Goal: Information Seeking & Learning: Learn about a topic

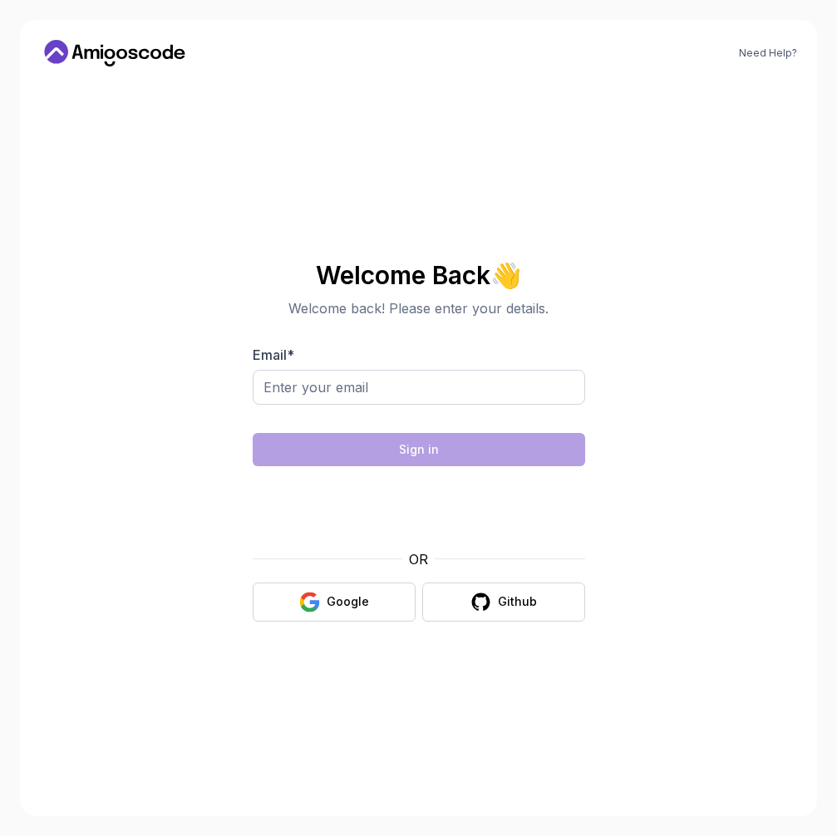
click at [597, 303] on body "Need Help? Welcome Back 👋 Welcome back! Please enter your details. Email * Sign…" at bounding box center [418, 418] width 837 height 836
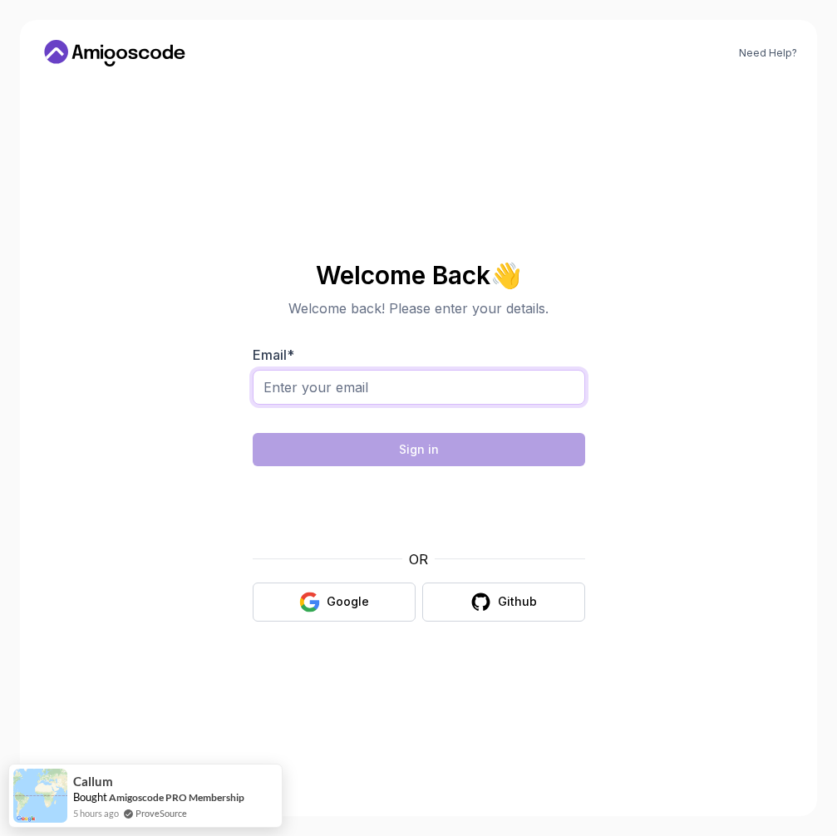
type input "A"
type input "harsha.harsha38@gmail.com"
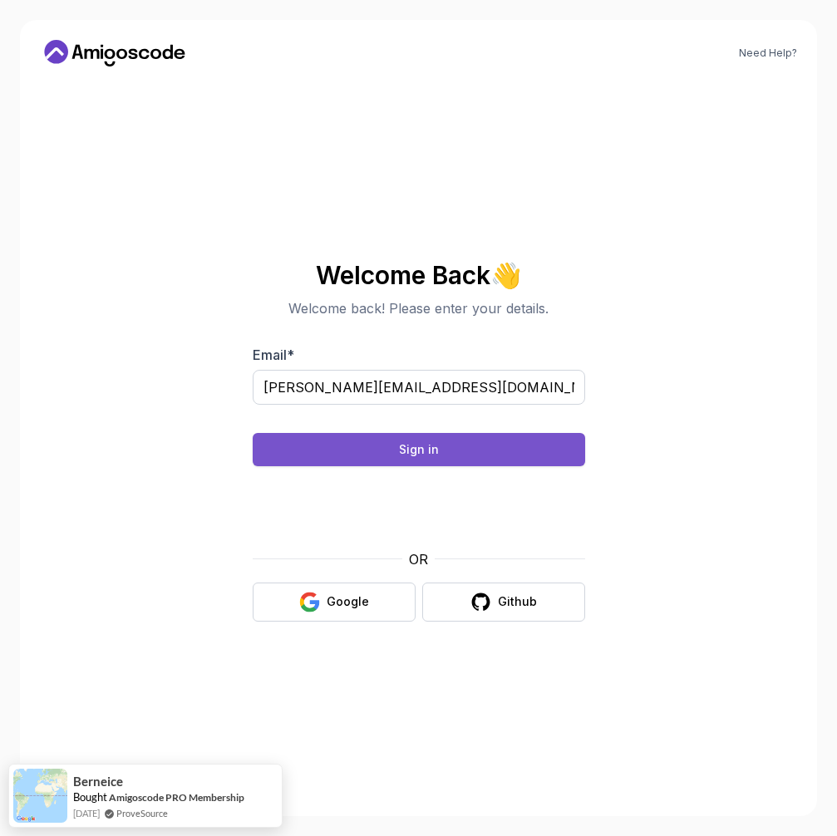
click at [474, 456] on button "Sign in" at bounding box center [419, 449] width 332 height 33
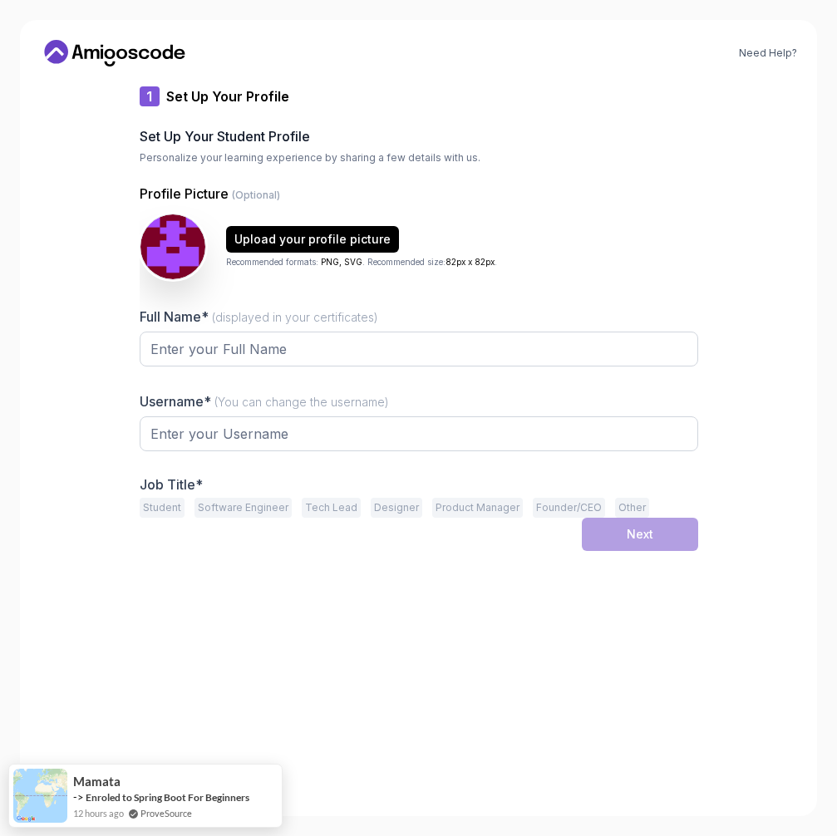
type input "silentmongoose77c6c"
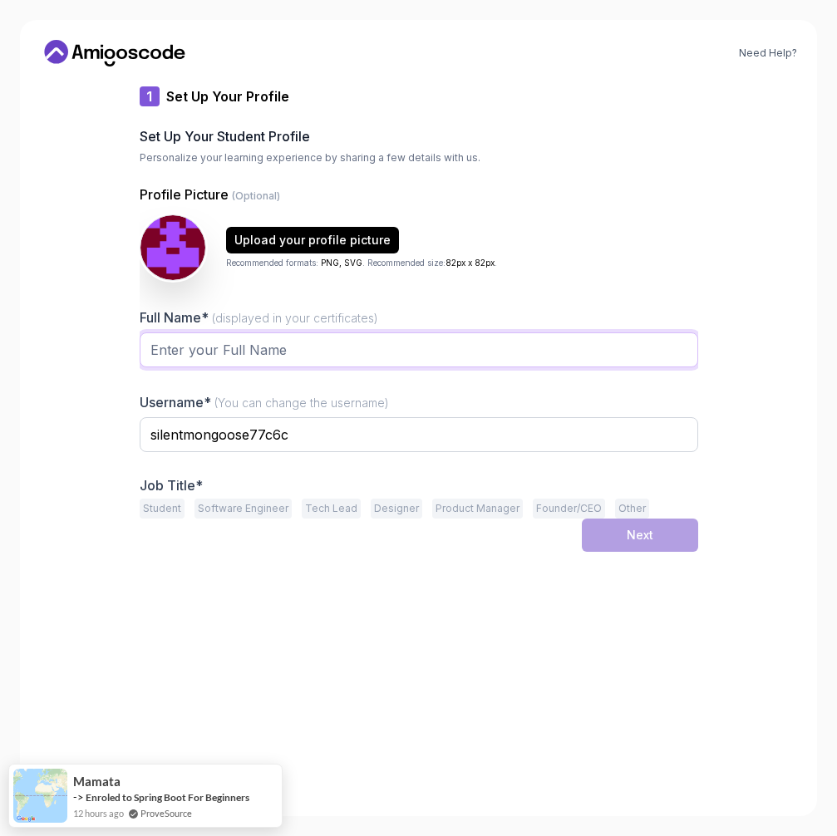
click at [452, 347] on input "Full Name* (displayed in your certificates)" at bounding box center [419, 349] width 558 height 35
click at [578, 257] on div "Upload your profile picture Recommended formats: PNG, SVG . Recommended size: 8…" at bounding box center [419, 247] width 558 height 66
click at [527, 347] on input "Full Name* (displayed in your certificates)" at bounding box center [419, 349] width 558 height 35
click at [311, 351] on input "[PERSON_NAME]" at bounding box center [419, 349] width 558 height 35
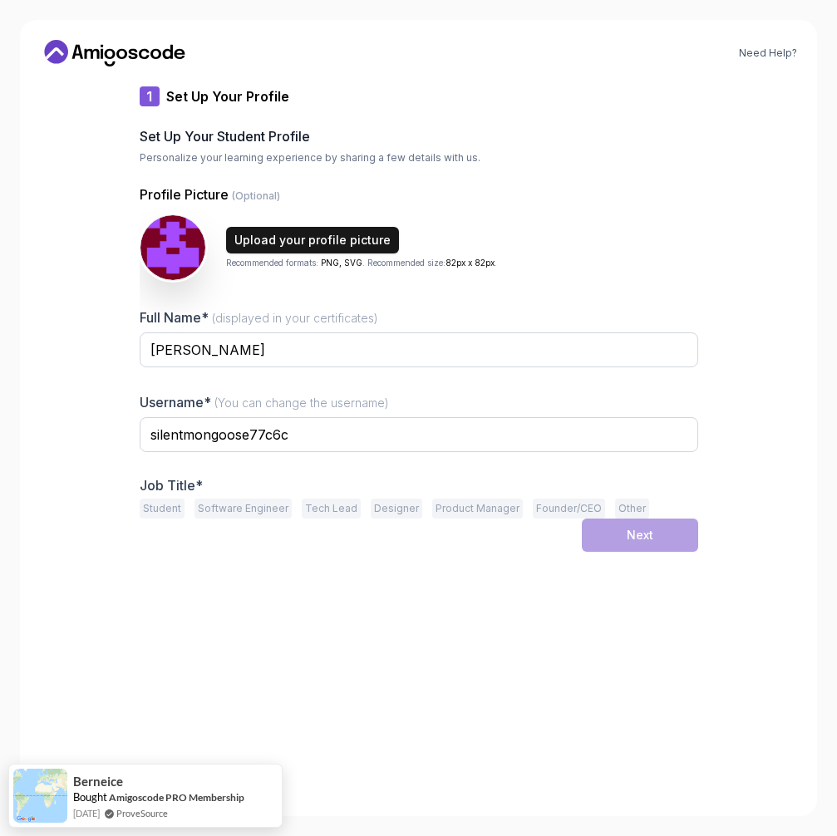
click at [306, 247] on div "Upload your profile picture" at bounding box center [312, 240] width 156 height 17
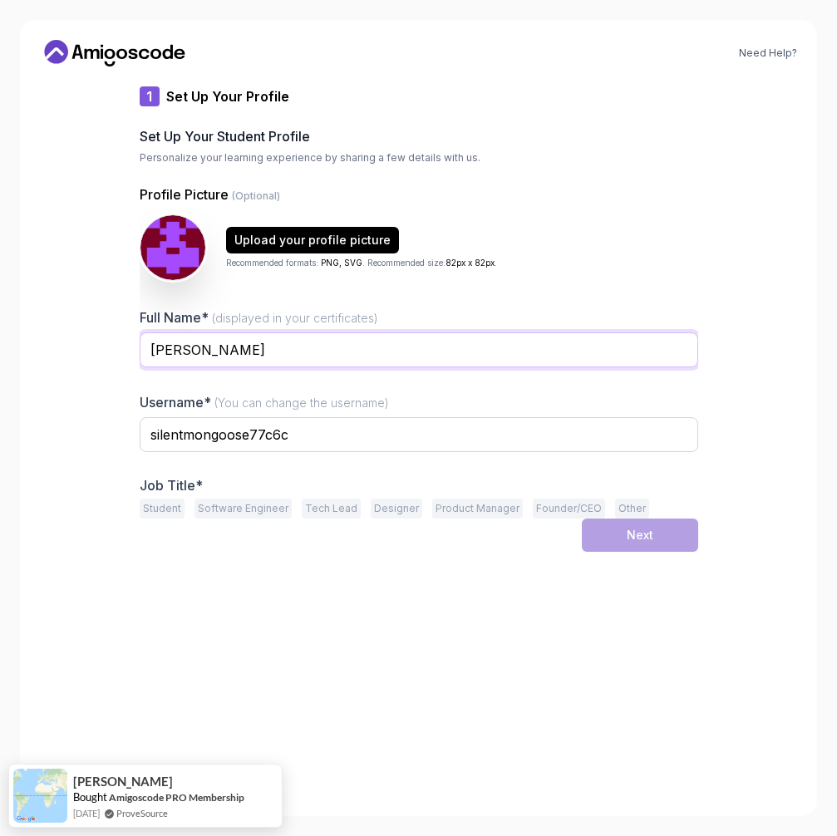
click at [403, 349] on input "Harsha" at bounding box center [419, 349] width 558 height 35
type input "H"
type input "E"
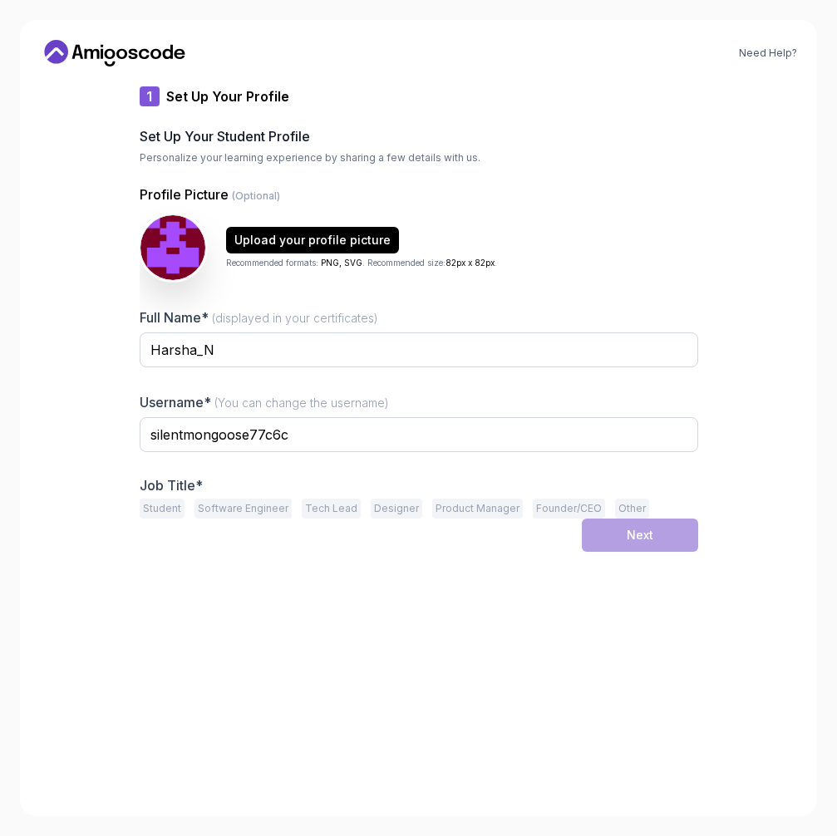
click at [273, 456] on div at bounding box center [419, 462] width 558 height 15
click at [179, 502] on button "Student" at bounding box center [162, 509] width 45 height 20
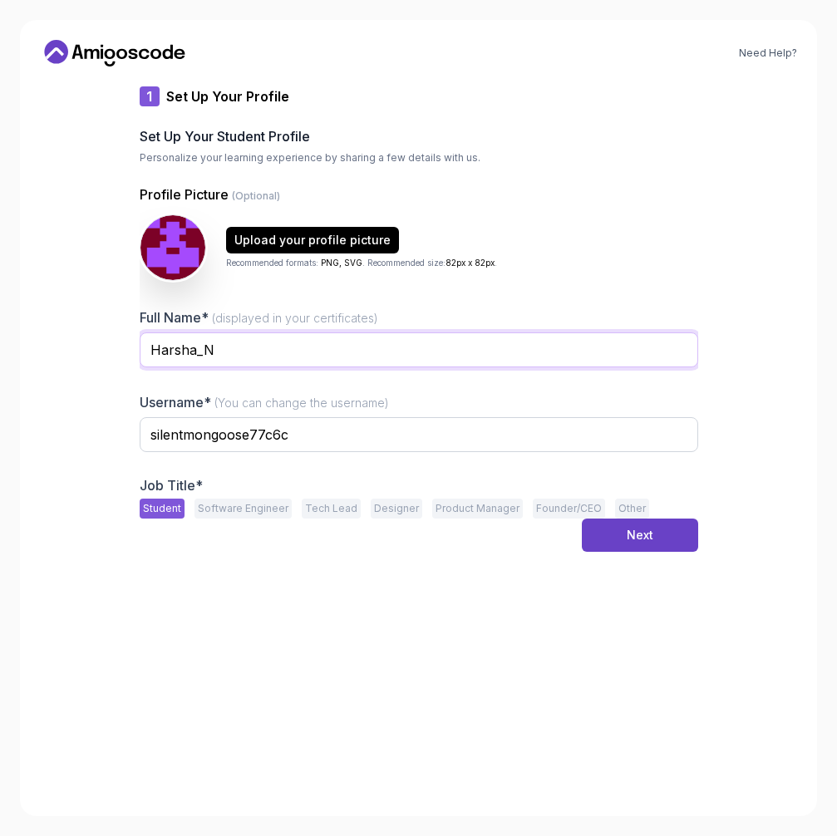
click at [234, 351] on input "Harsha_N" at bounding box center [419, 349] width 558 height 35
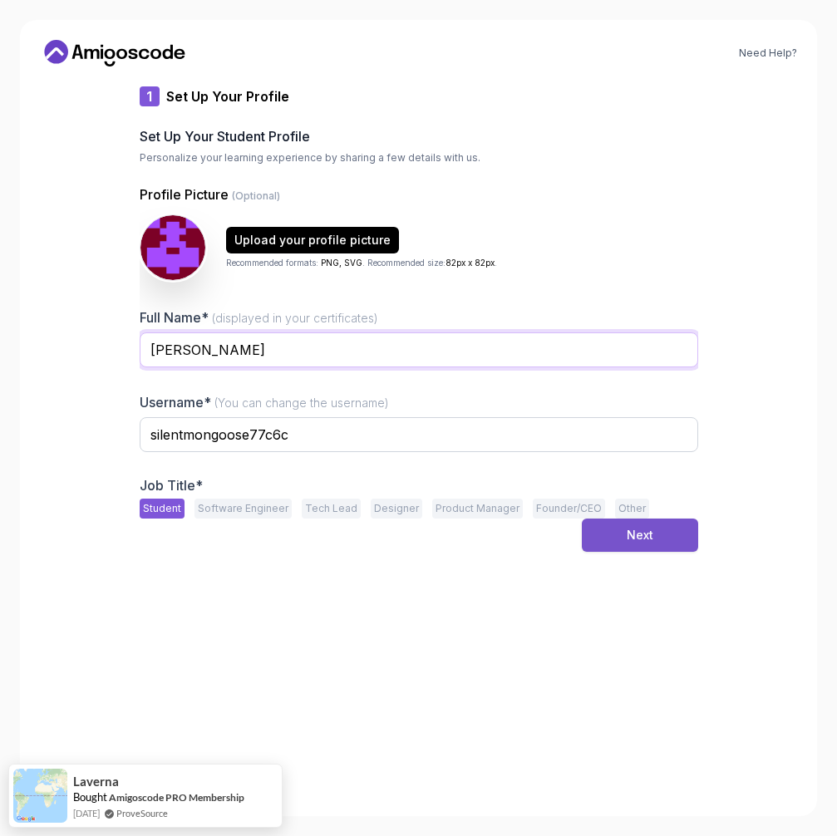
type input "Harsha"
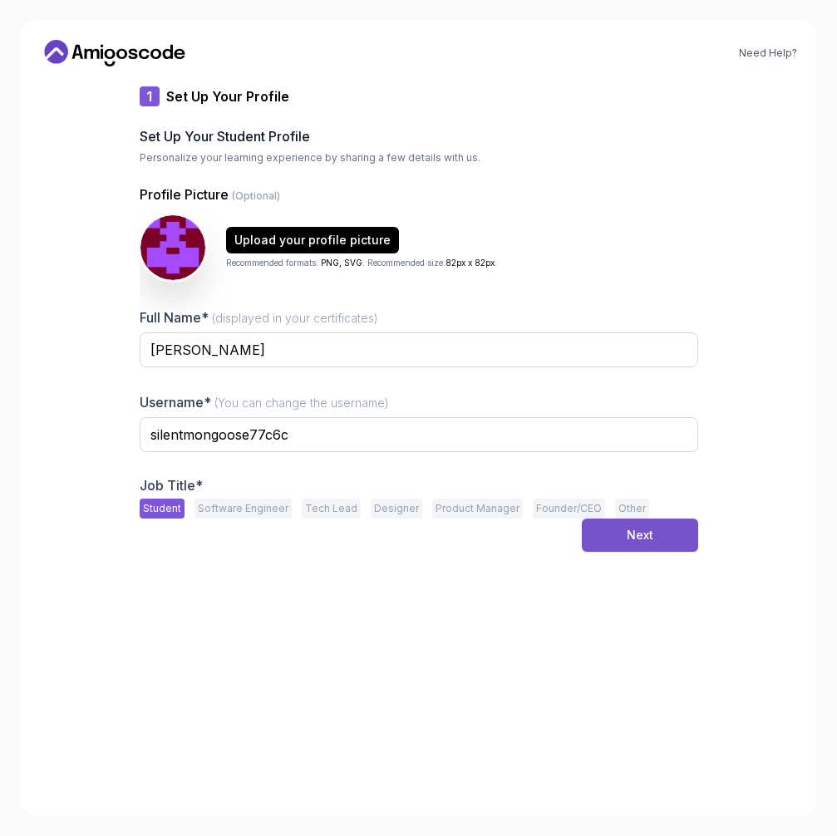
click at [591, 539] on button "Next" at bounding box center [640, 534] width 116 height 33
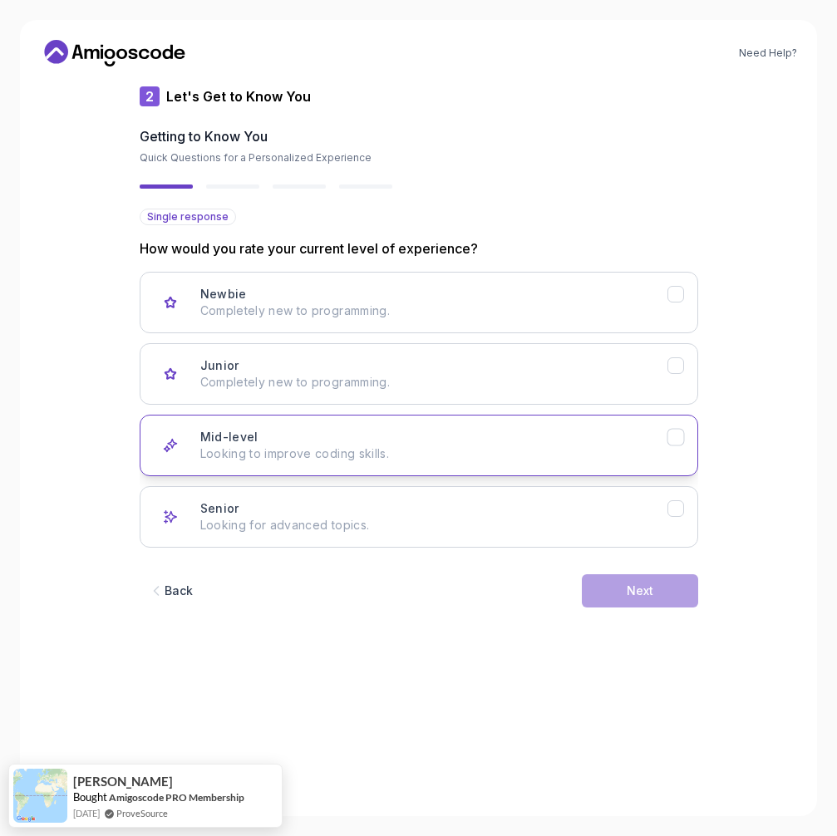
click at [443, 420] on button "Mid-level Looking to improve coding skills." at bounding box center [419, 445] width 558 height 61
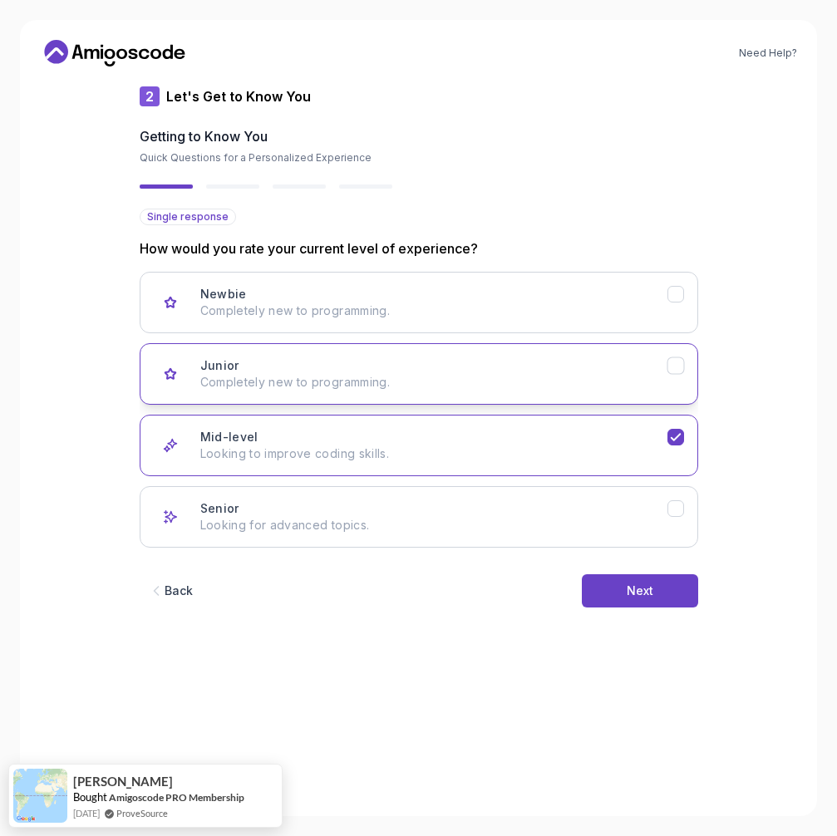
click at [449, 378] on p "Completely new to programming." at bounding box center [433, 382] width 467 height 17
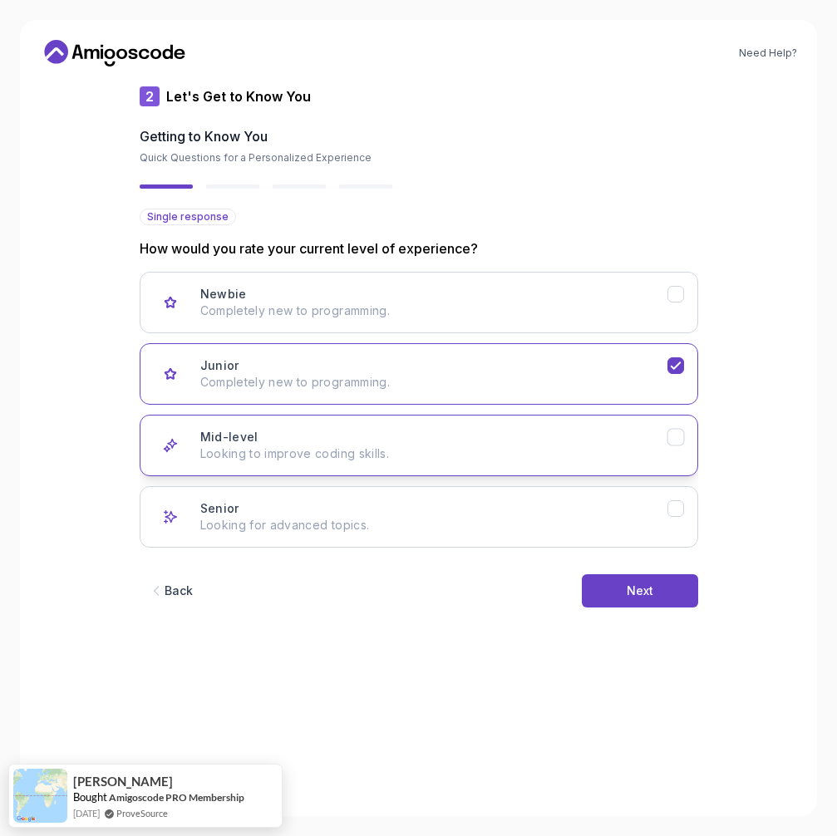
click at [449, 444] on div "Mid-level Looking to improve coding skills." at bounding box center [433, 445] width 467 height 33
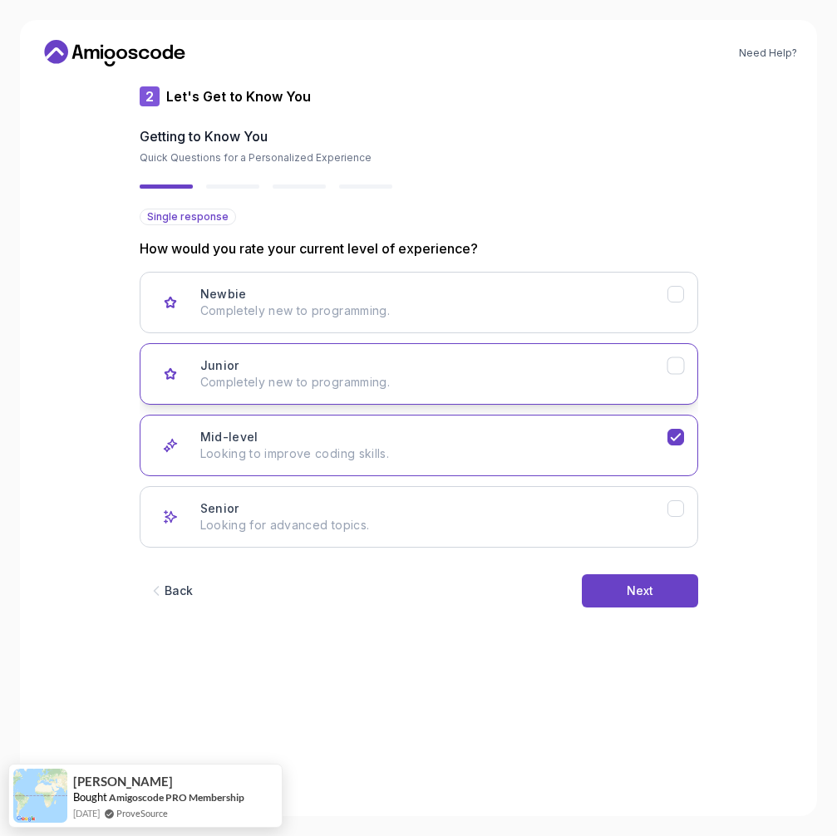
click at [514, 379] on p "Completely new to programming." at bounding box center [433, 382] width 467 height 17
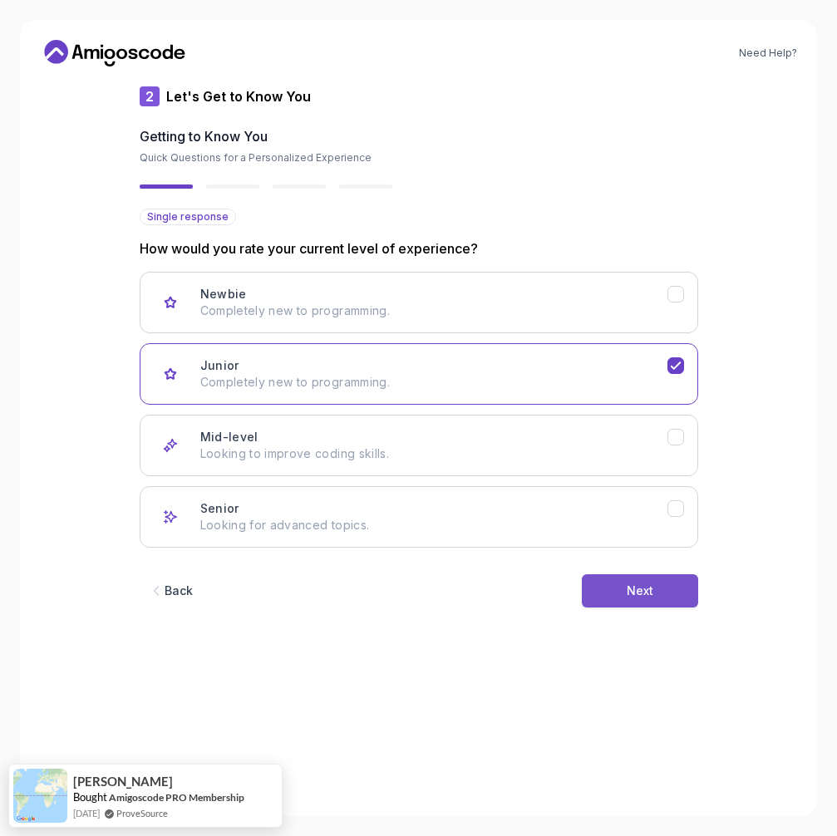
click at [629, 586] on div "Next" at bounding box center [639, 590] width 27 height 17
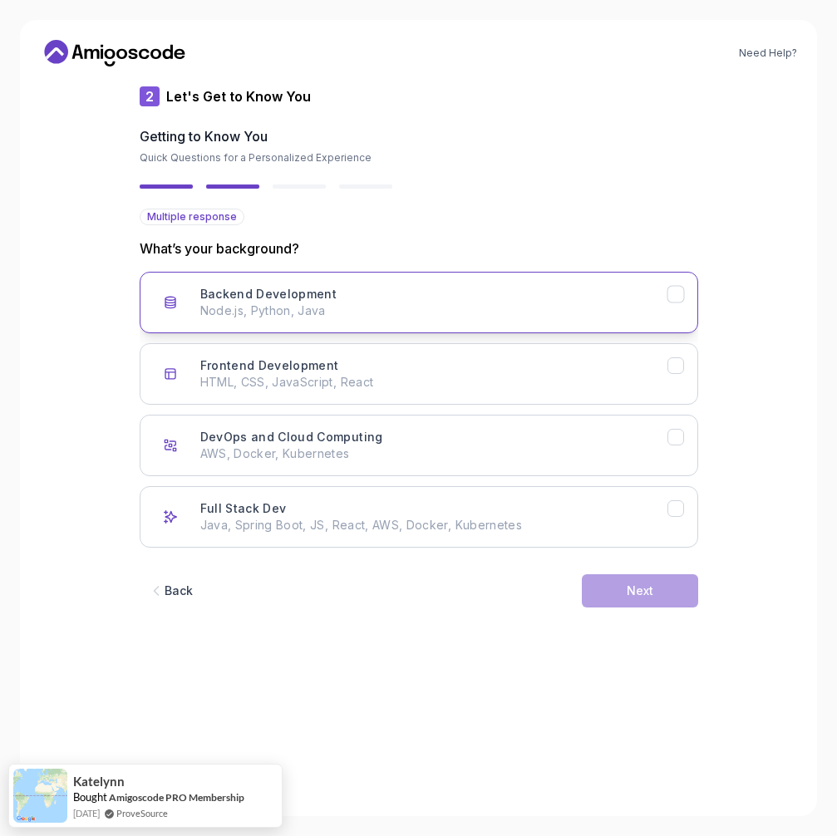
click at [675, 284] on button "Backend Development Node.js, Python, Java" at bounding box center [419, 302] width 558 height 61
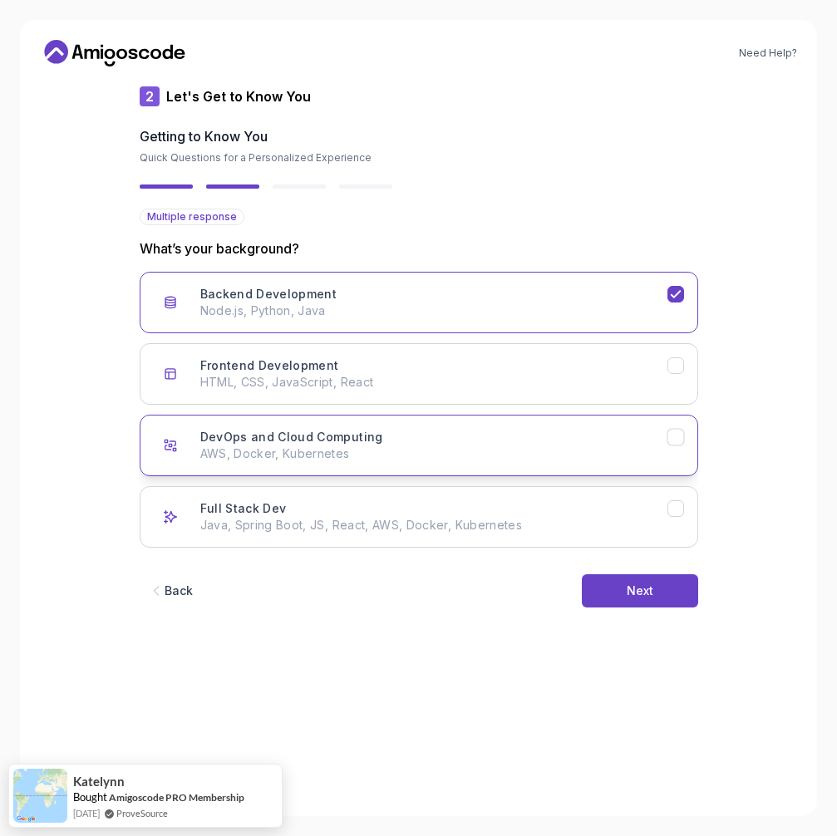
click at [678, 424] on button "DevOps and Cloud Computing AWS, Docker, Kubernetes" at bounding box center [419, 445] width 558 height 61
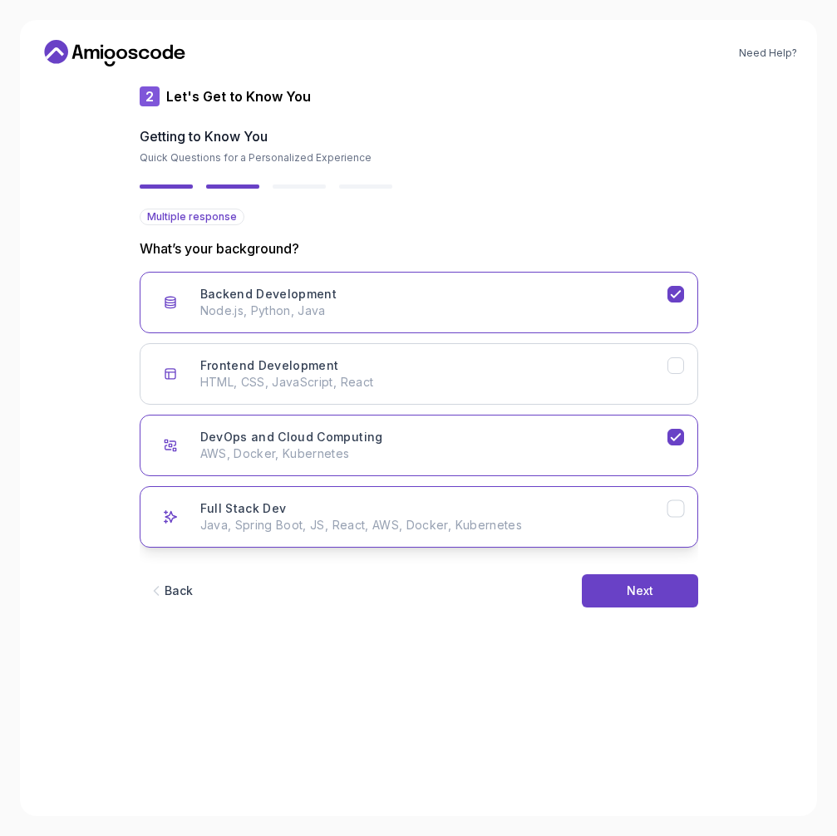
click at [651, 538] on button "Full Stack Dev Java, Spring Boot, JS, React, AWS, Docker, Kubernetes" at bounding box center [419, 516] width 558 height 61
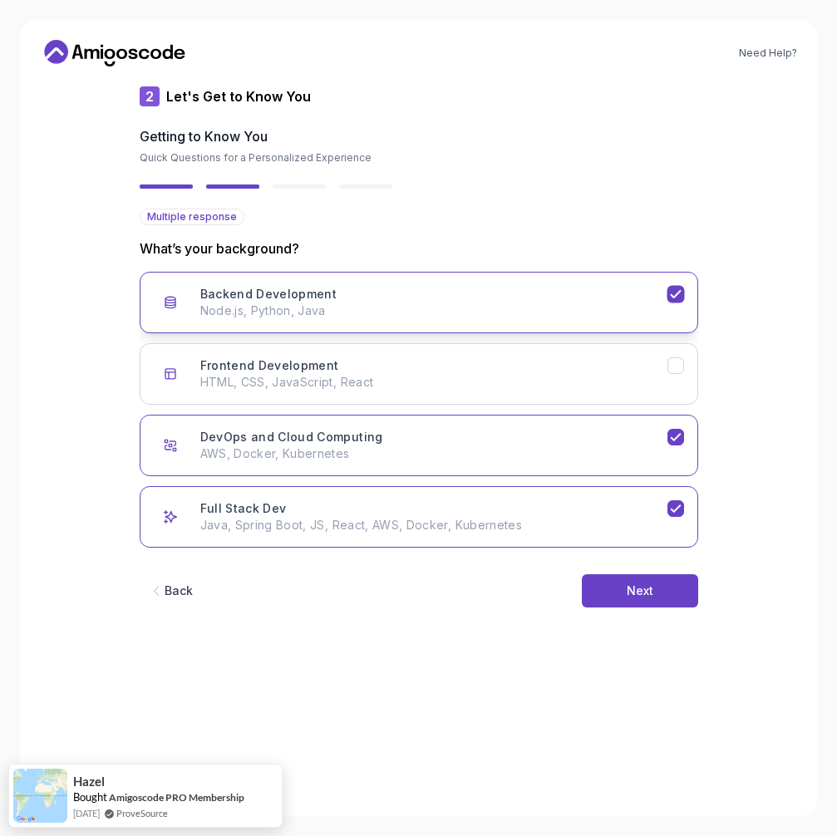
click at [660, 309] on p "Node.js, Python, Java" at bounding box center [433, 310] width 467 height 17
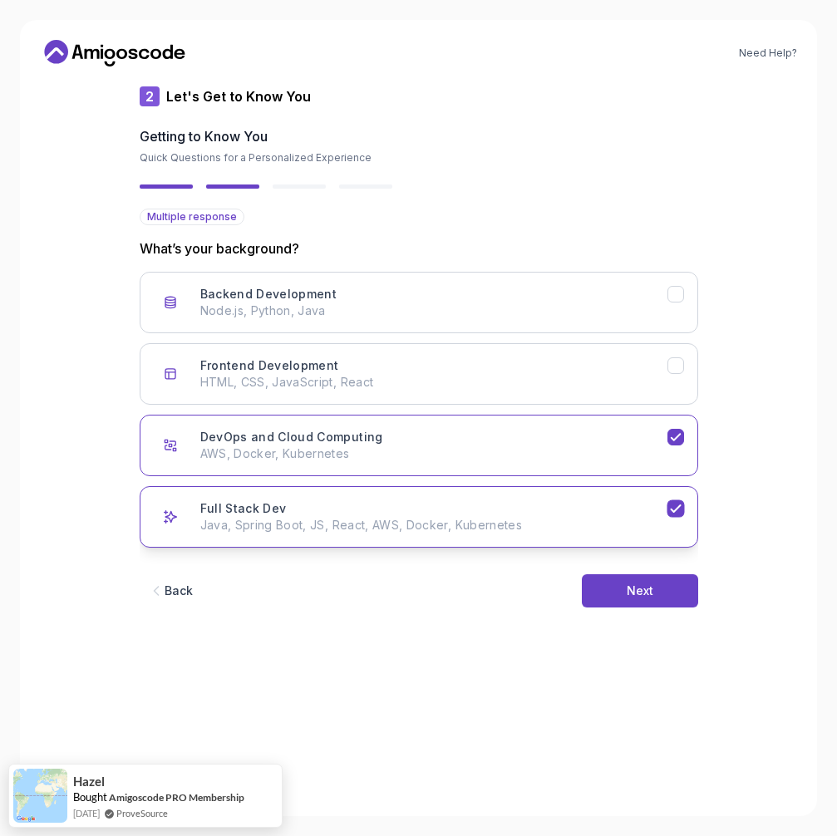
drag, startPoint x: 663, startPoint y: 430, endPoint x: 682, endPoint y: 489, distance: 62.0
click at [663, 431] on div "DevOps and Cloud Computing AWS, Docker, Kubernetes" at bounding box center [433, 445] width 467 height 33
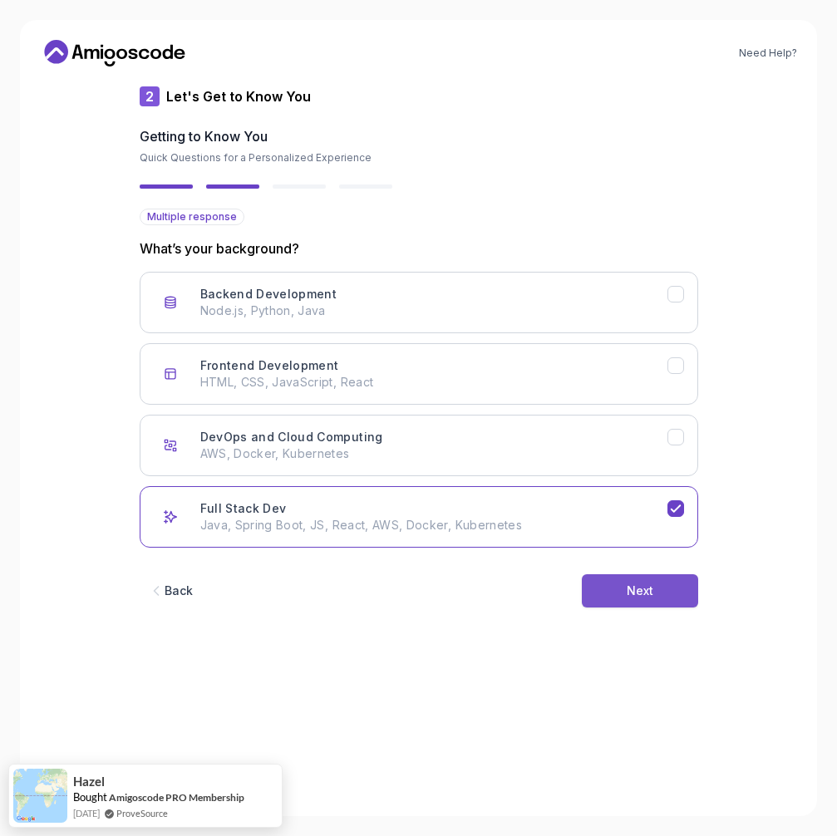
click at [651, 597] on div "Next" at bounding box center [639, 590] width 27 height 17
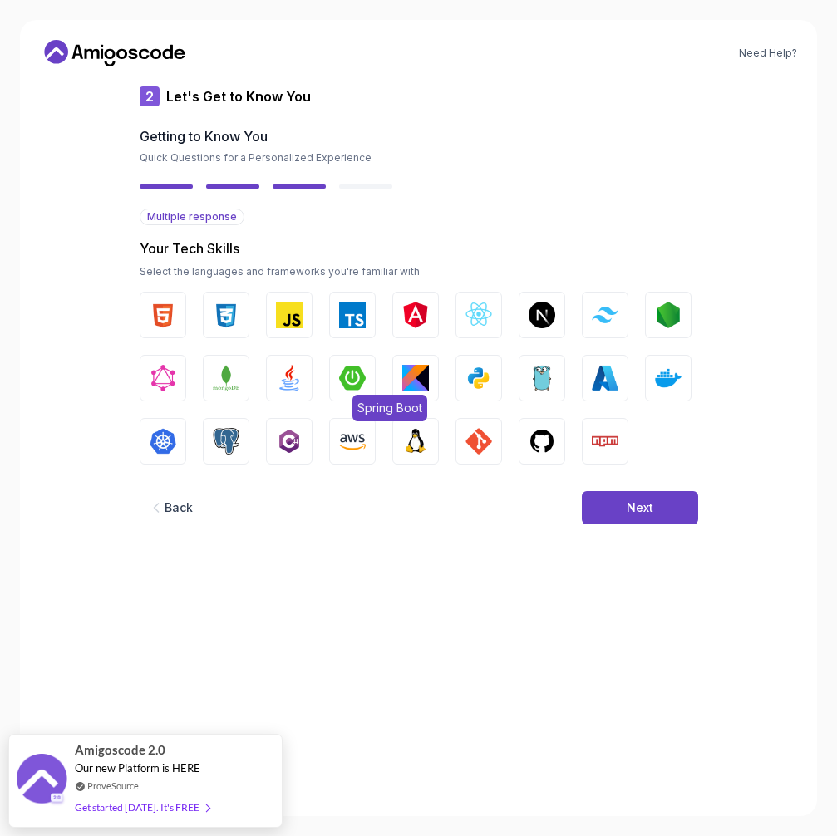
click at [358, 371] on img "button" at bounding box center [352, 378] width 27 height 27
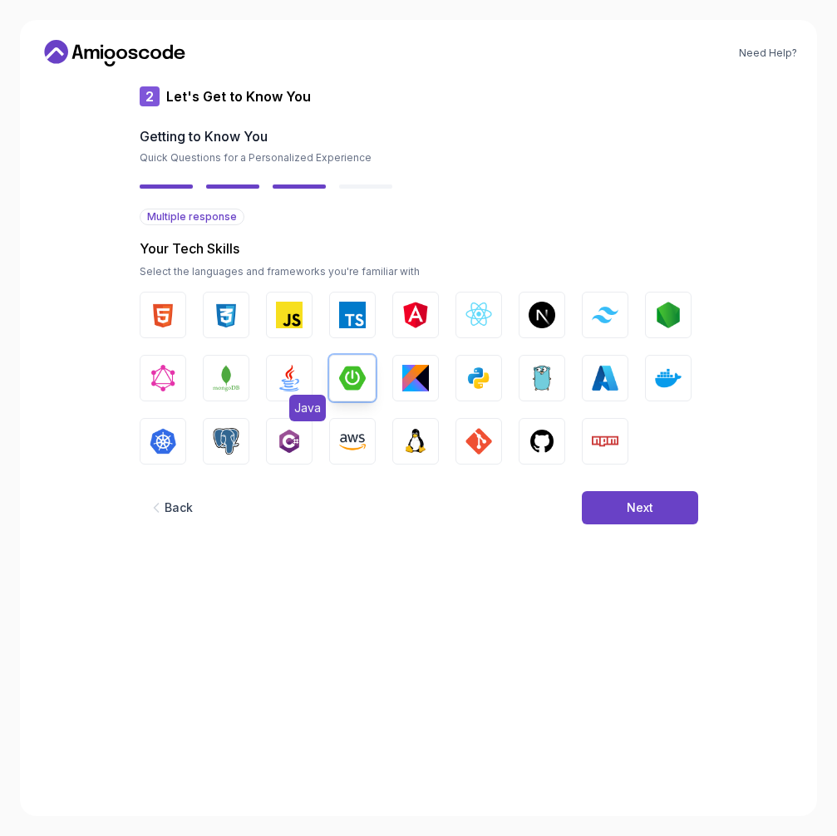
click at [281, 383] on img "button" at bounding box center [289, 378] width 27 height 27
click at [154, 448] on img "button" at bounding box center [163, 441] width 27 height 27
click at [228, 443] on img "button" at bounding box center [226, 441] width 27 height 27
click at [219, 444] on img "button" at bounding box center [226, 441] width 27 height 27
drag, startPoint x: 661, startPoint y: 382, endPoint x: 636, endPoint y: 421, distance: 46.3
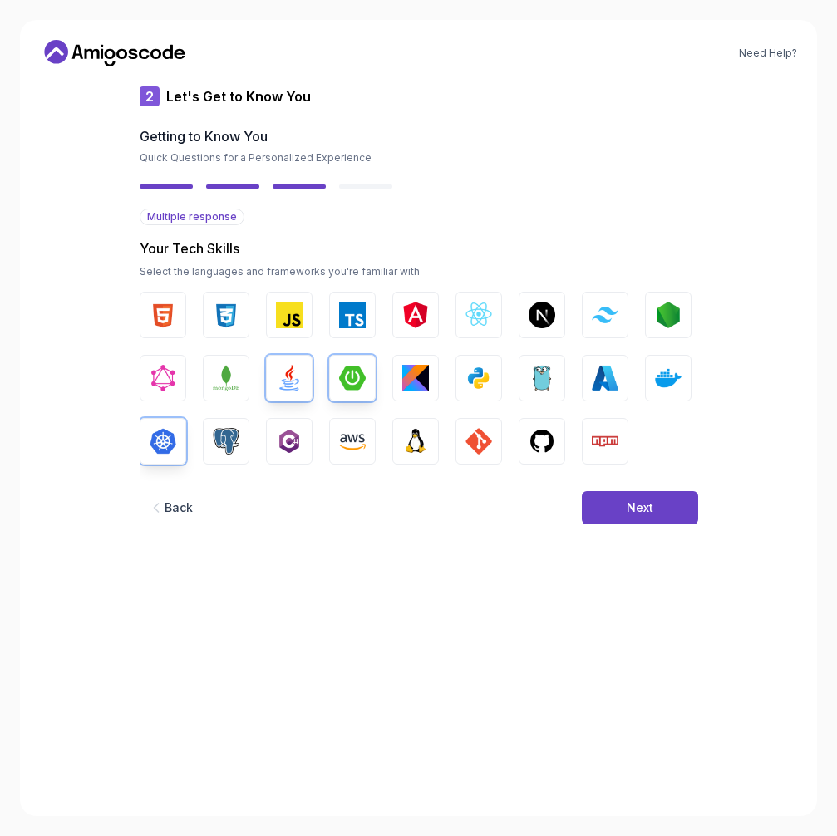
click at [661, 382] on img "button" at bounding box center [668, 378] width 27 height 27
click at [592, 378] on img "button" at bounding box center [605, 378] width 27 height 27
click at [594, 384] on img "button" at bounding box center [605, 378] width 27 height 27
click at [233, 445] on img "button" at bounding box center [226, 441] width 27 height 27
click at [366, 451] on button "AWS" at bounding box center [352, 441] width 47 height 47
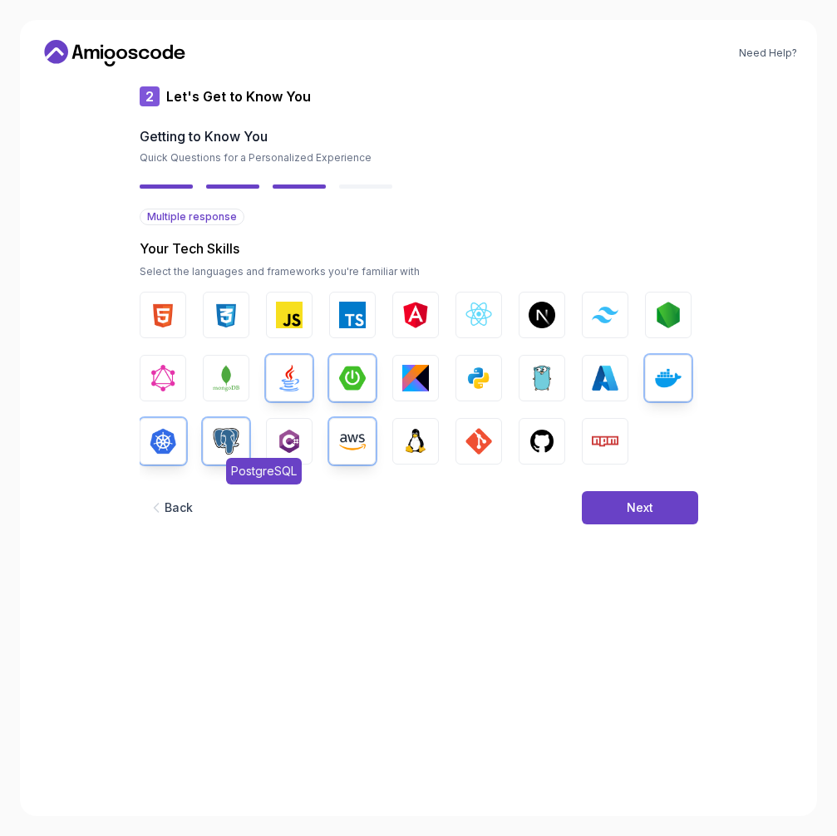
click at [217, 444] on img "button" at bounding box center [226, 441] width 27 height 27
click at [610, 518] on button "Next" at bounding box center [640, 507] width 116 height 33
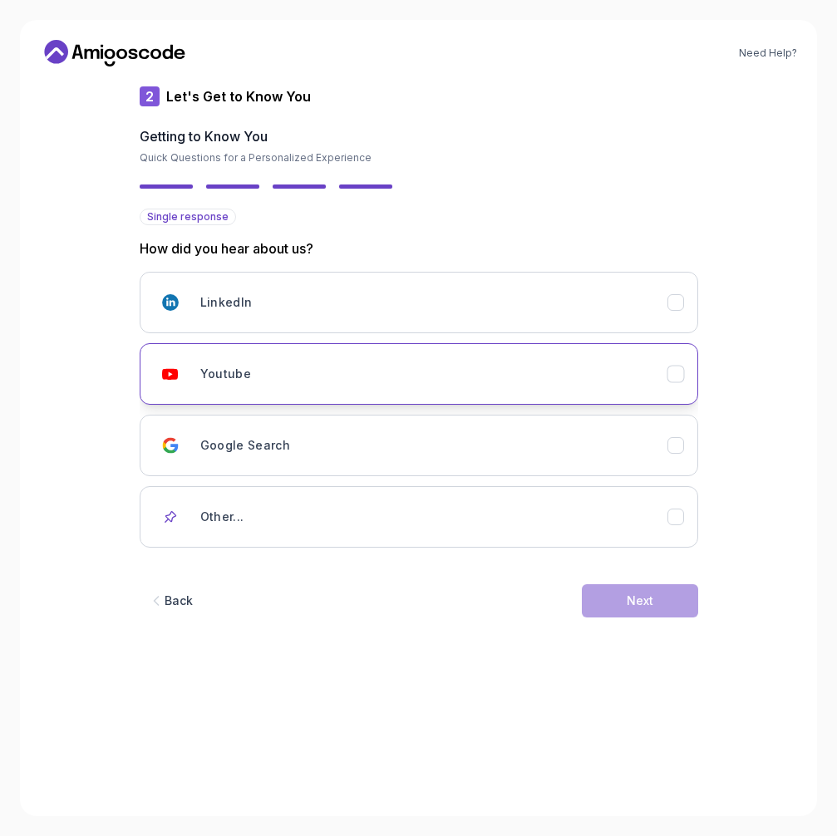
click at [451, 376] on div "Youtube" at bounding box center [433, 373] width 467 height 33
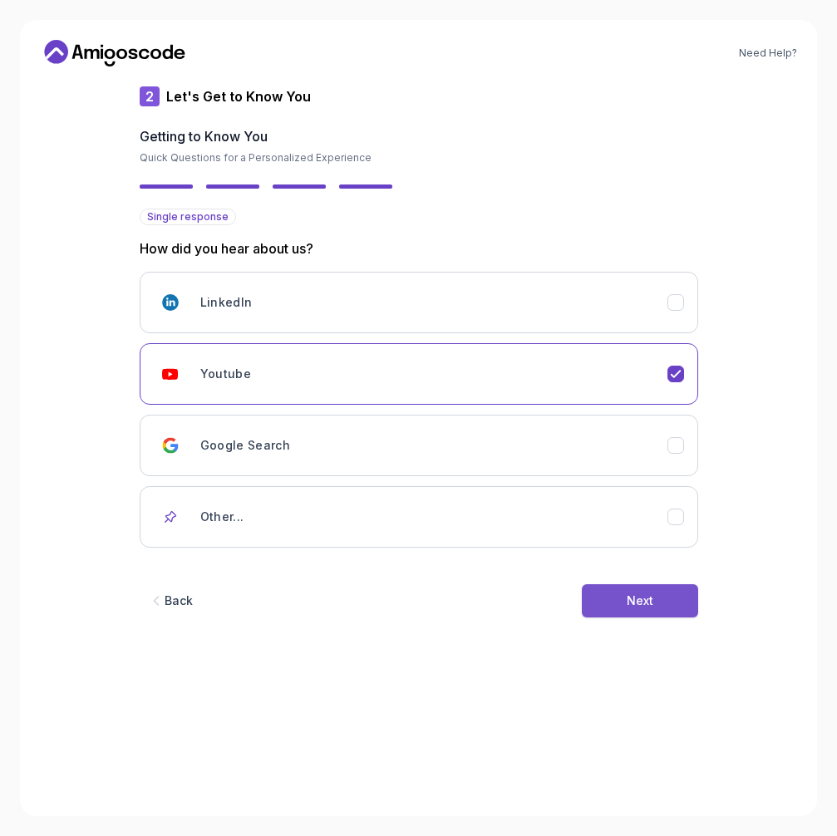
click at [654, 612] on button "Next" at bounding box center [640, 600] width 116 height 33
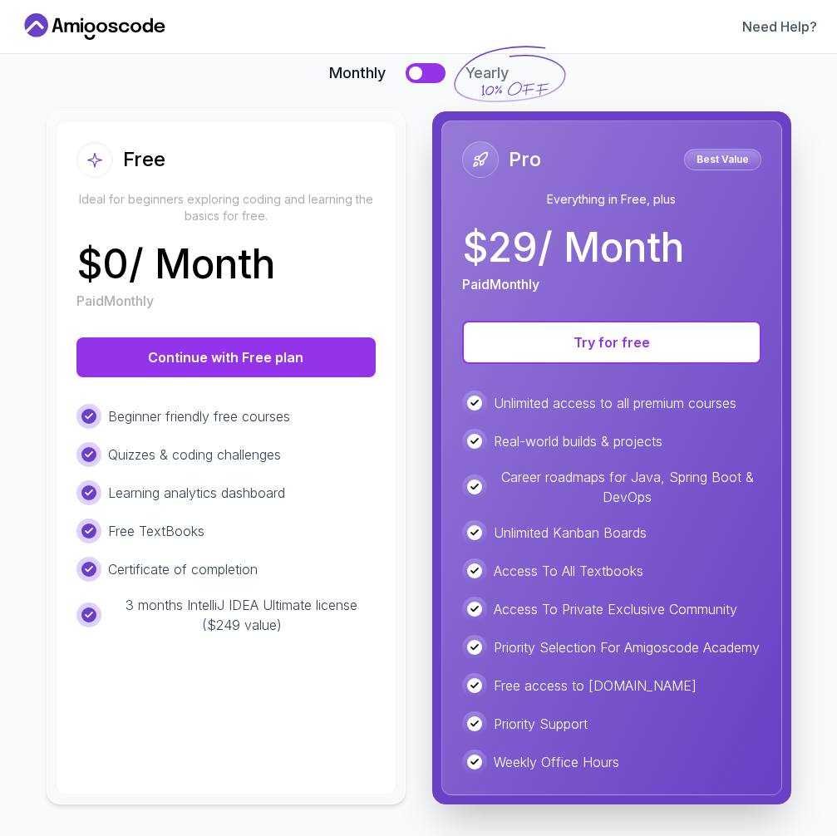
scroll to position [94, 0]
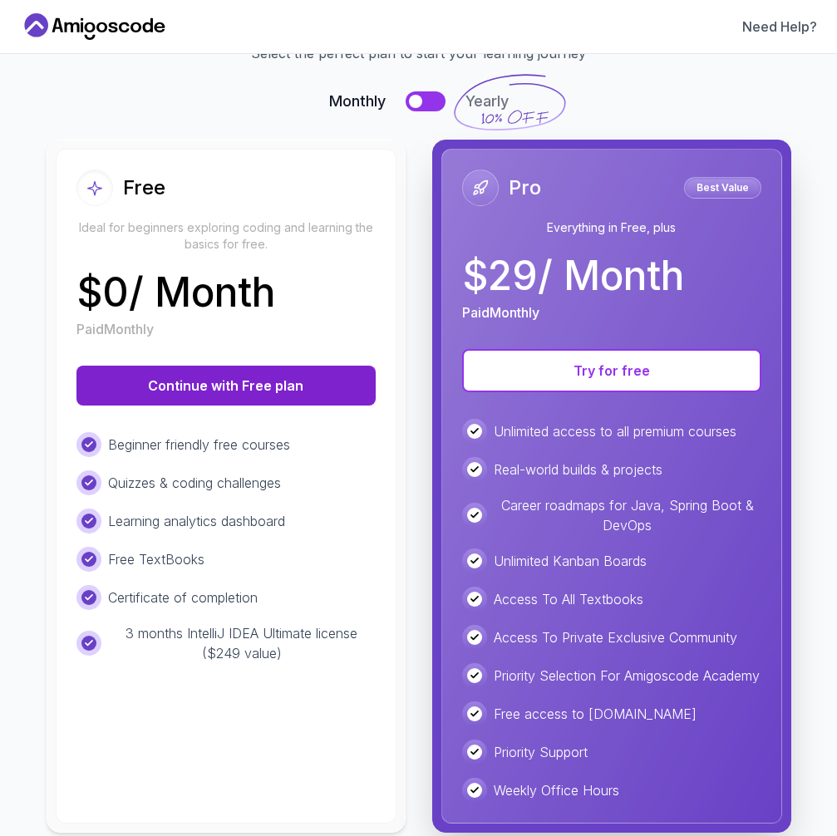
click at [265, 381] on button "Continue with Free plan" at bounding box center [225, 386] width 299 height 40
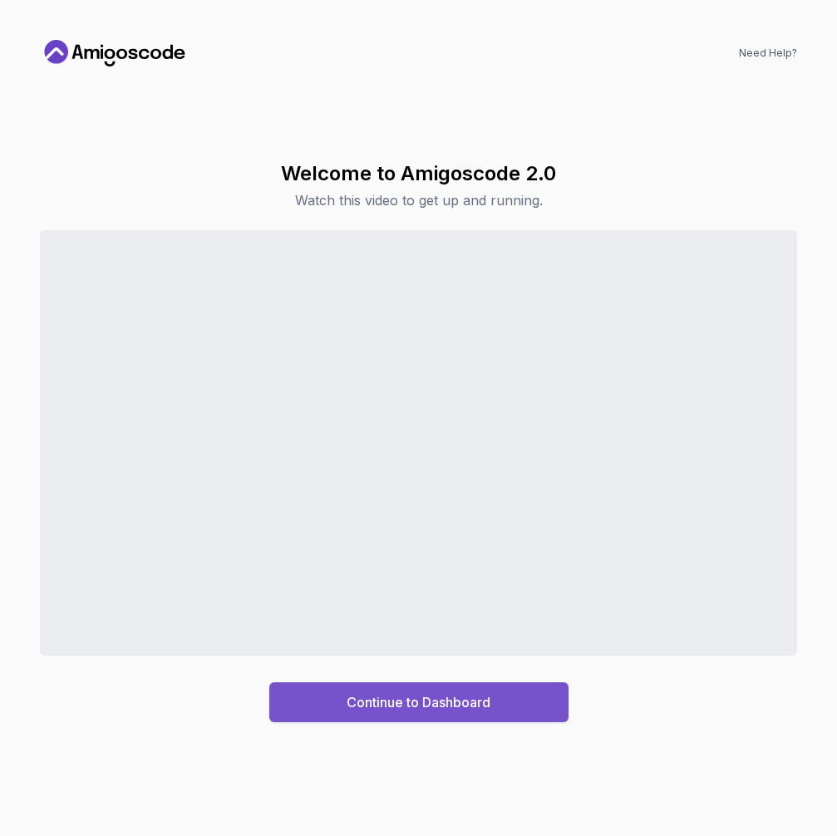
click at [445, 699] on div "Continue to Dashboard" at bounding box center [418, 702] width 144 height 20
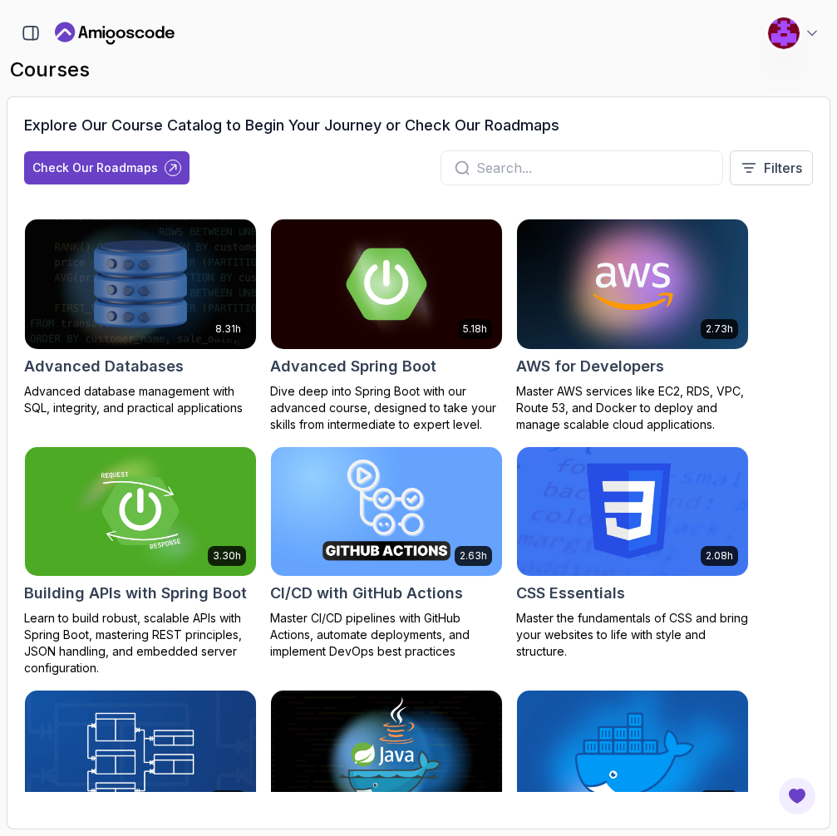
click at [362, 316] on img at bounding box center [386, 283] width 243 height 135
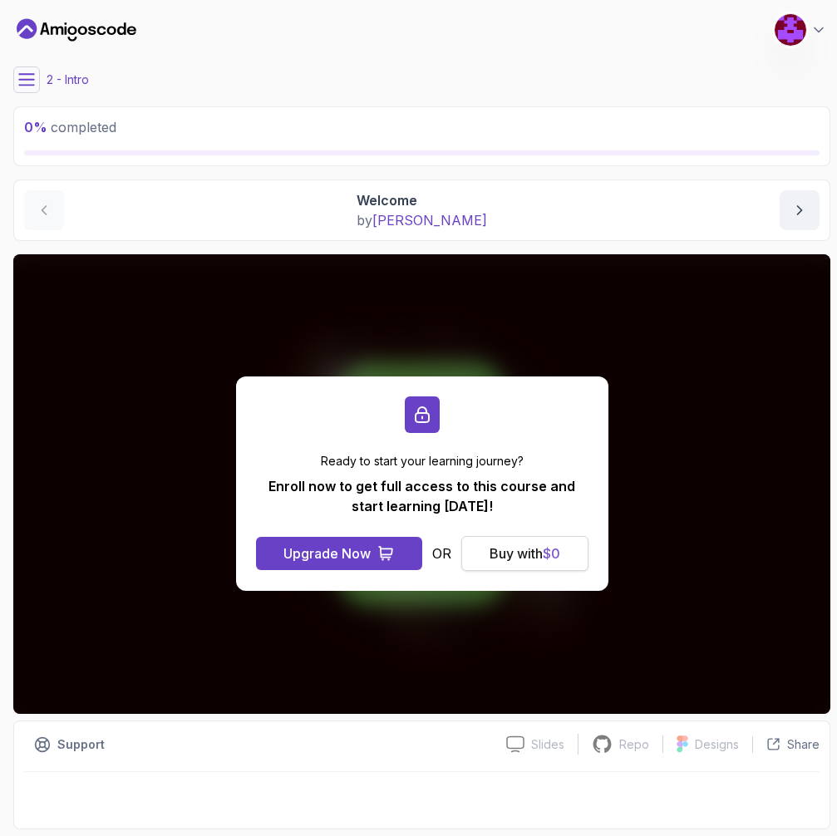
click at [522, 548] on div "Buy with $ 0" at bounding box center [524, 553] width 71 height 20
click at [506, 556] on div "Buy with $ 0" at bounding box center [524, 553] width 71 height 20
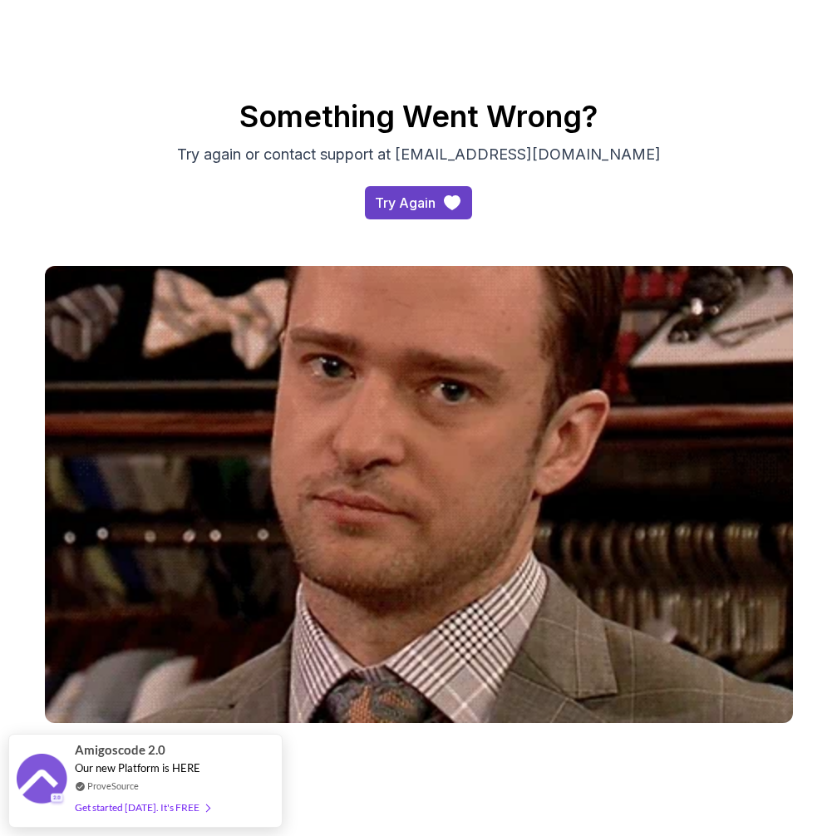
click at [496, 778] on div "Something Went Wrong? Try again or contact support at [EMAIL_ADDRESS][DOMAIN_NA…" at bounding box center [418, 401] width 837 height 803
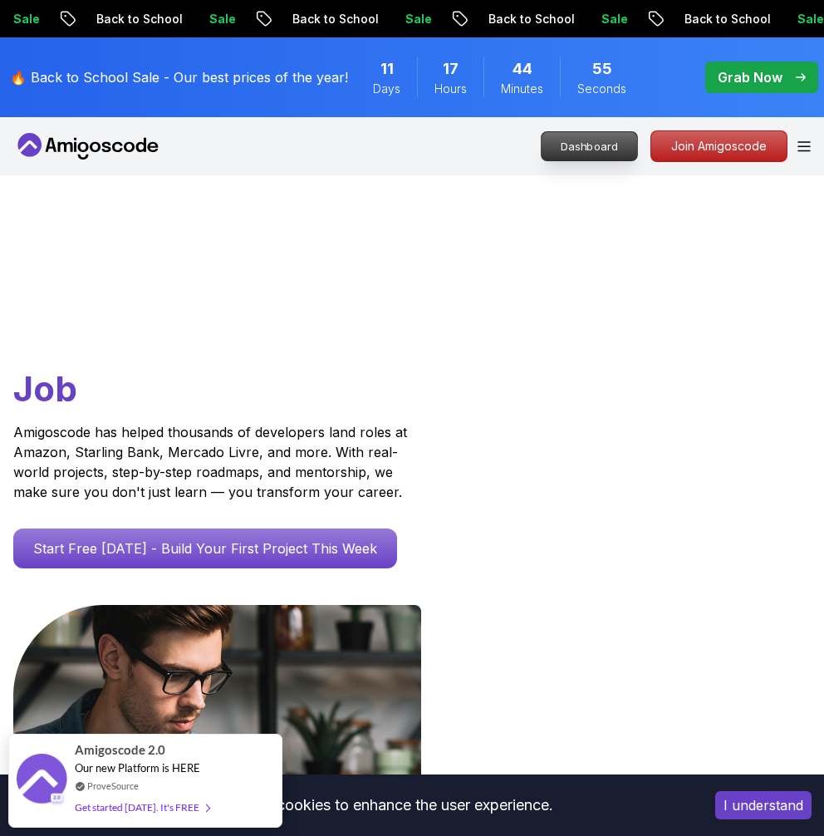
click at [586, 147] on p "Dashboard" at bounding box center [590, 146] width 96 height 28
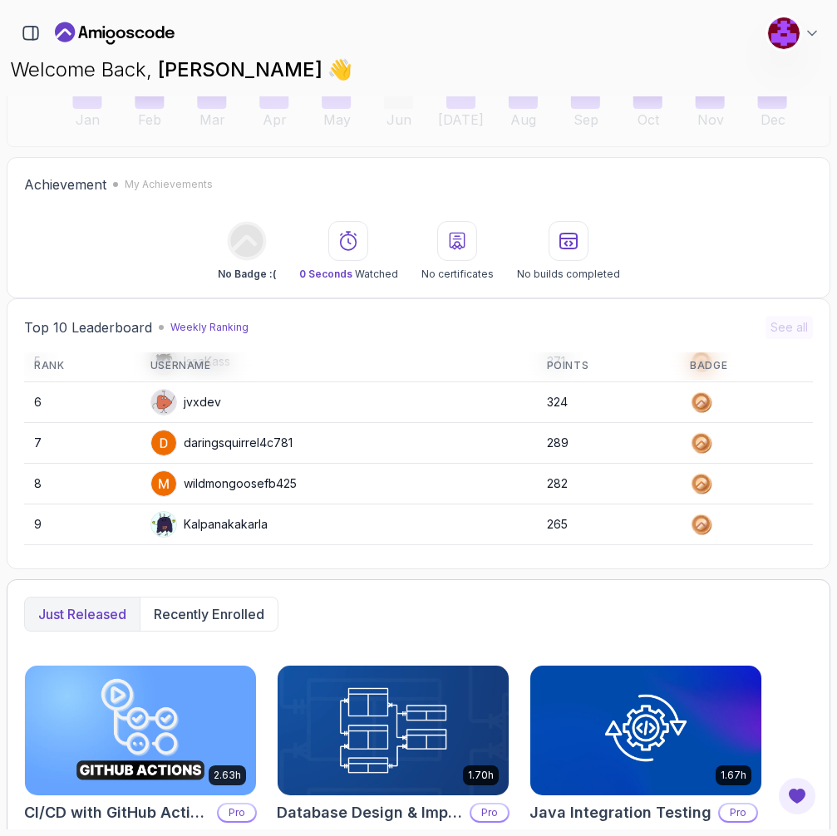
scroll to position [812, 0]
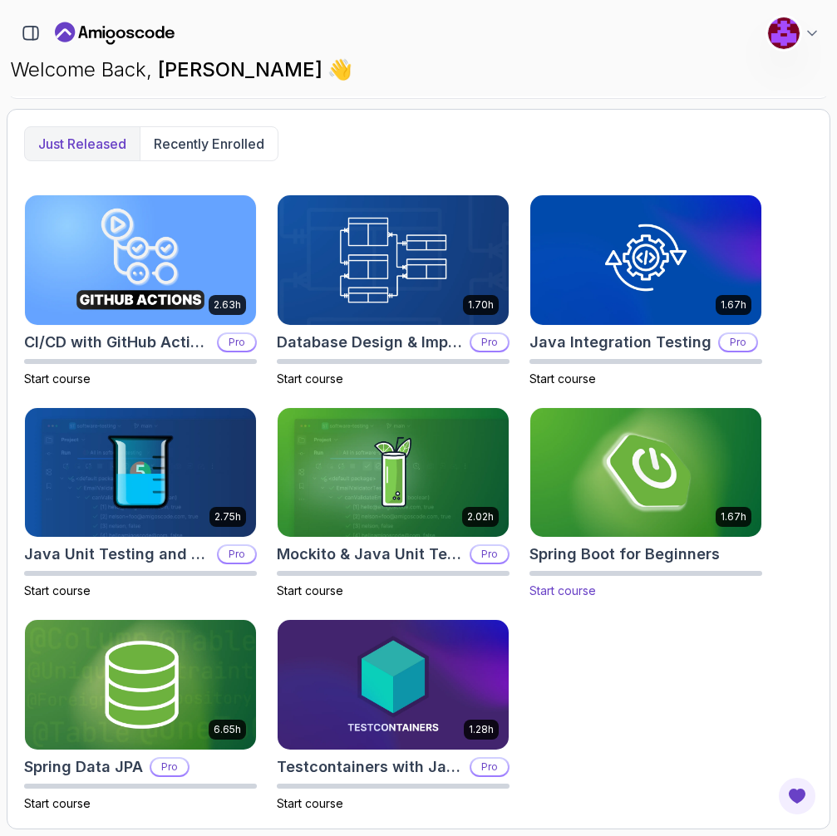
click at [637, 503] on img at bounding box center [645, 472] width 243 height 135
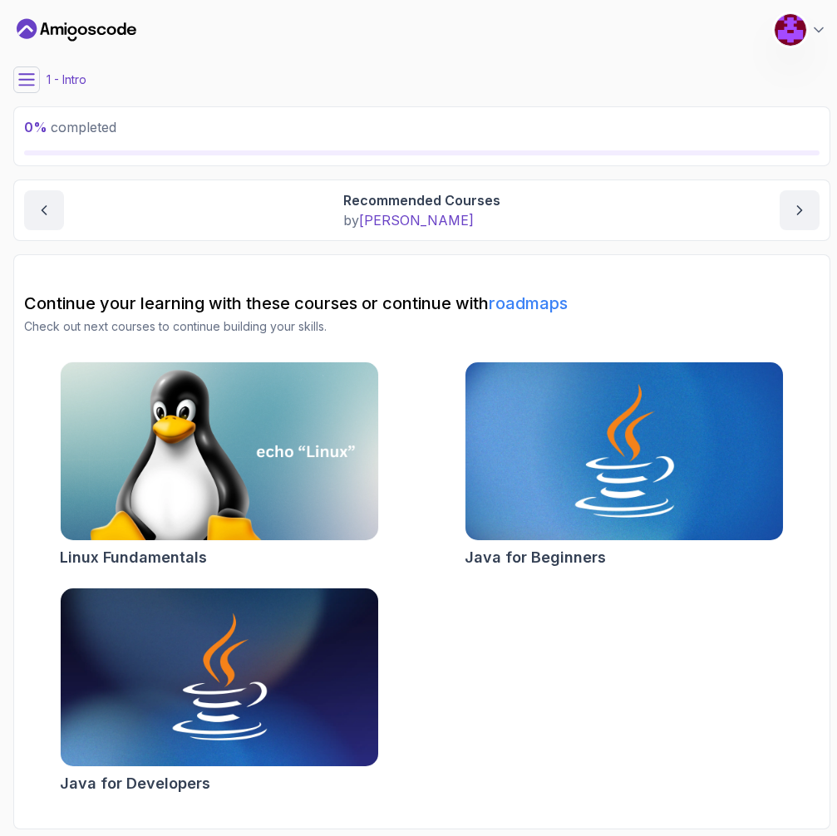
click at [604, 421] on img at bounding box center [623, 451] width 333 height 187
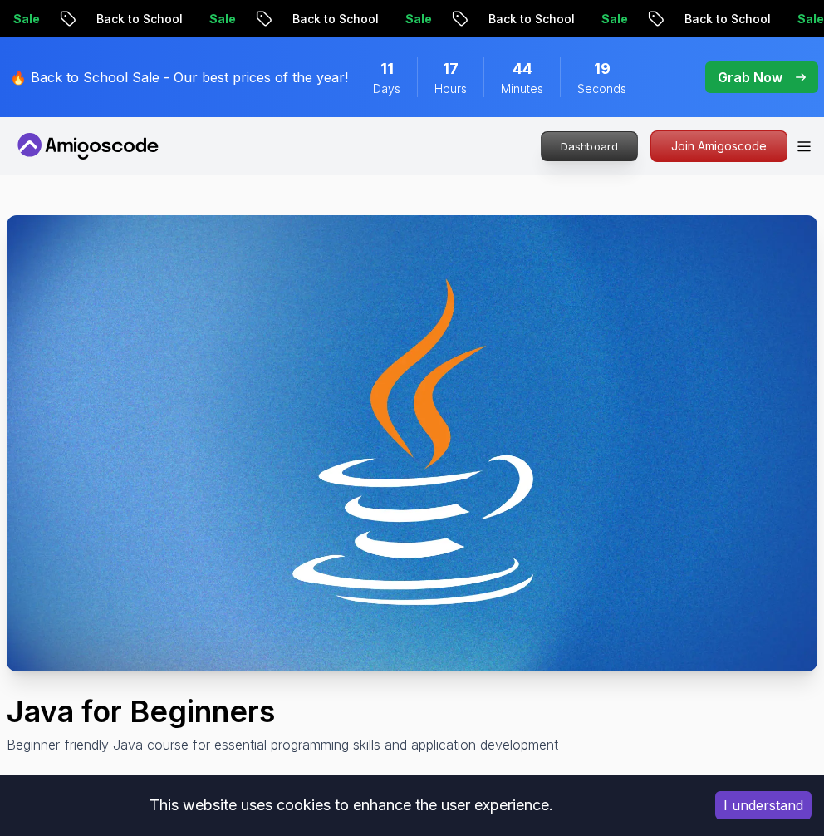
click at [584, 145] on p "Dashboard" at bounding box center [590, 146] width 96 height 28
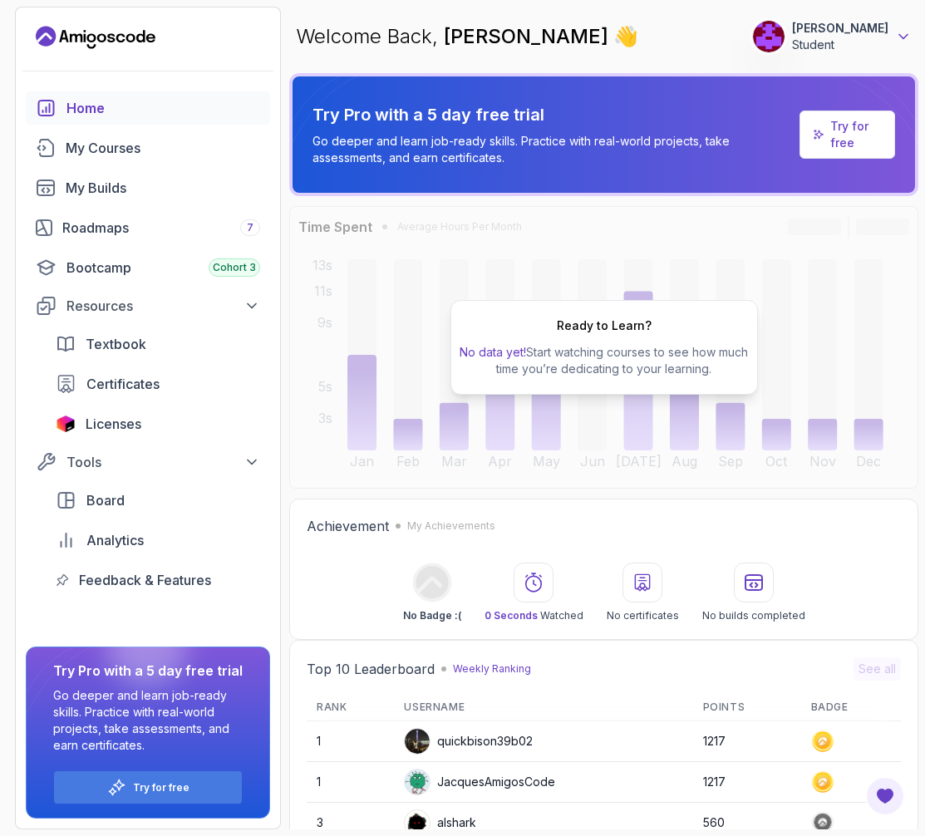
click at [823, 37] on icon at bounding box center [903, 36] width 17 height 17
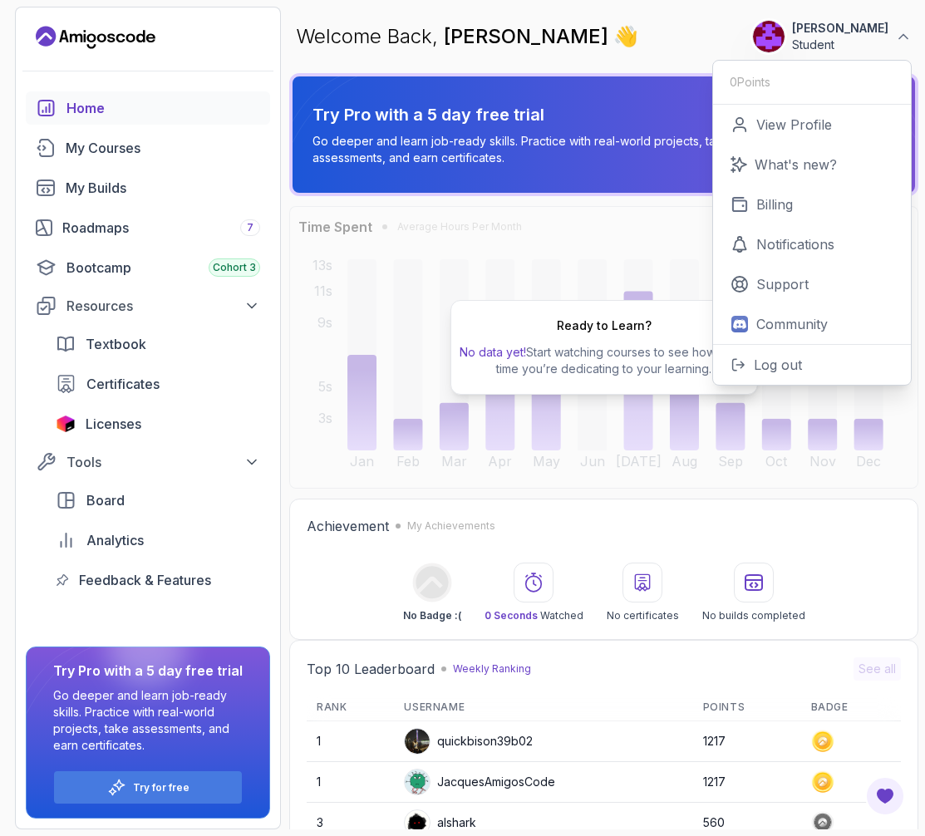
click at [643, 32] on div "Welcome Back, Harsha 👋 0 Points 1 Harsha Student 0 Points View Profile What's n…" at bounding box center [603, 37] width 629 height 60
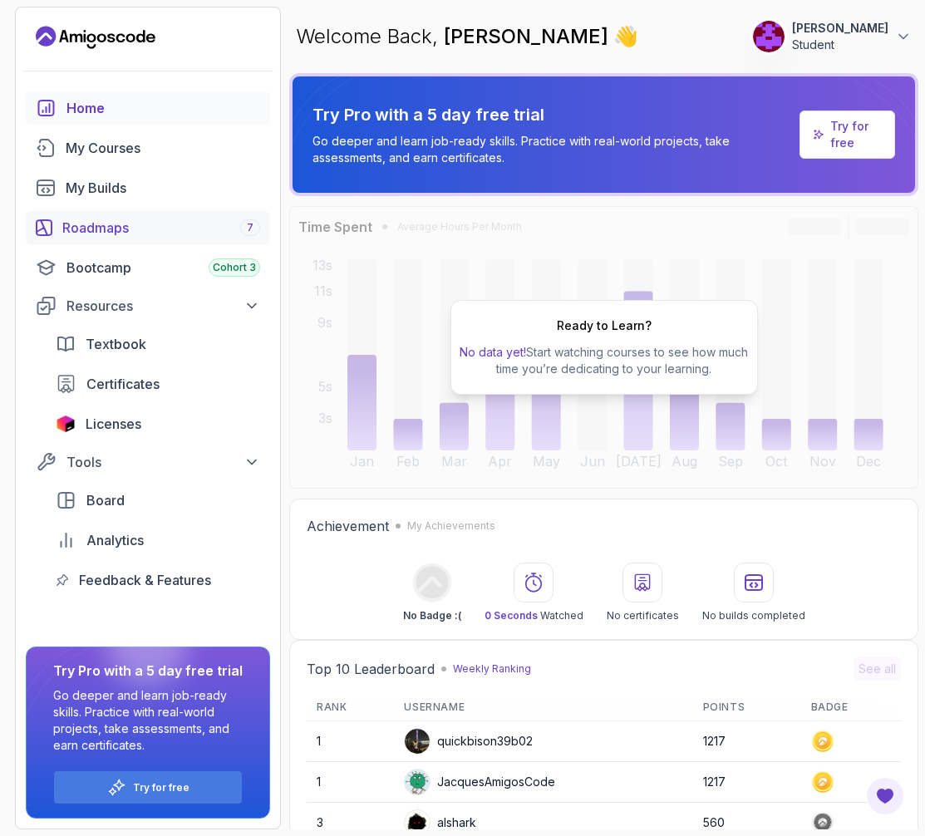
click at [246, 224] on div "7" at bounding box center [250, 227] width 20 height 17
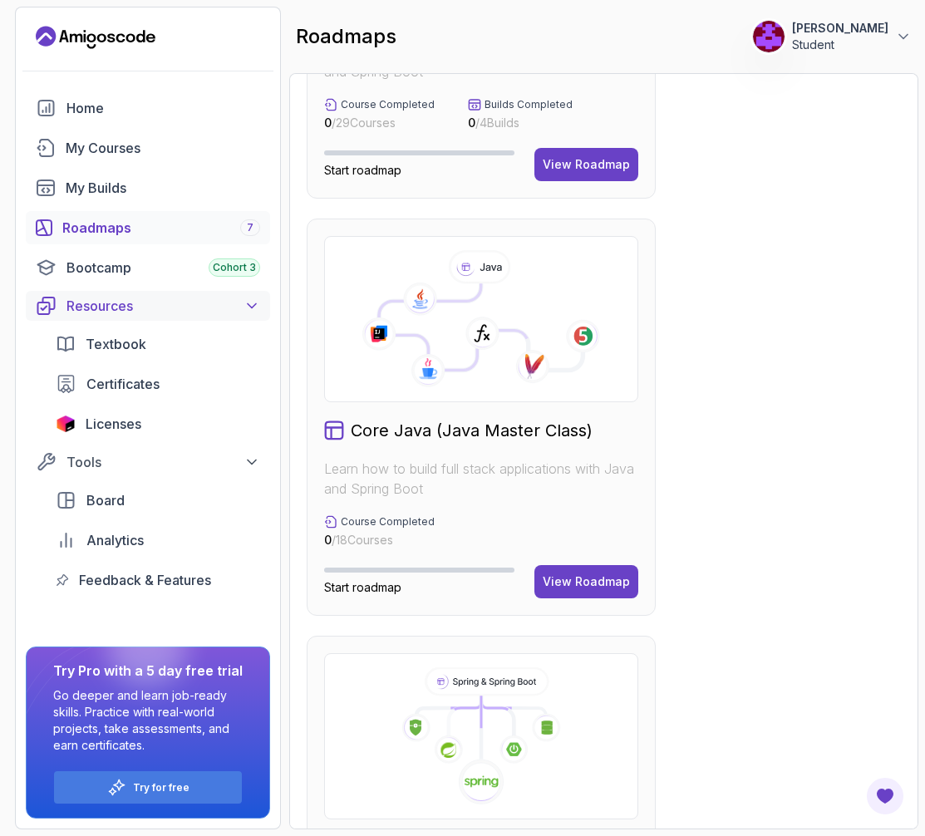
scroll to position [1236, 0]
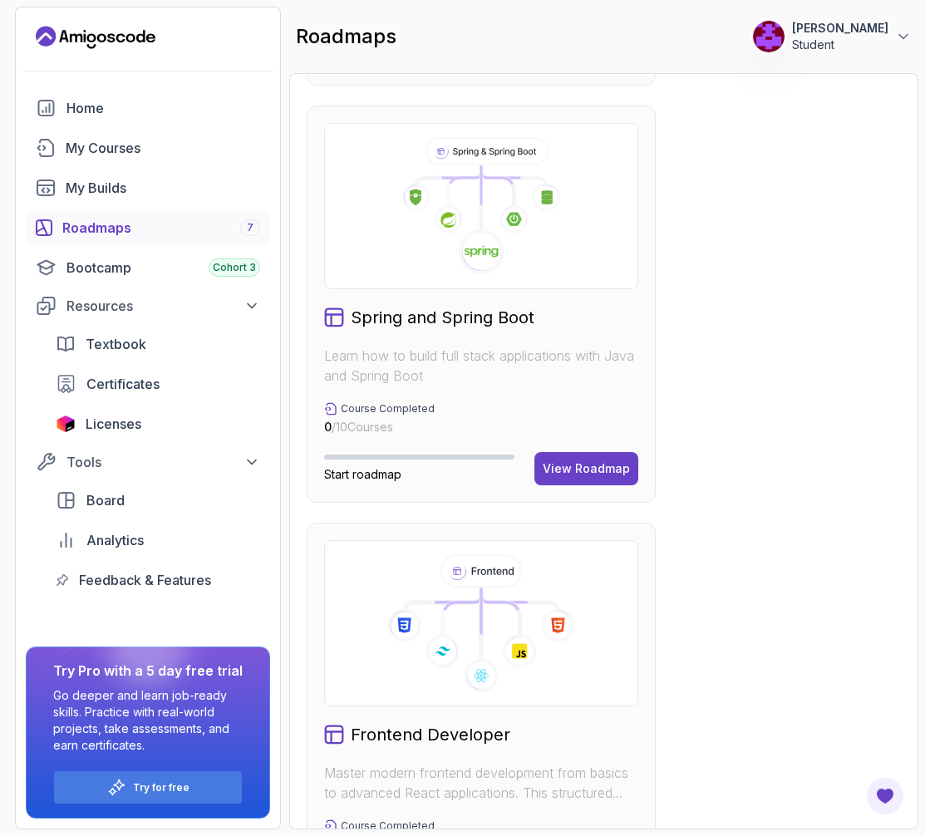
click at [489, 180] on icon at bounding box center [481, 206] width 286 height 138
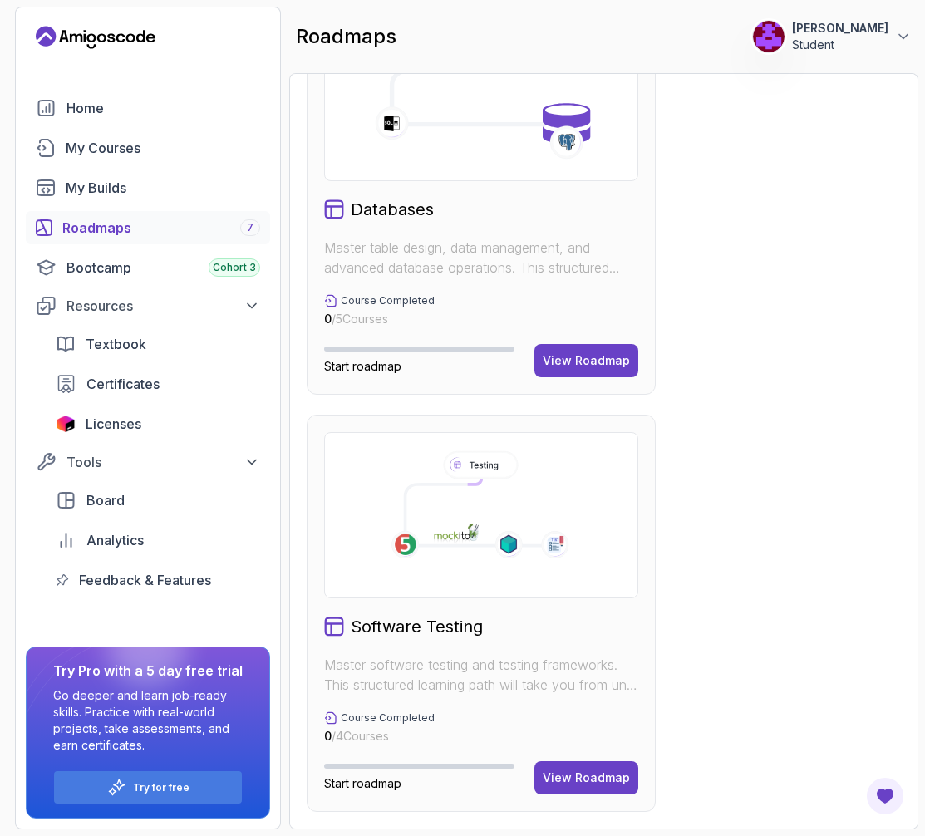
scroll to position [2178, 0]
click at [114, 155] on div "My Courses" at bounding box center [163, 148] width 194 height 20
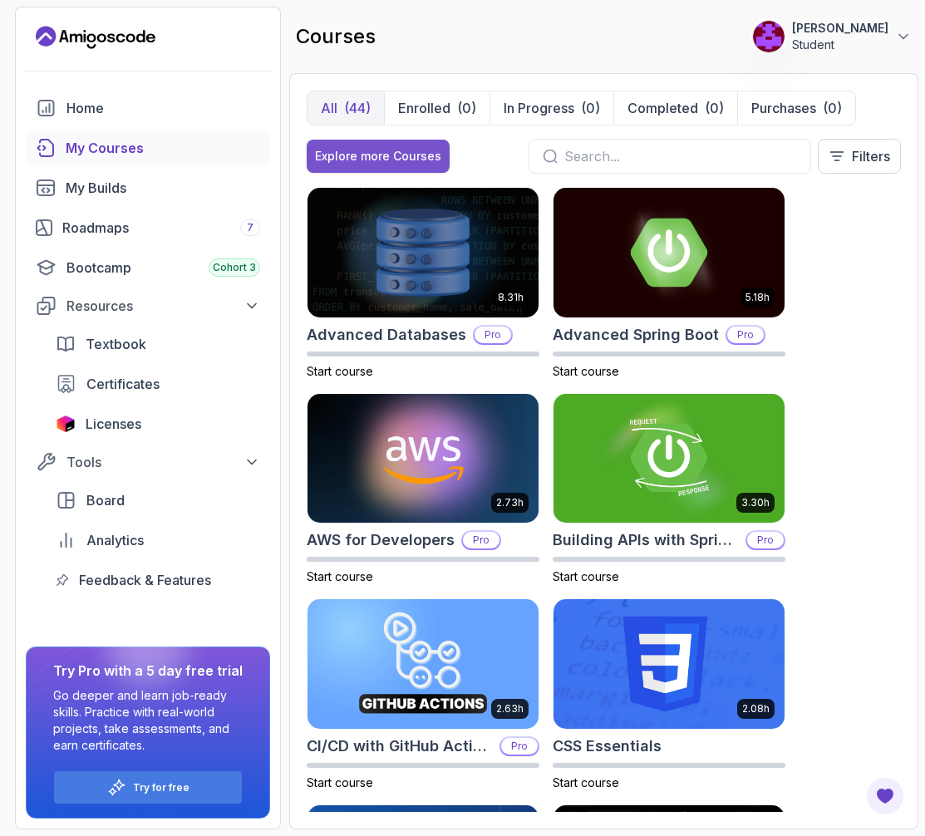
click at [374, 150] on div "Explore more Courses" at bounding box center [378, 156] width 126 height 17
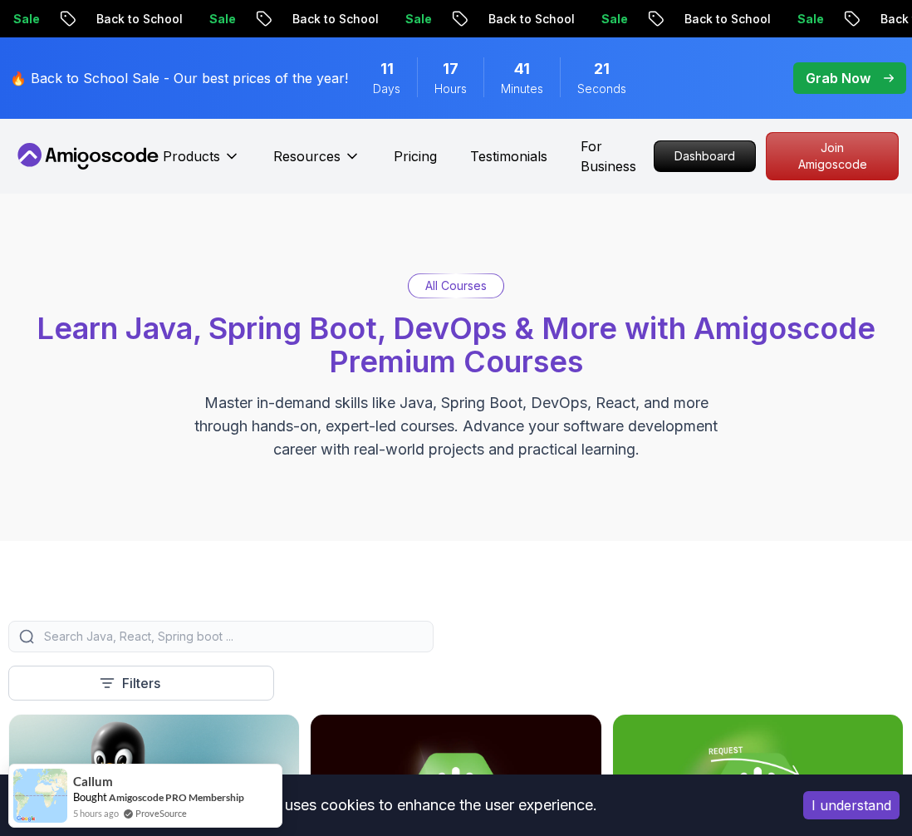
scroll to position [549, 0]
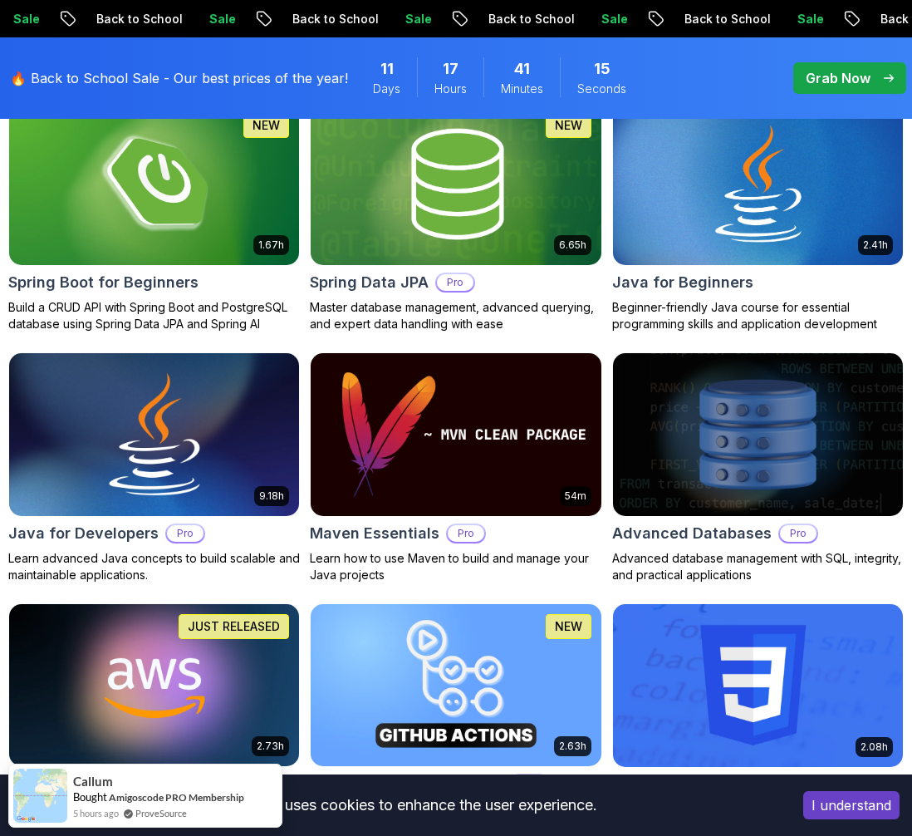
scroll to position [749, 0]
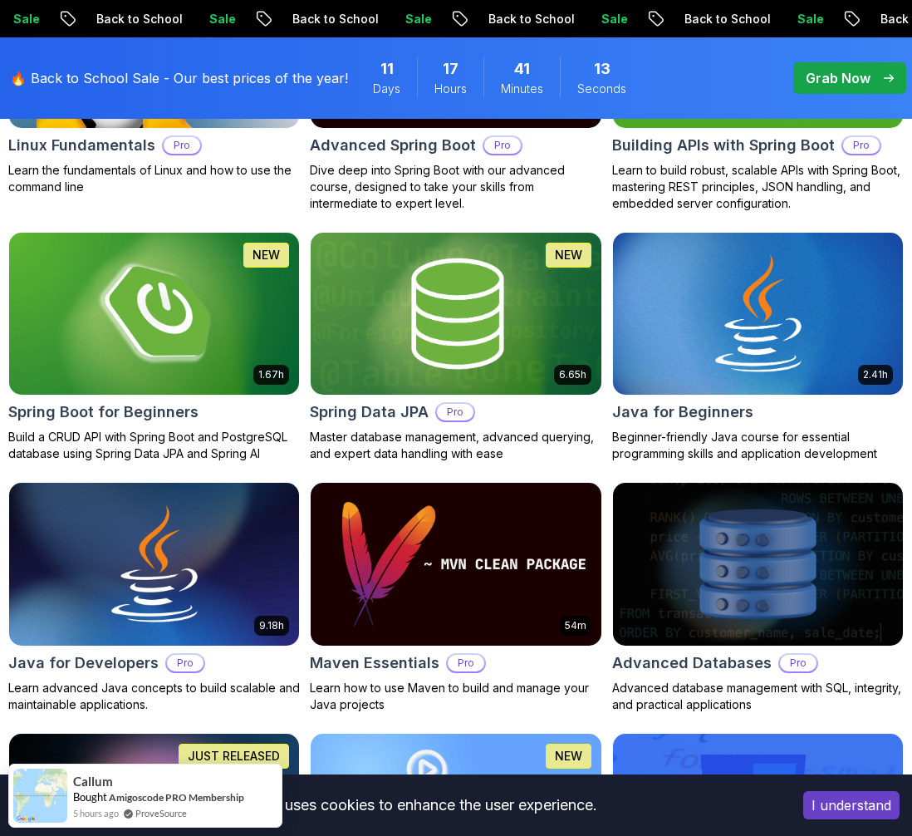
click at [212, 313] on img at bounding box center [154, 313] width 305 height 170
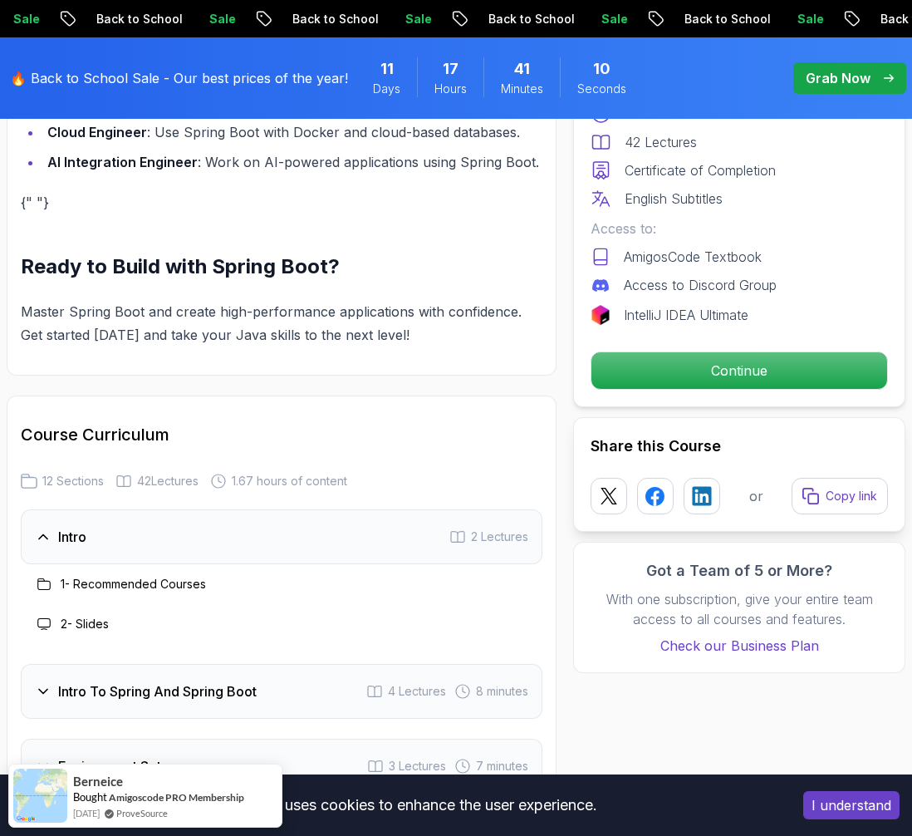
scroll to position [2528, 0]
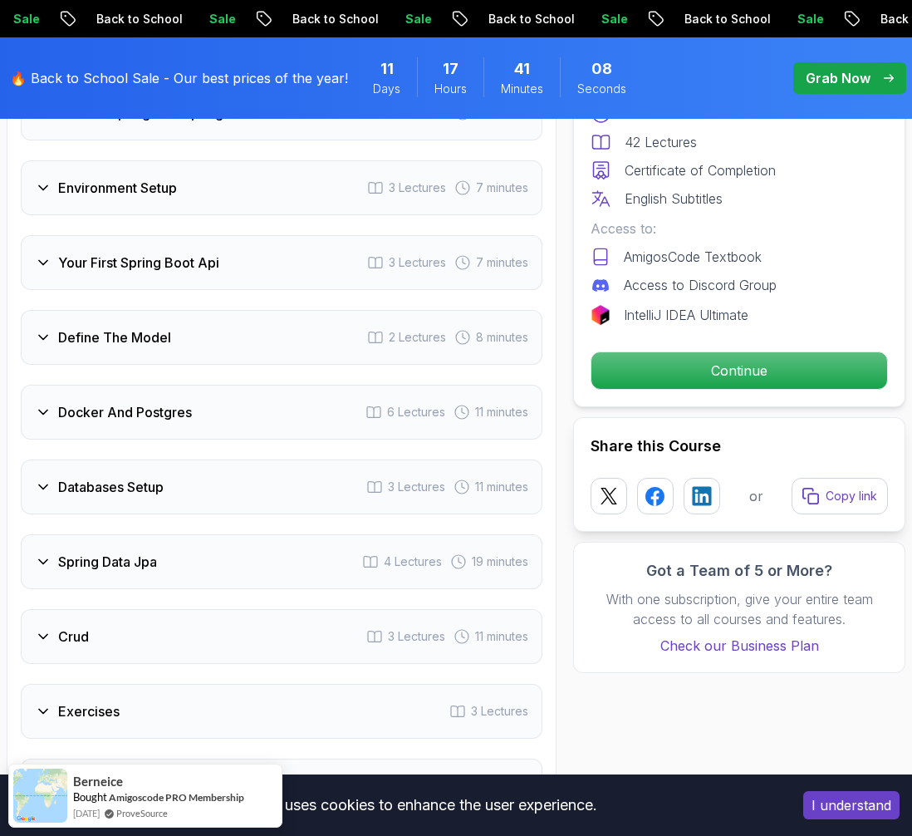
click at [39, 329] on icon at bounding box center [43, 337] width 17 height 17
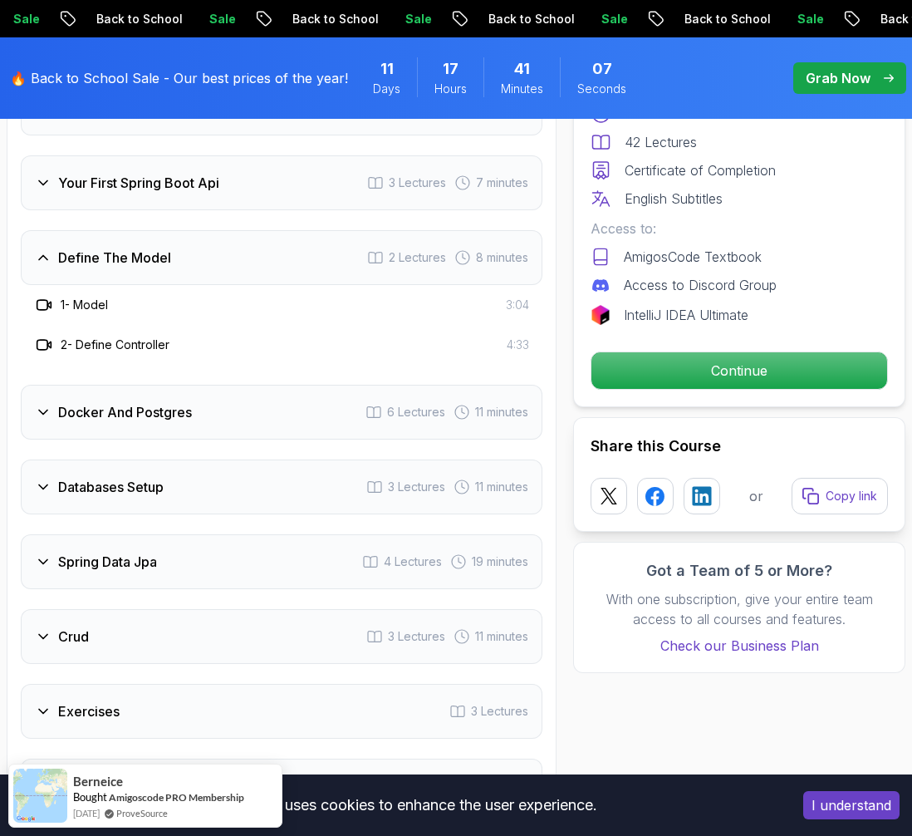
click at [52, 174] on div "Your First Spring Boot Api 3 Lectures 7 minutes" at bounding box center [282, 182] width 522 height 55
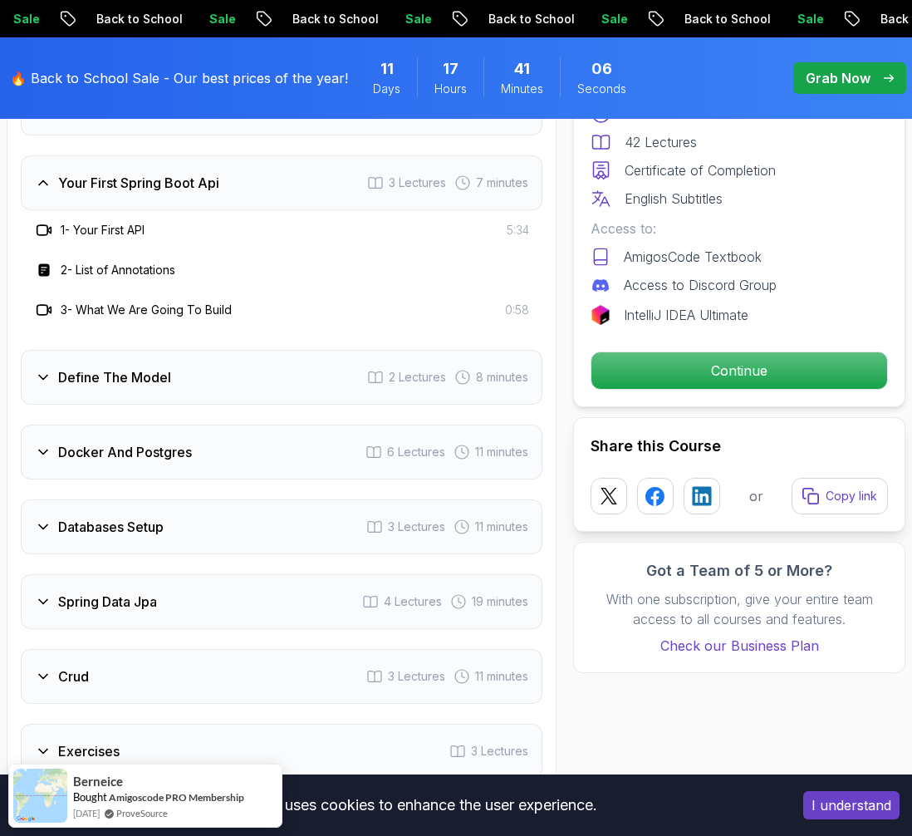
click at [145, 262] on h3 "2 - List of Annotations" at bounding box center [118, 270] width 115 height 17
click at [47, 264] on rect at bounding box center [43, 270] width 11 height 12
click at [94, 260] on div "2 - List of Annotations" at bounding box center [104, 270] width 141 height 20
click at [97, 260] on div "2 - List of Annotations" at bounding box center [104, 270] width 141 height 20
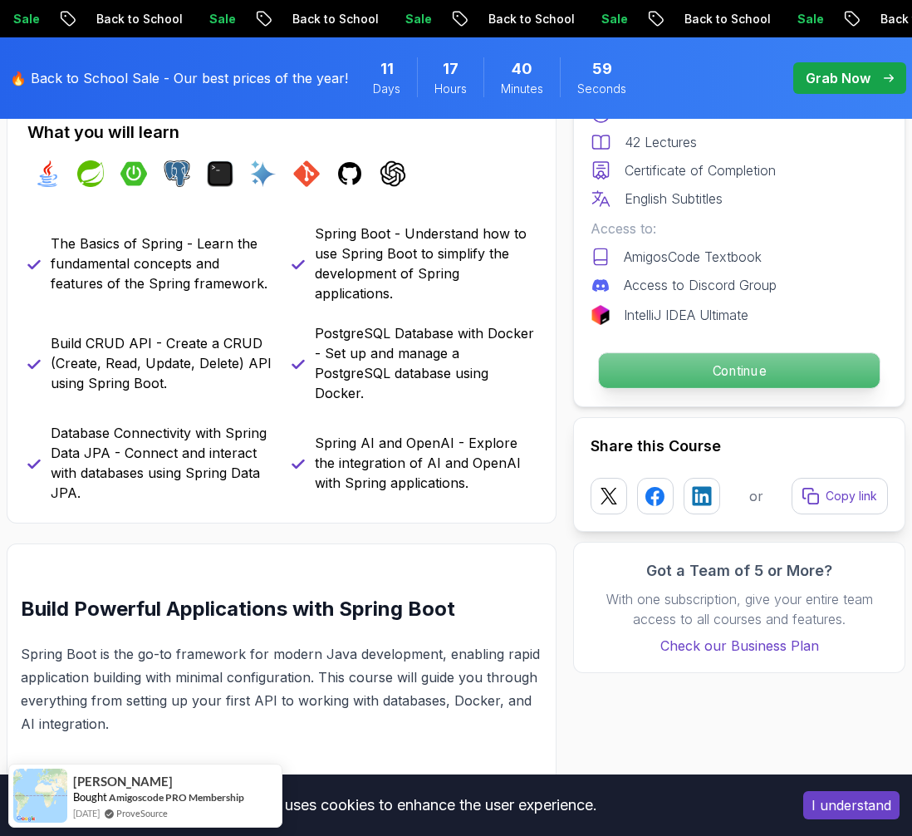
scroll to position [307, 0]
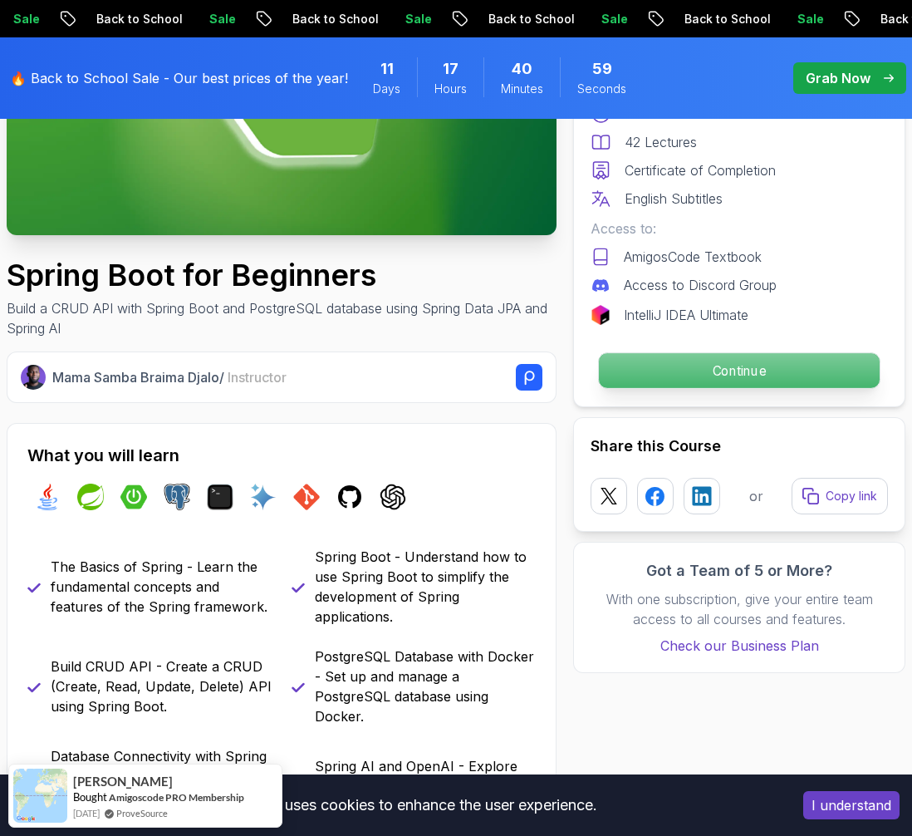
click at [704, 363] on p "Continue" at bounding box center [739, 370] width 281 height 35
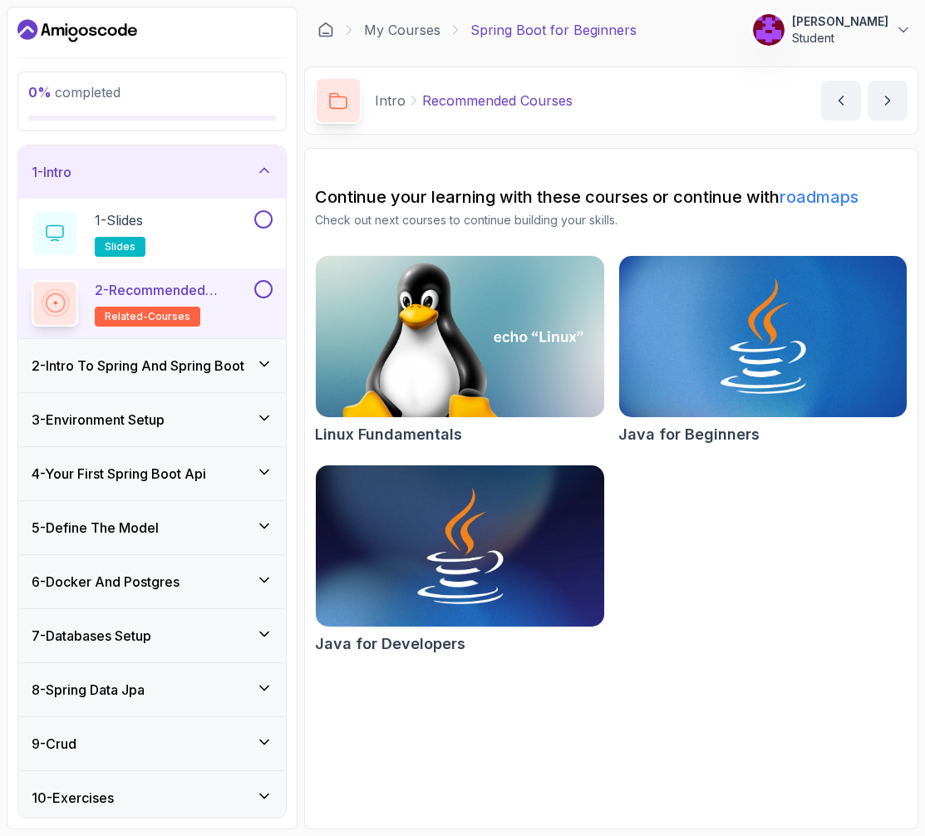
click at [258, 371] on icon at bounding box center [264, 364] width 17 height 17
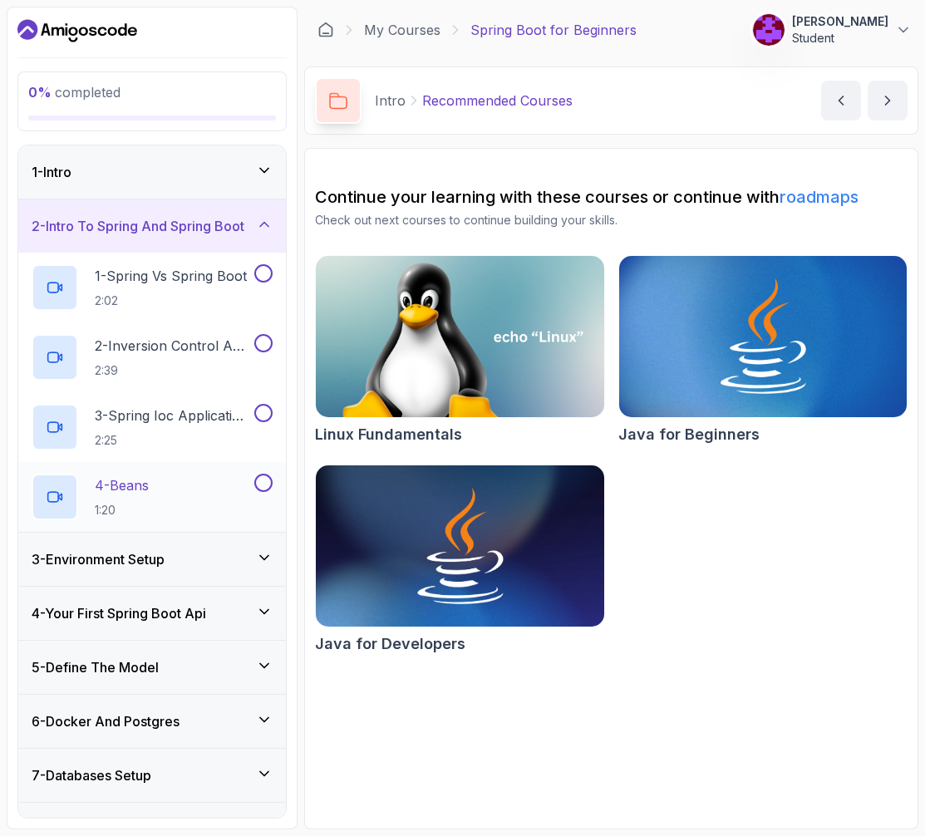
scroll to position [32, 0]
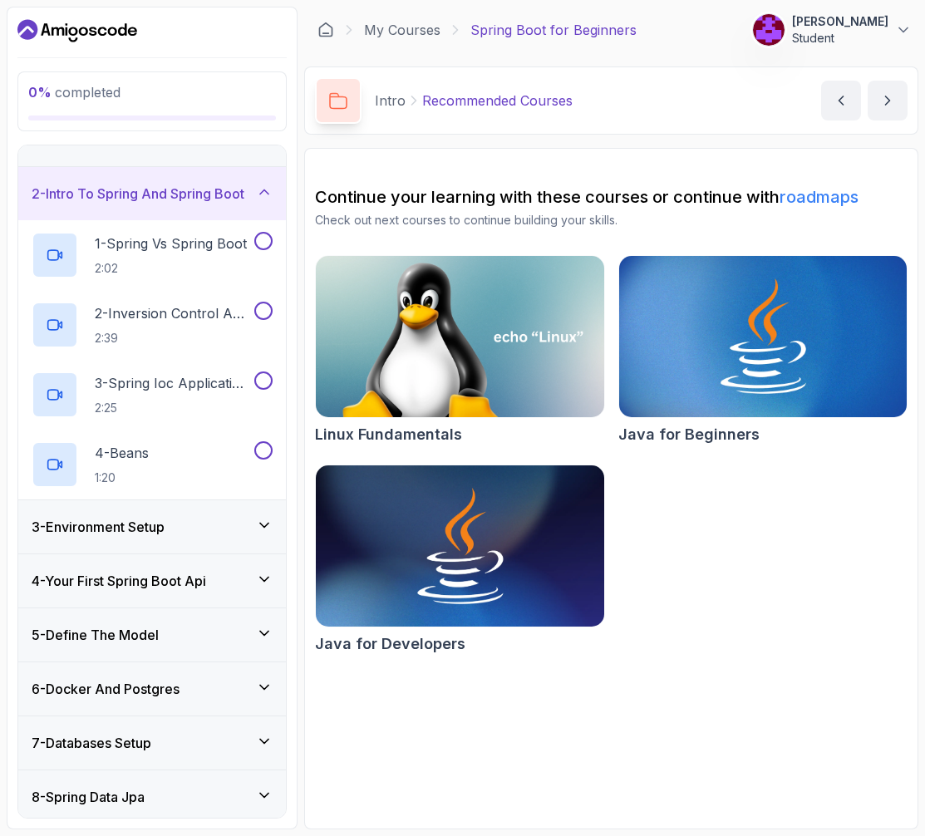
click at [259, 533] on icon at bounding box center [264, 525] width 17 height 17
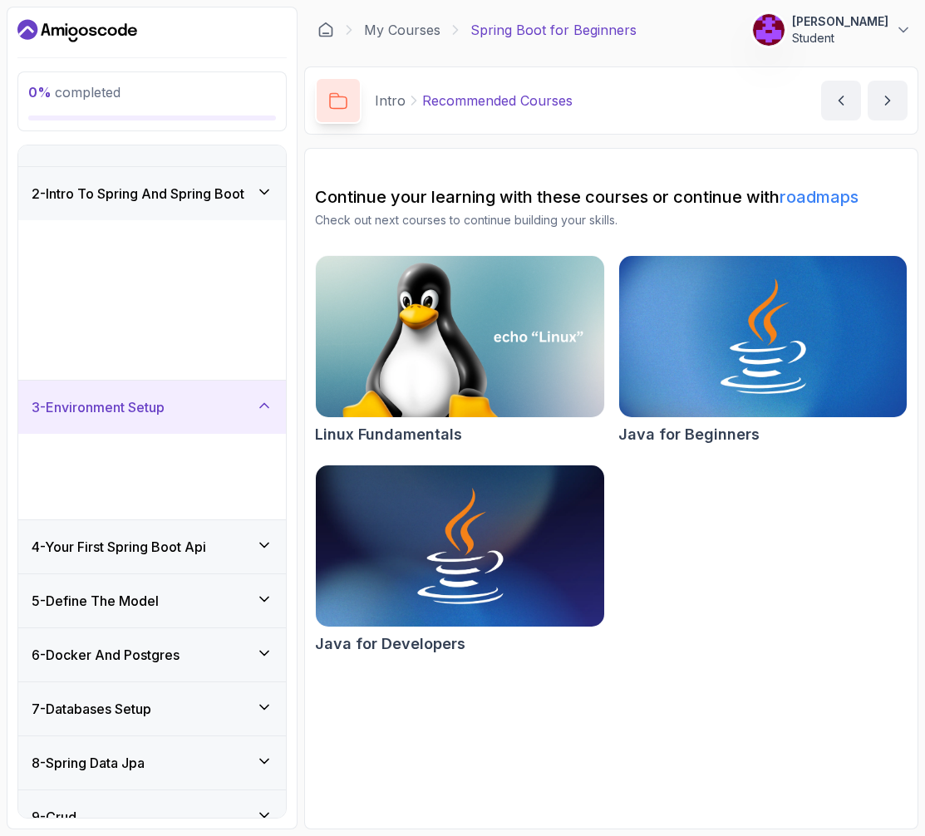
scroll to position [0, 0]
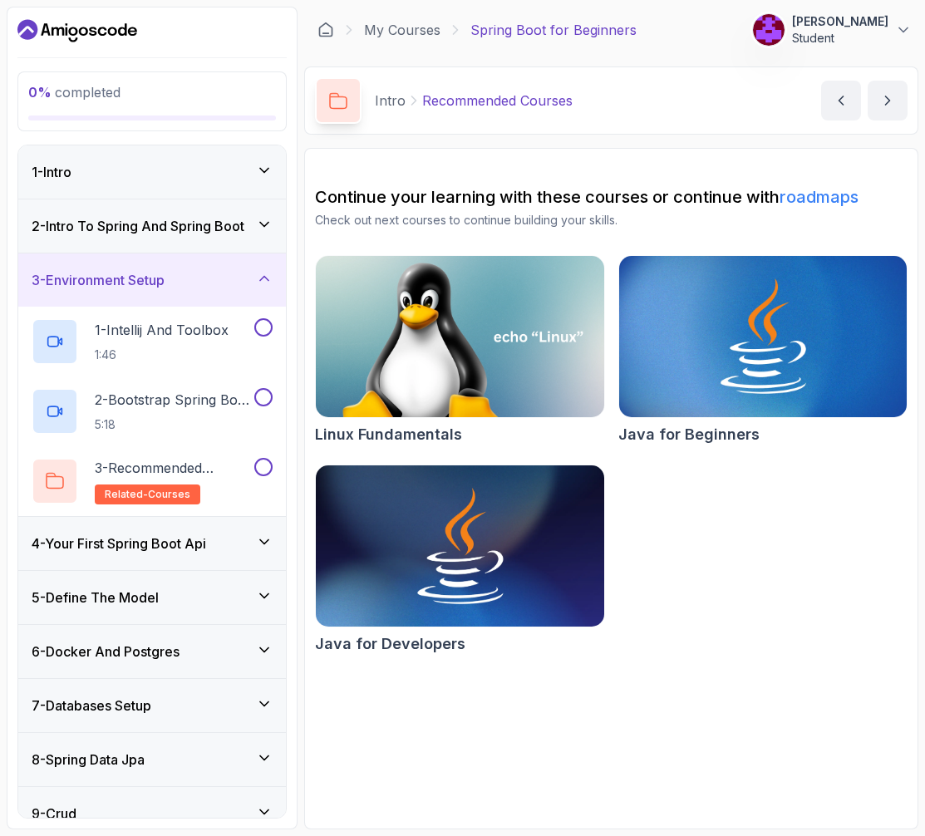
click at [227, 550] on div "4 - Your First Spring Boot Api" at bounding box center [152, 543] width 241 height 20
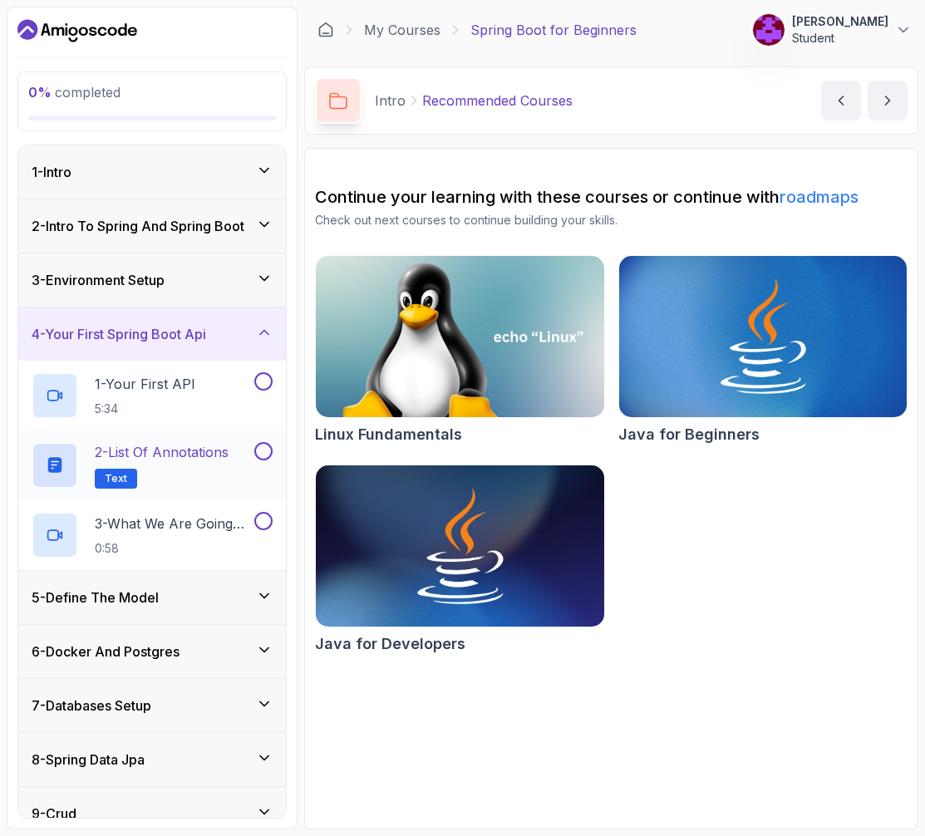
click at [150, 453] on p "2 - List of Annotations" at bounding box center [162, 452] width 134 height 20
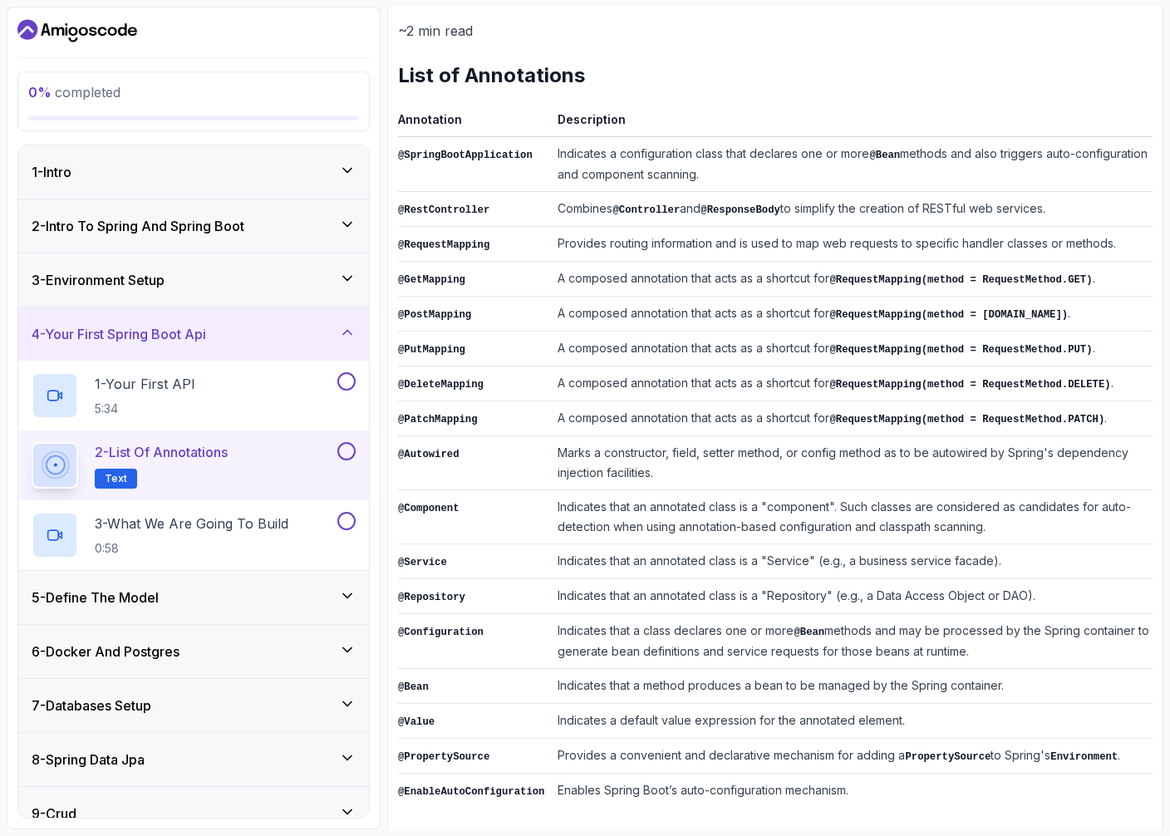
scroll to position [160, 0]
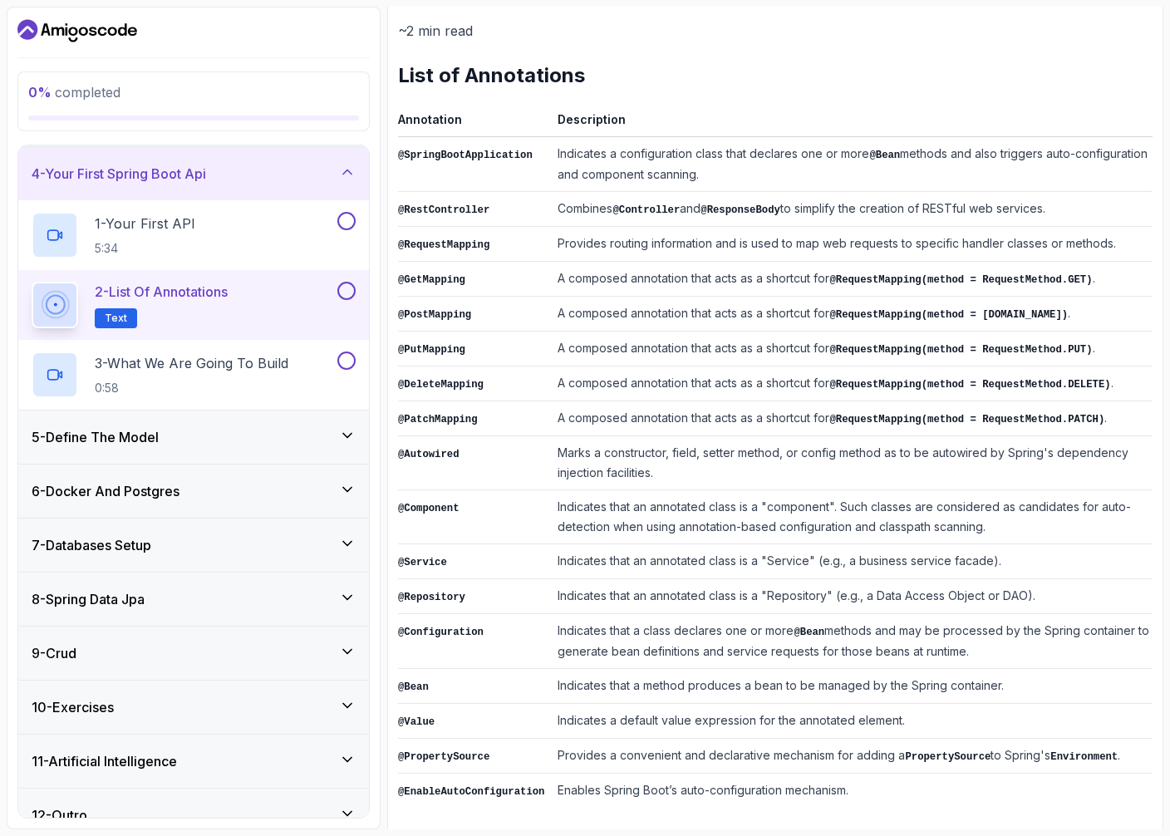
click at [244, 447] on div "5 - Define The Model" at bounding box center [193, 436] width 351 height 53
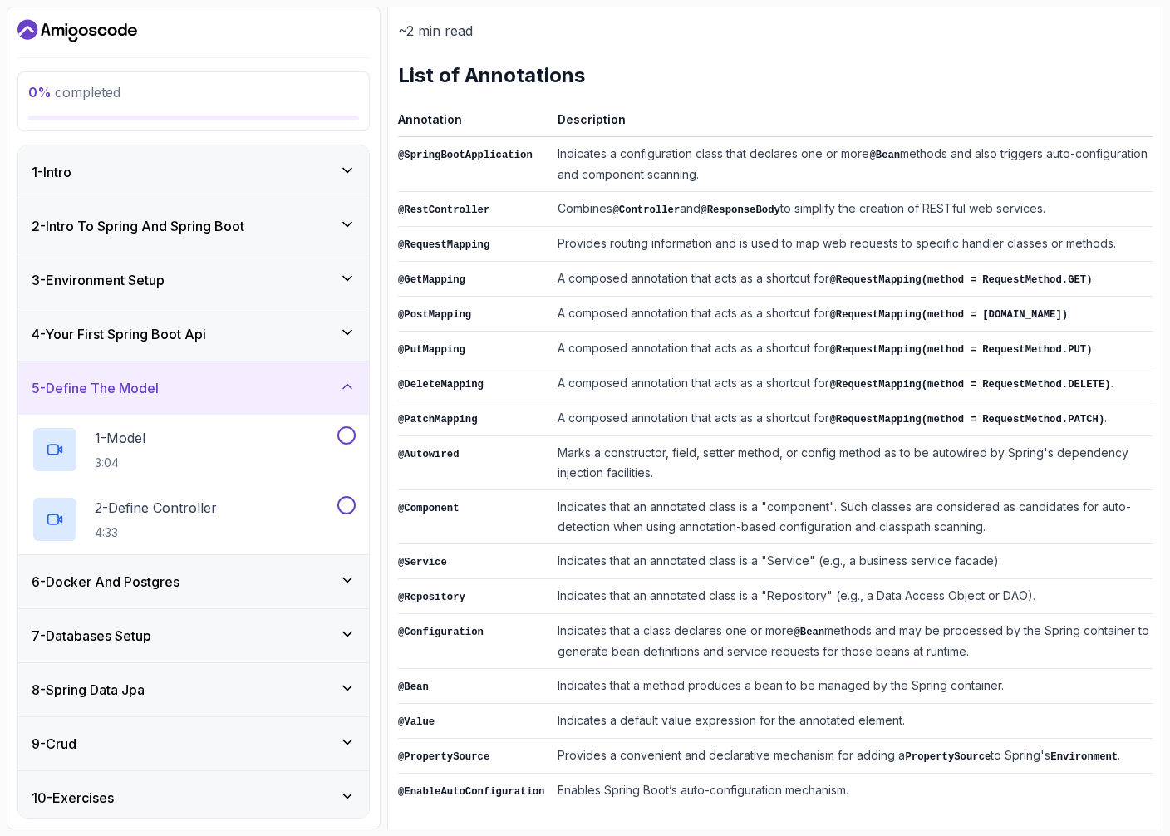
scroll to position [107, 0]
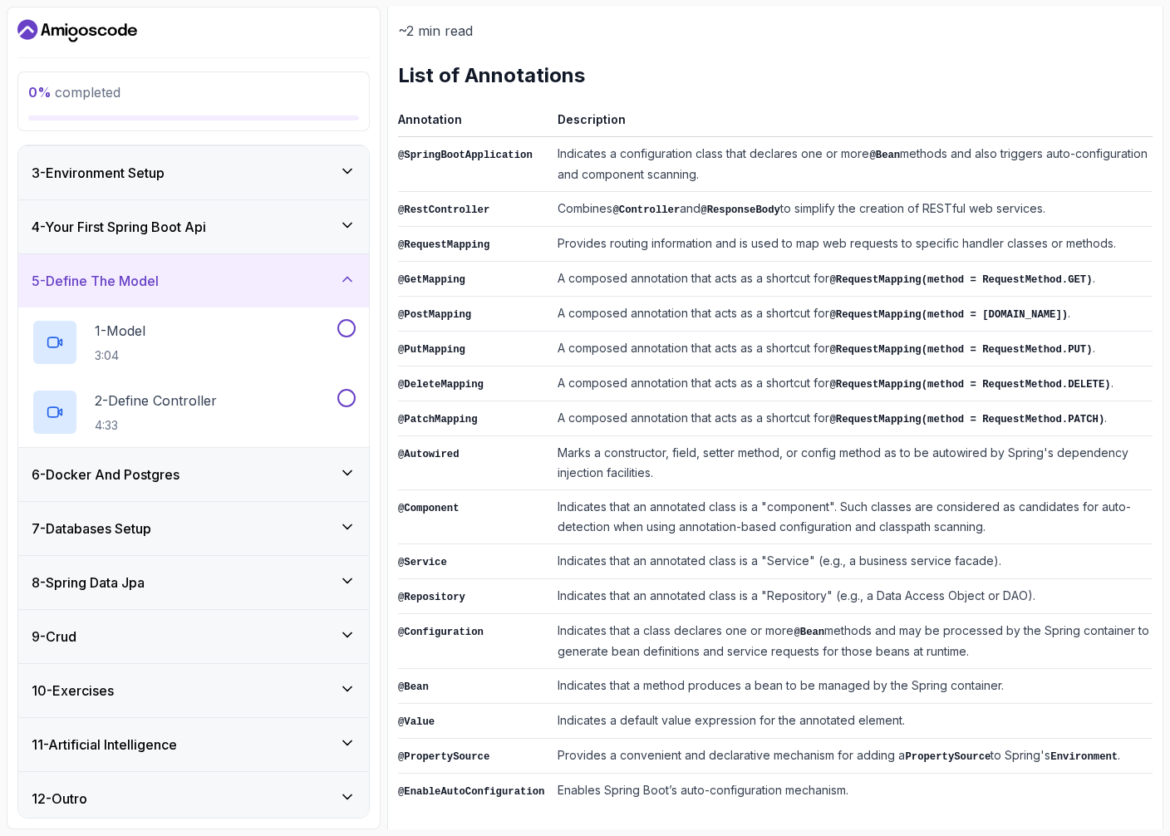
click at [197, 490] on div "6 - Docker And Postgres" at bounding box center [193, 474] width 351 height 53
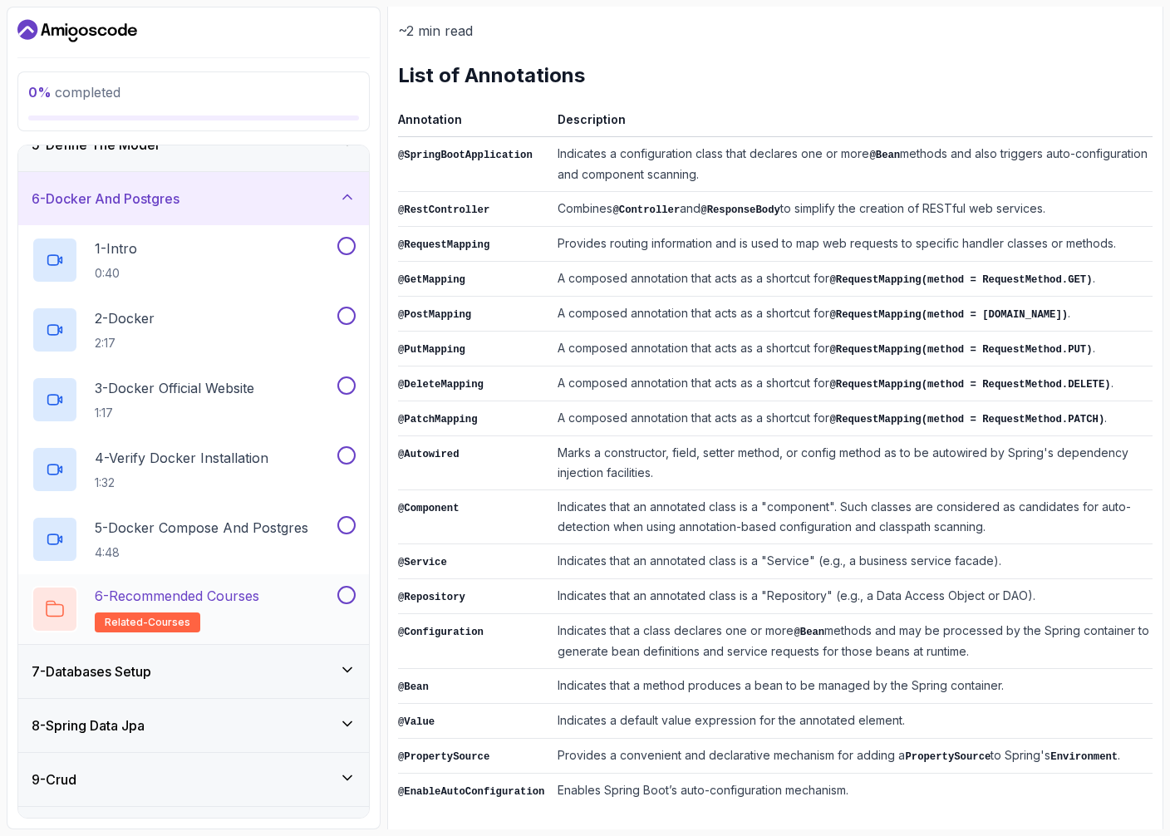
scroll to position [394, 0]
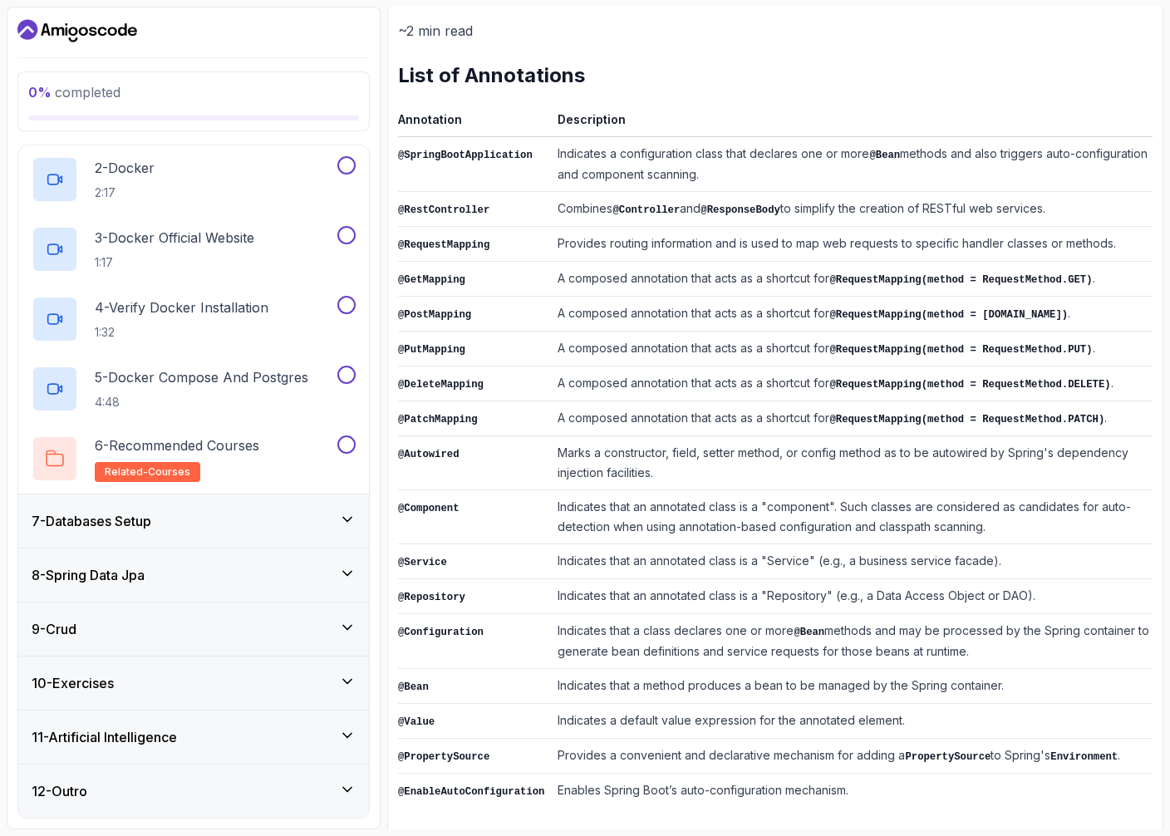
click at [250, 537] on div "7 - Databases Setup" at bounding box center [193, 520] width 351 height 53
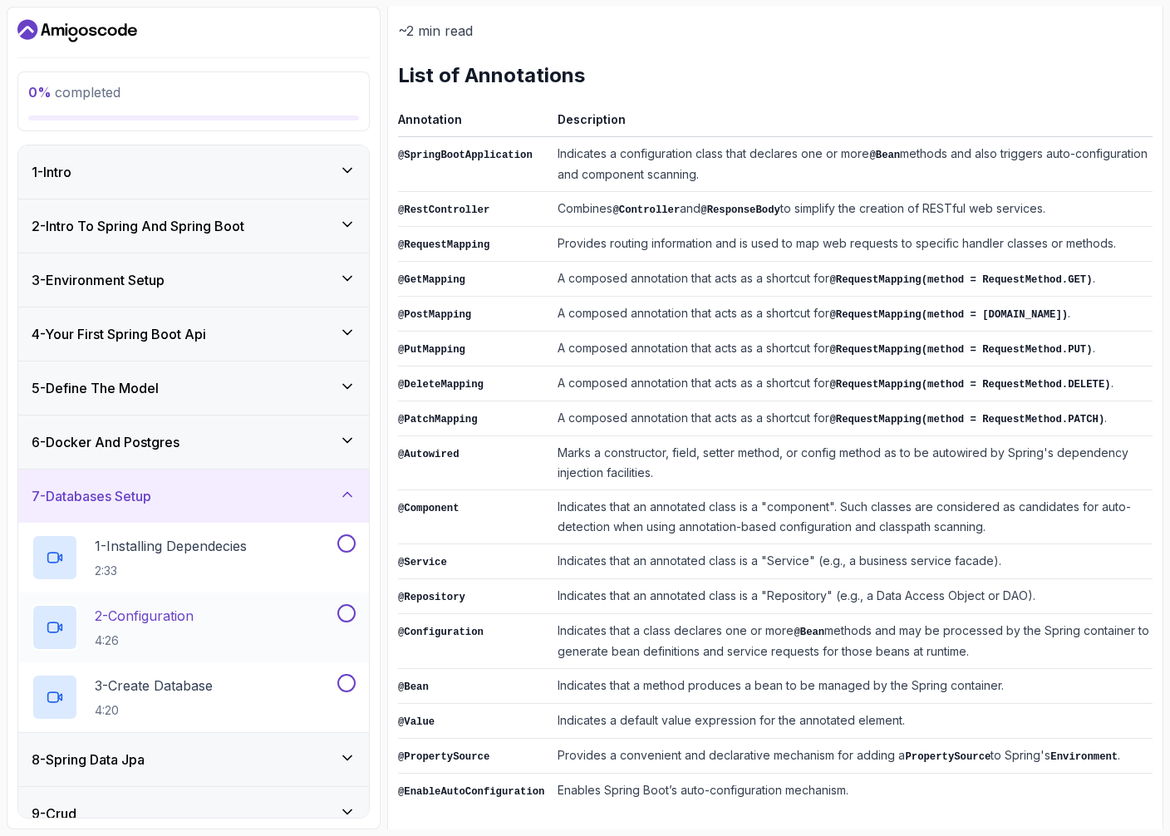
scroll to position [184, 0]
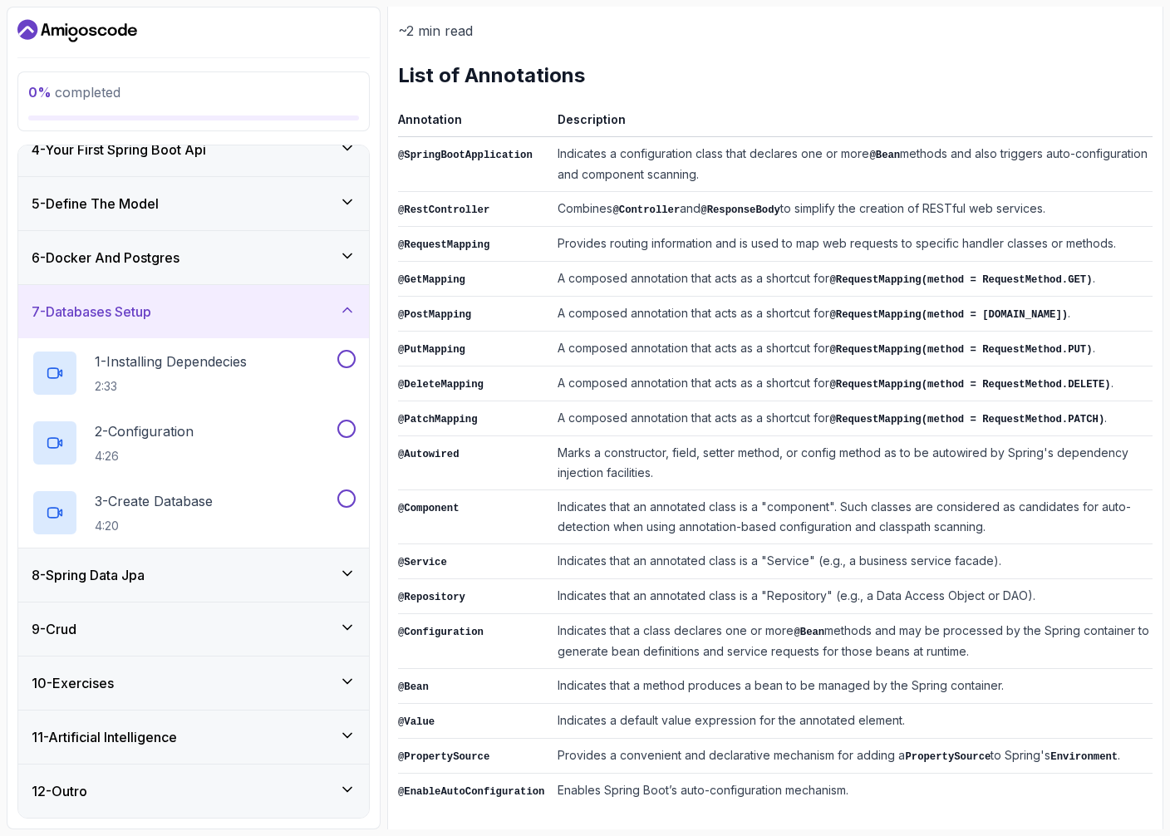
click at [181, 586] on div "8 - Spring Data Jpa" at bounding box center [193, 574] width 351 height 53
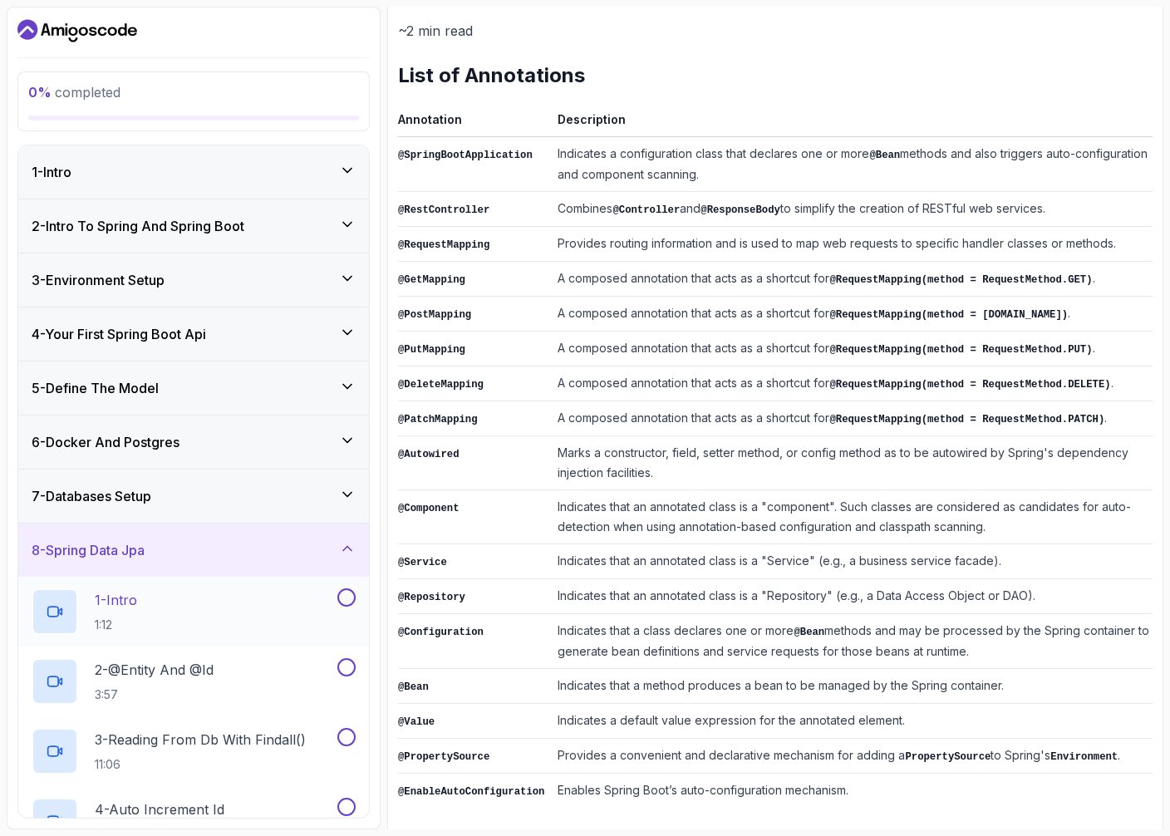
scroll to position [254, 0]
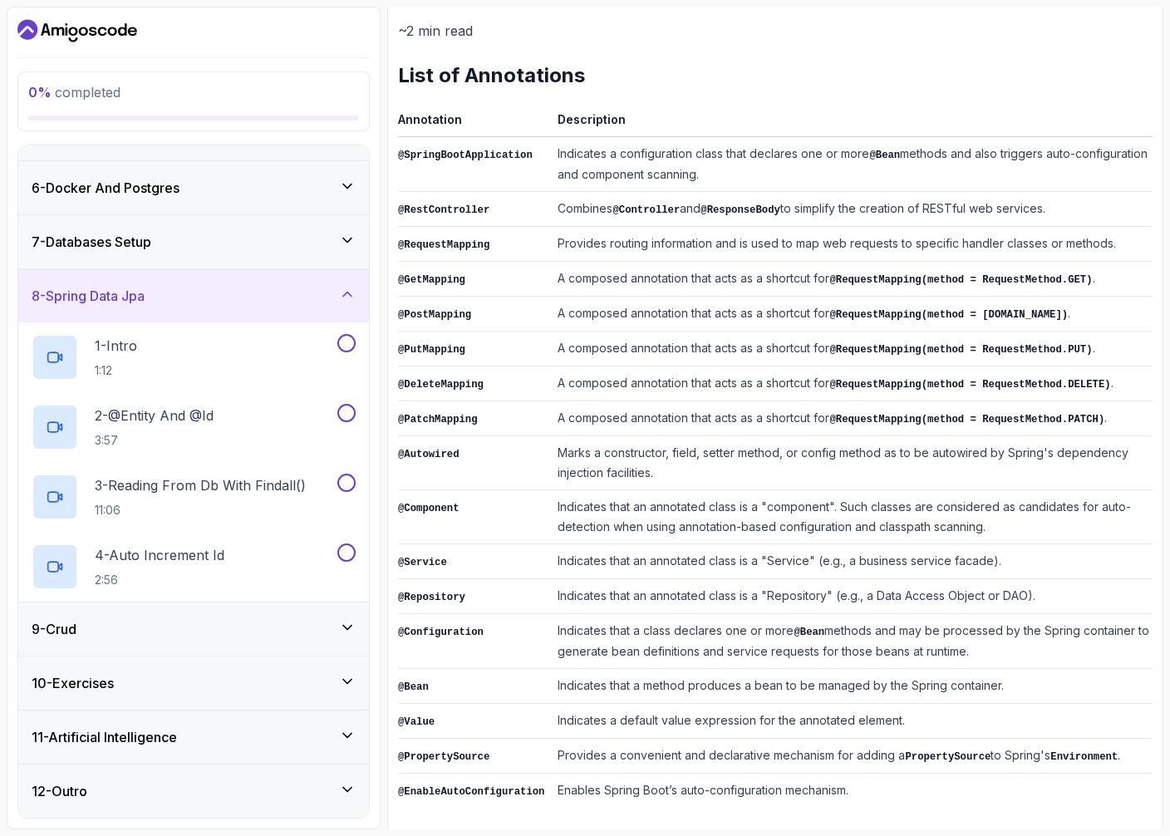
click at [189, 647] on div "9 - Crud" at bounding box center [193, 628] width 351 height 53
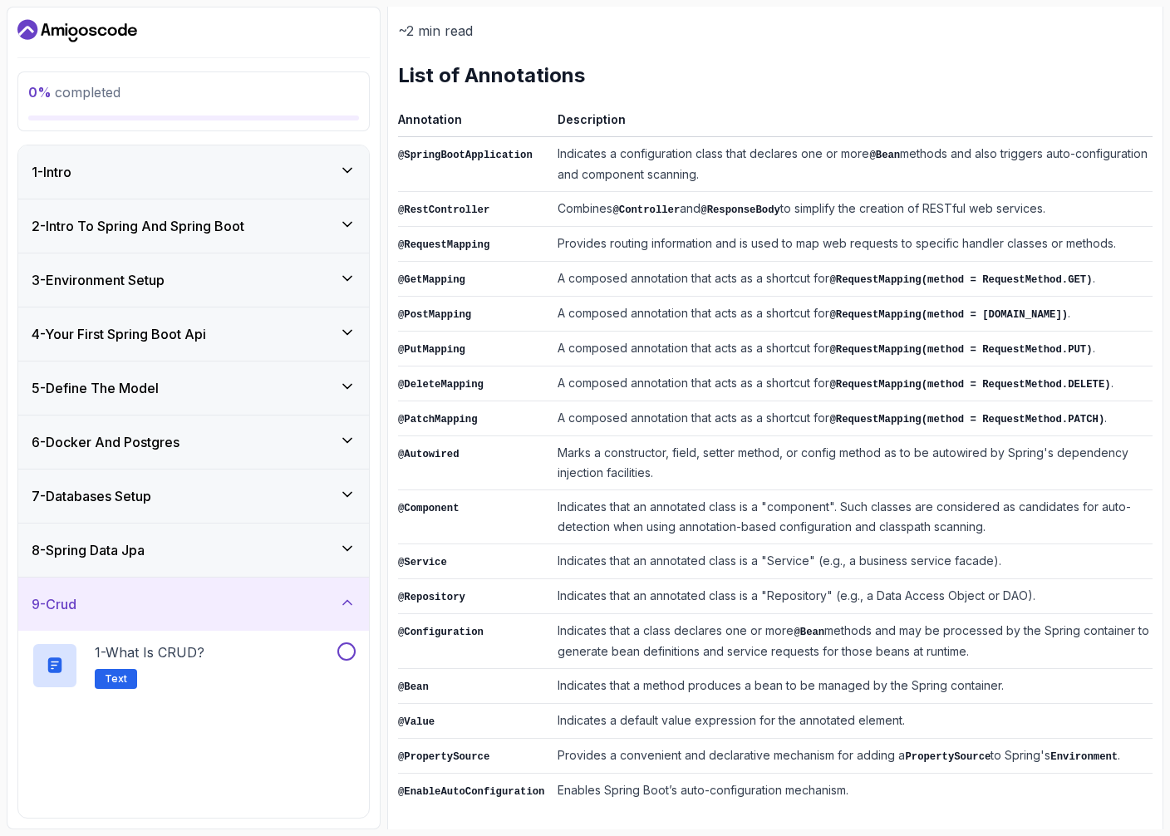
scroll to position [184, 0]
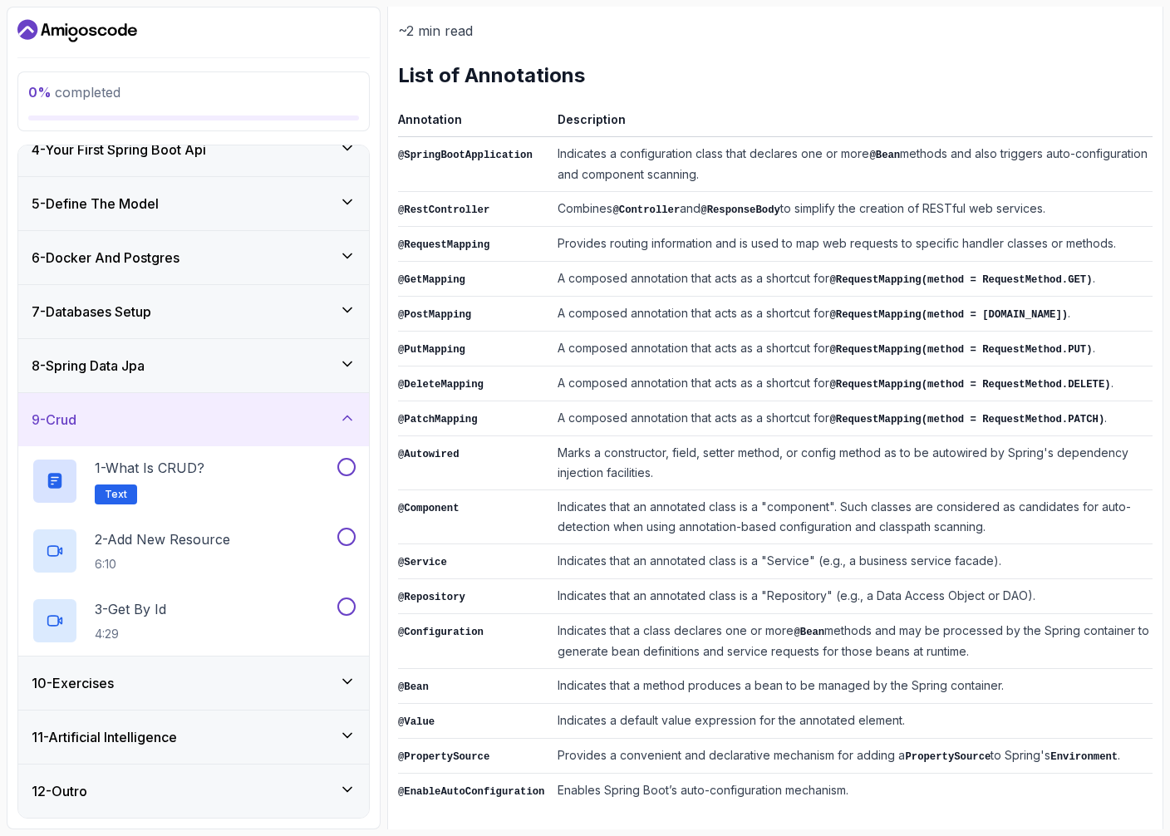
click at [121, 690] on div "10 - Exercises" at bounding box center [194, 683] width 324 height 20
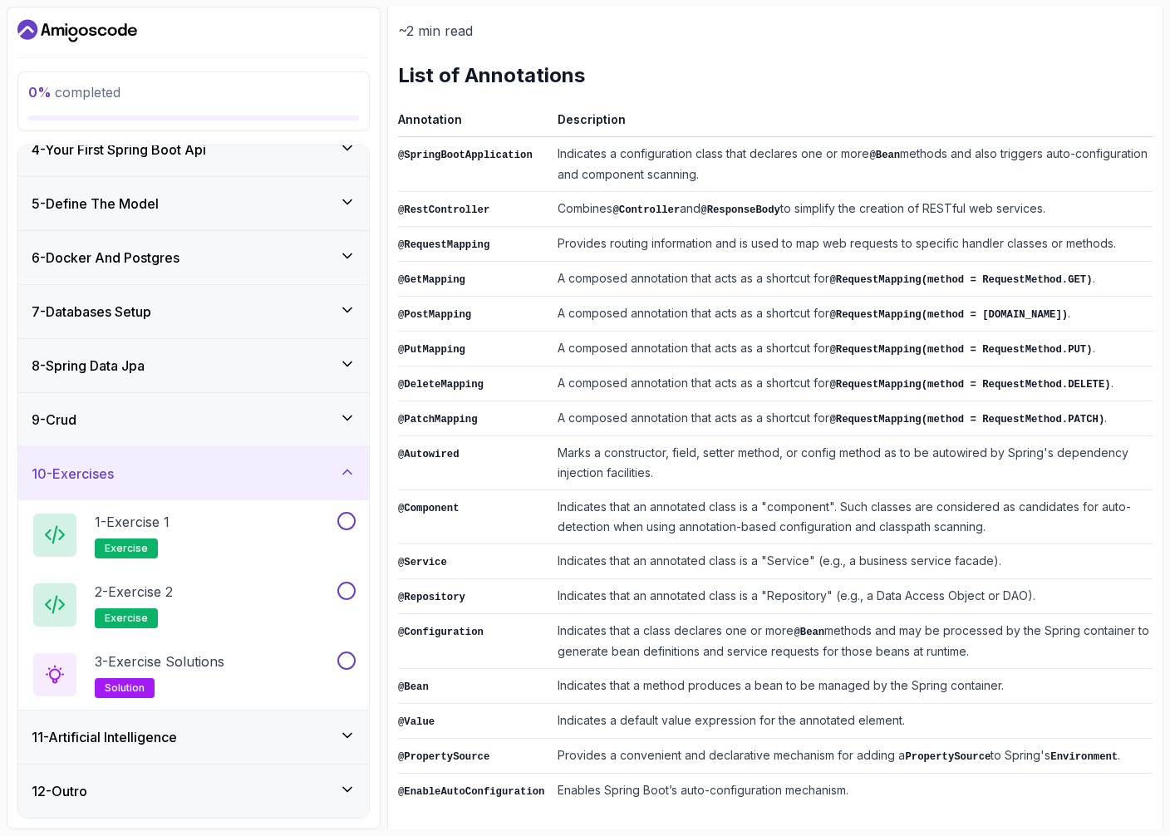
click at [208, 742] on div "11 - Artificial Intelligence" at bounding box center [194, 737] width 324 height 20
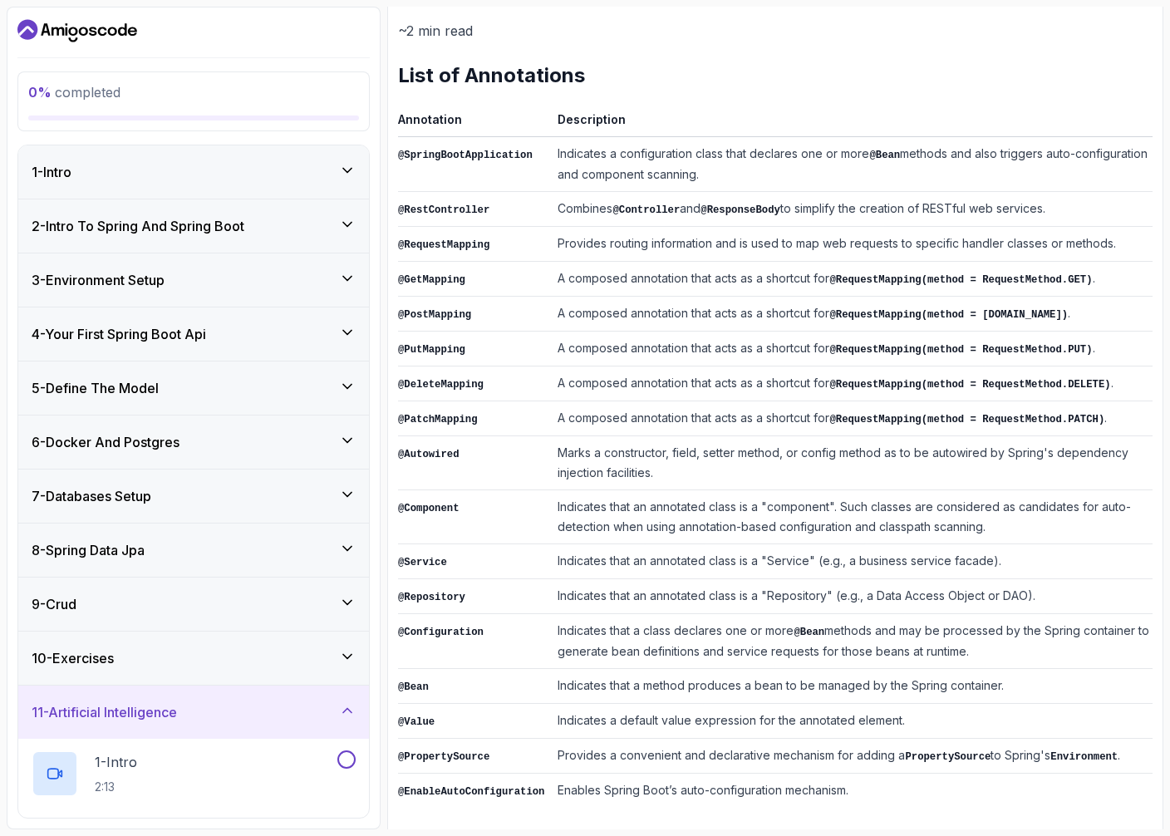
scroll to position [464, 0]
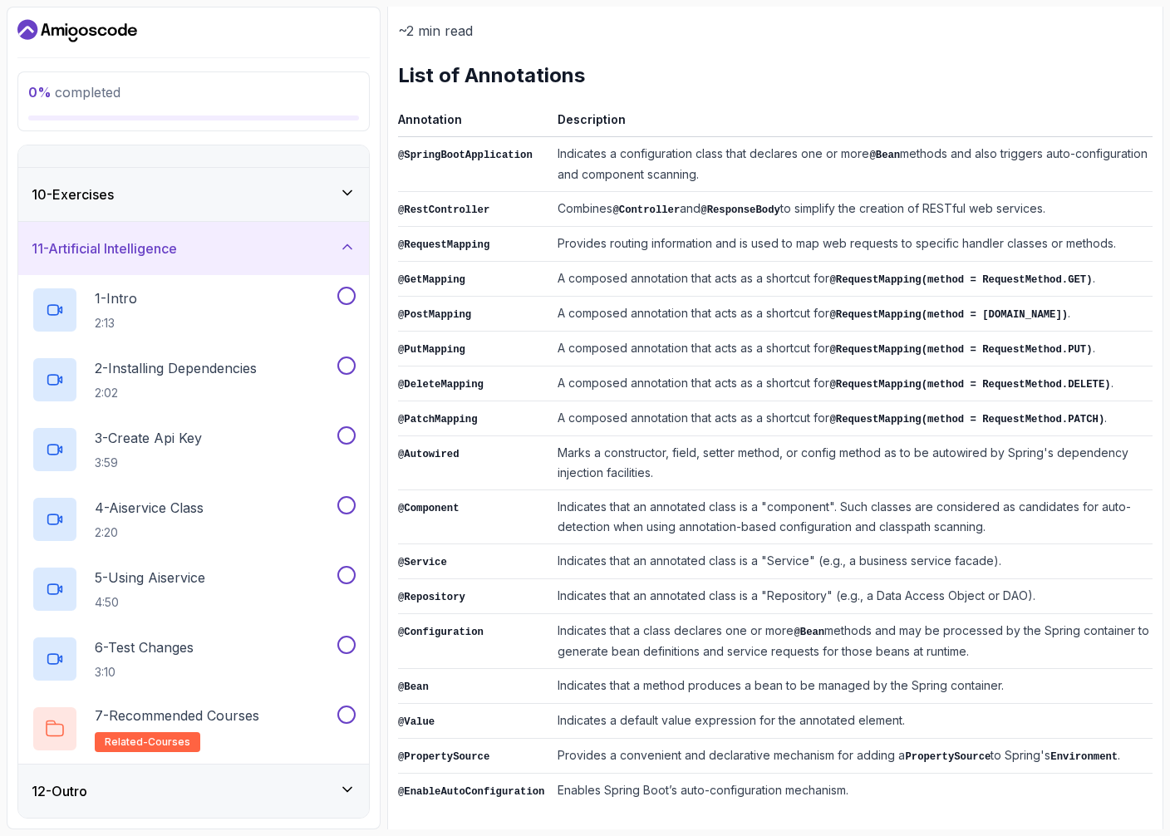
click at [192, 791] on div "12 - Outro" at bounding box center [194, 791] width 324 height 20
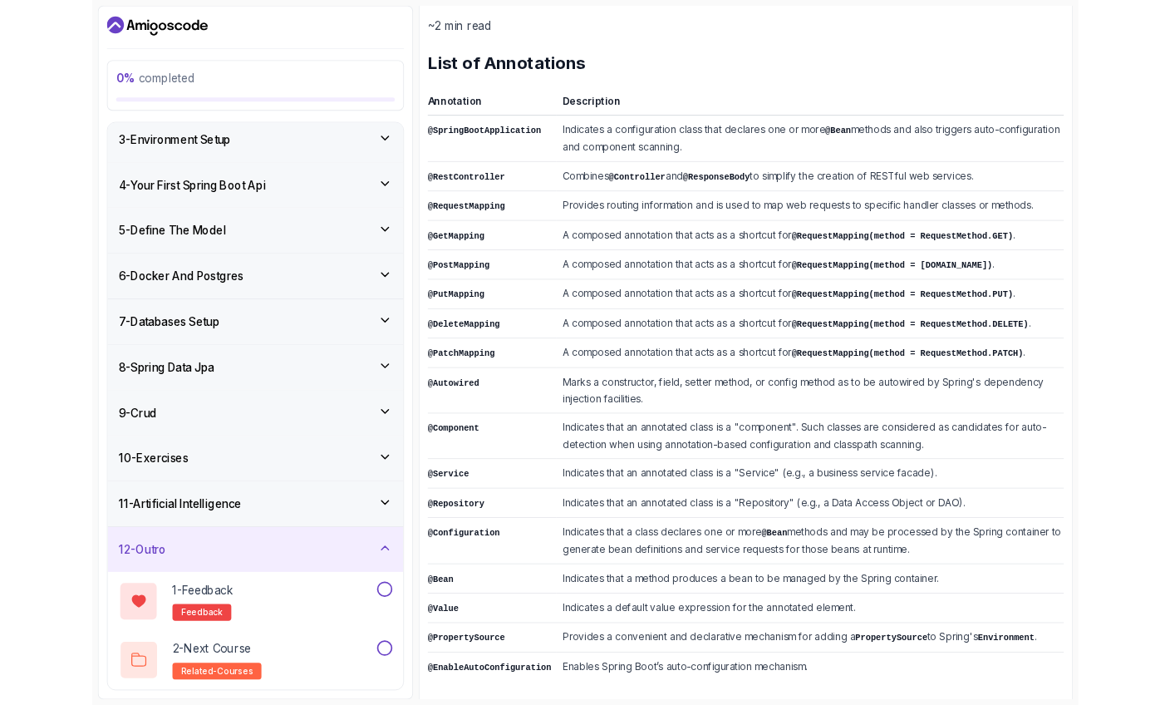
scroll to position [0, 0]
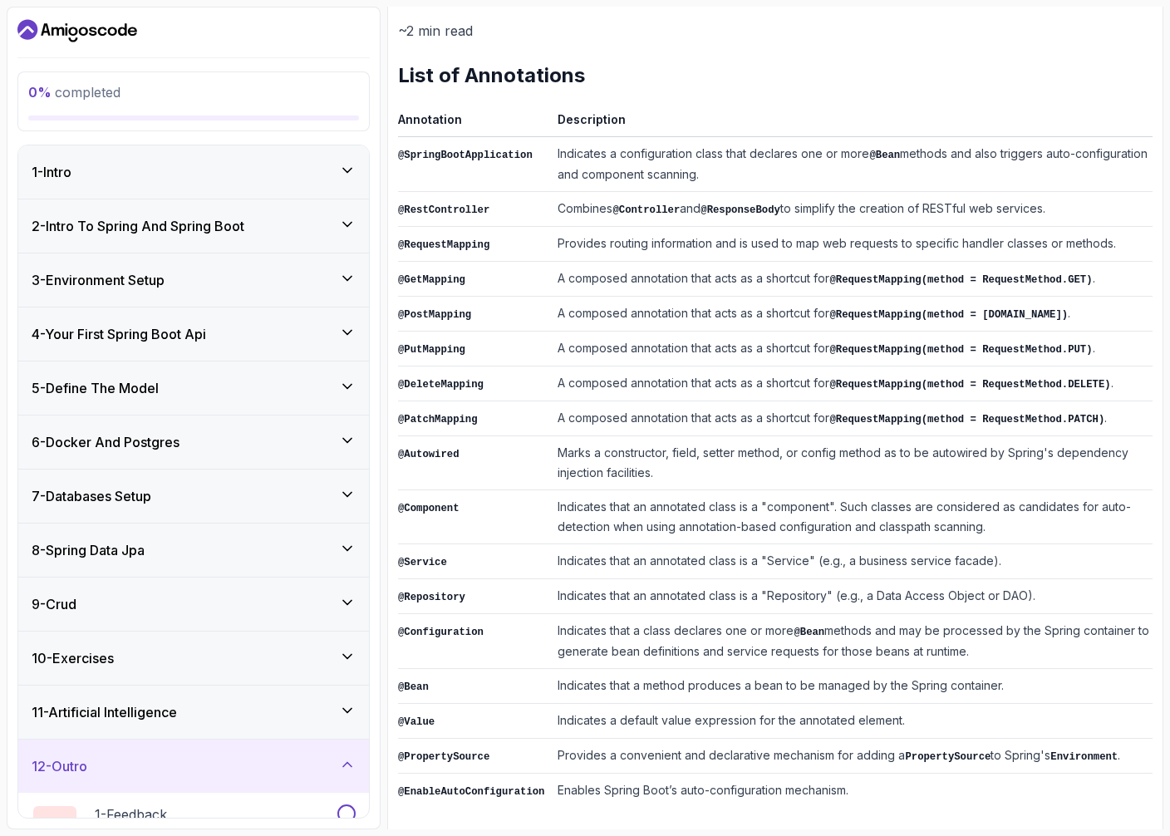
click at [307, 187] on div "1 - Intro" at bounding box center [193, 171] width 351 height 53
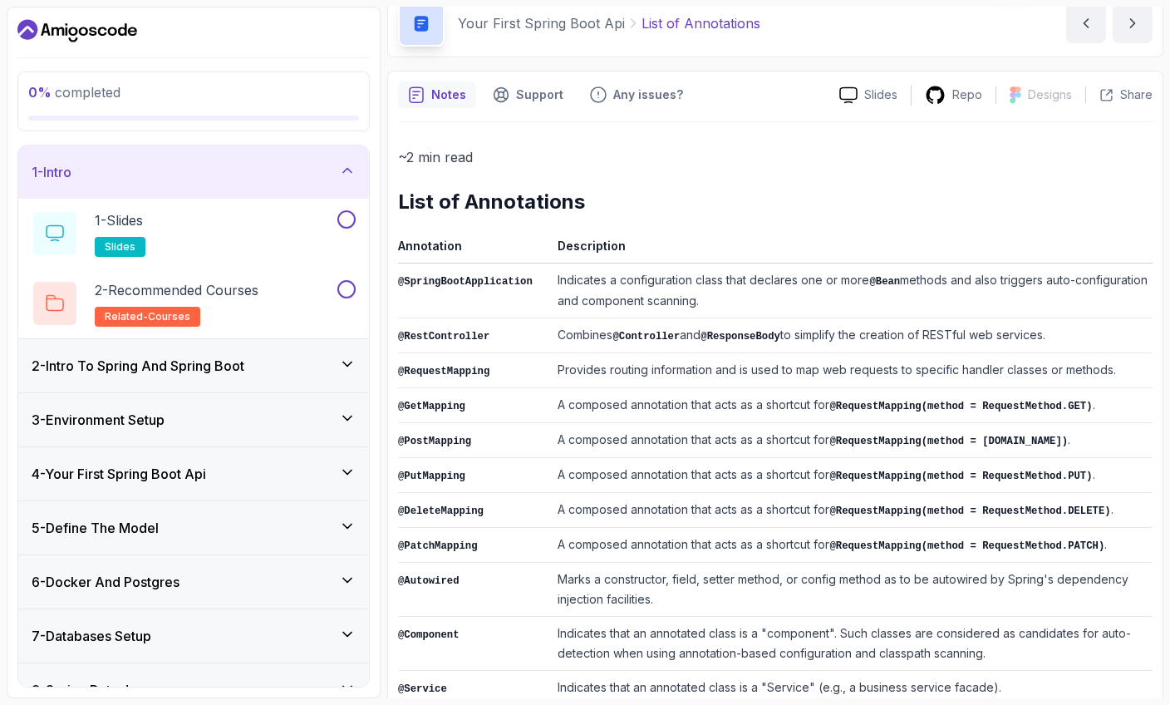
scroll to position [78, 0]
click at [691, 201] on h2 "List of Annotations" at bounding box center [775, 201] width 754 height 27
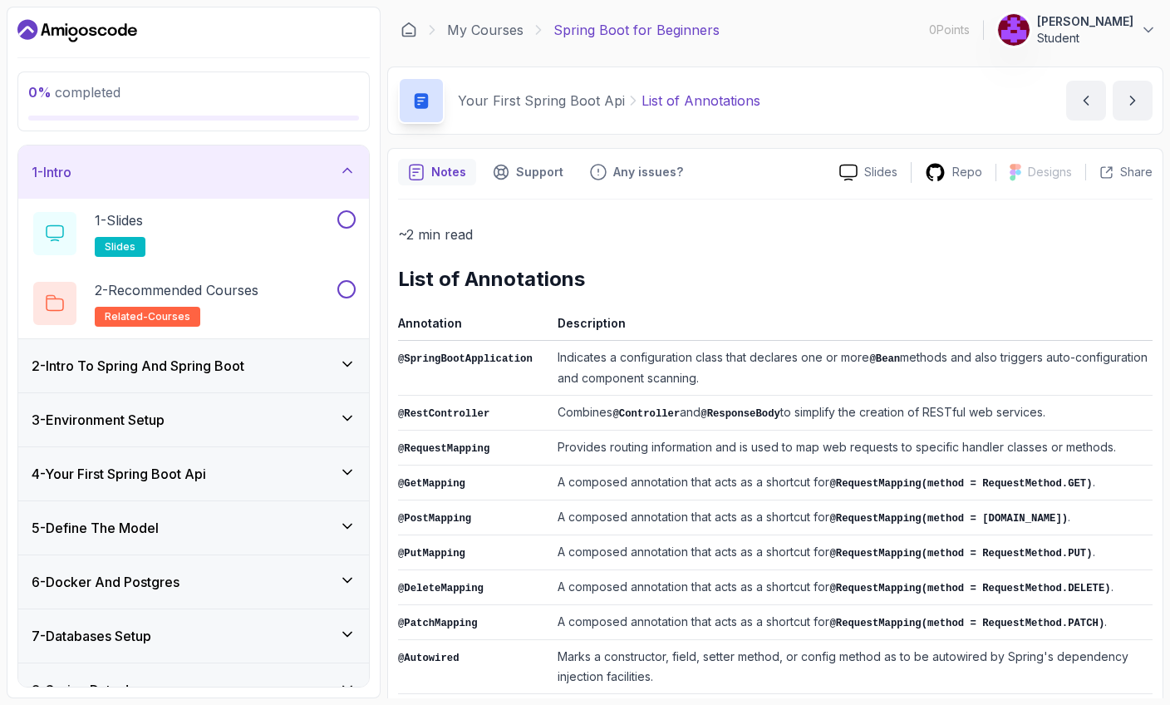
scroll to position [21, 0]
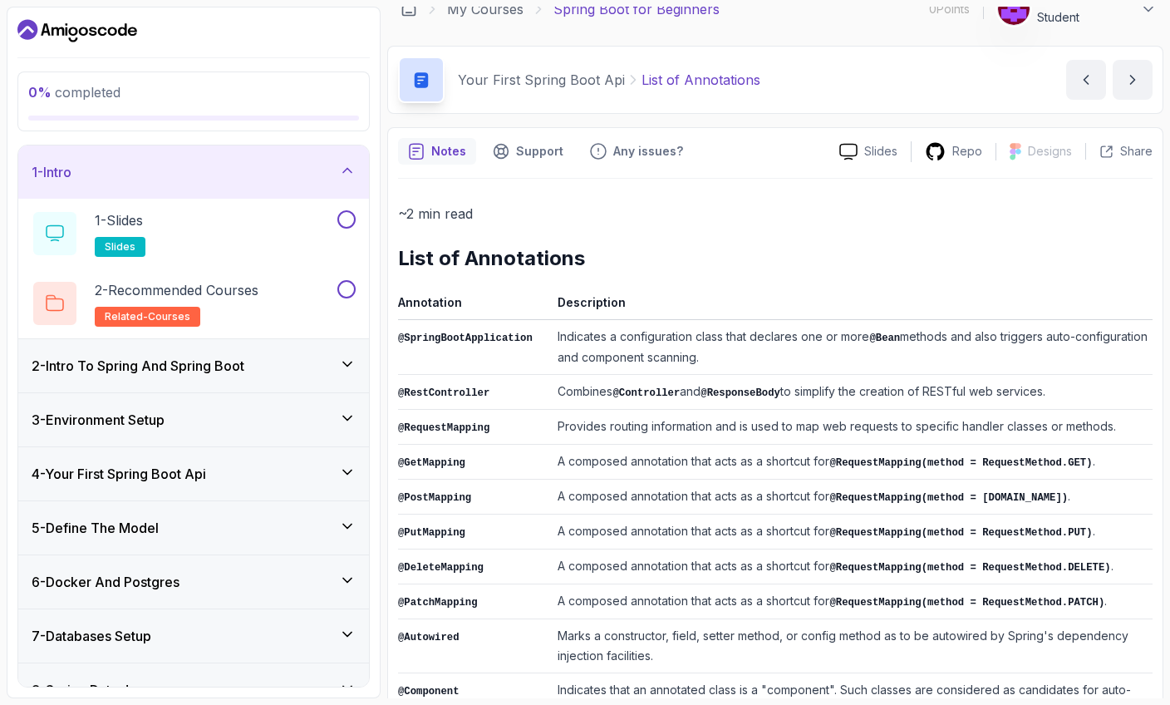
click at [351, 176] on icon at bounding box center [347, 170] width 17 height 17
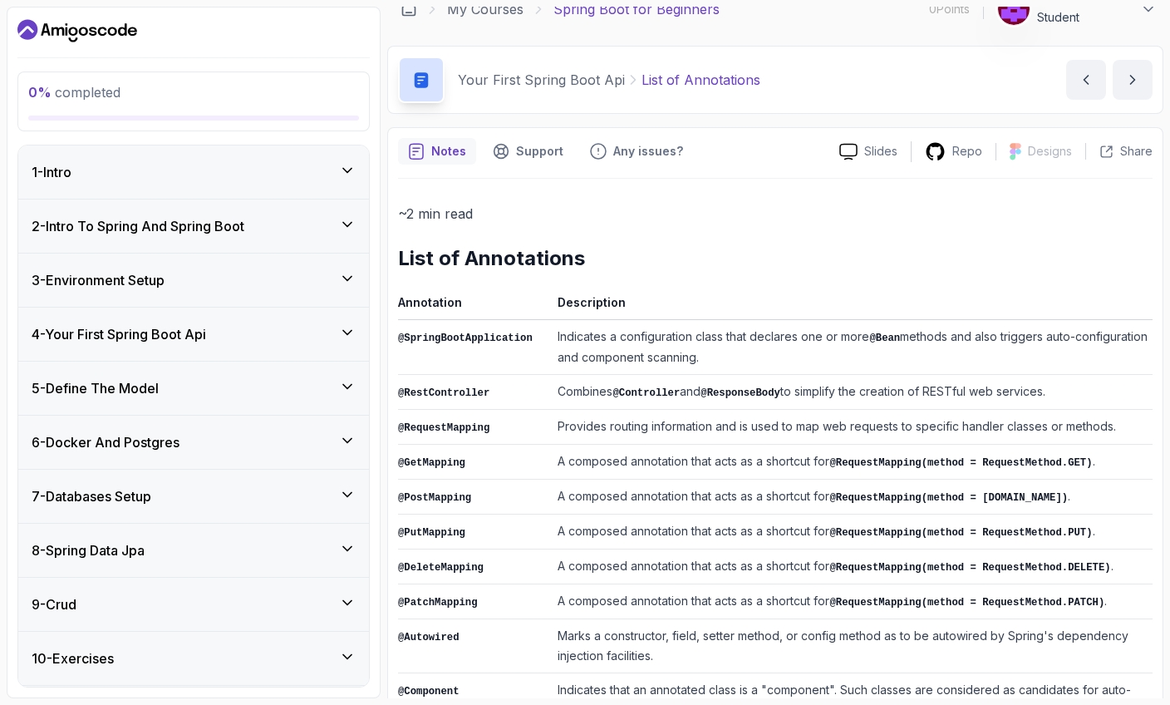
click at [351, 231] on icon at bounding box center [347, 224] width 17 height 17
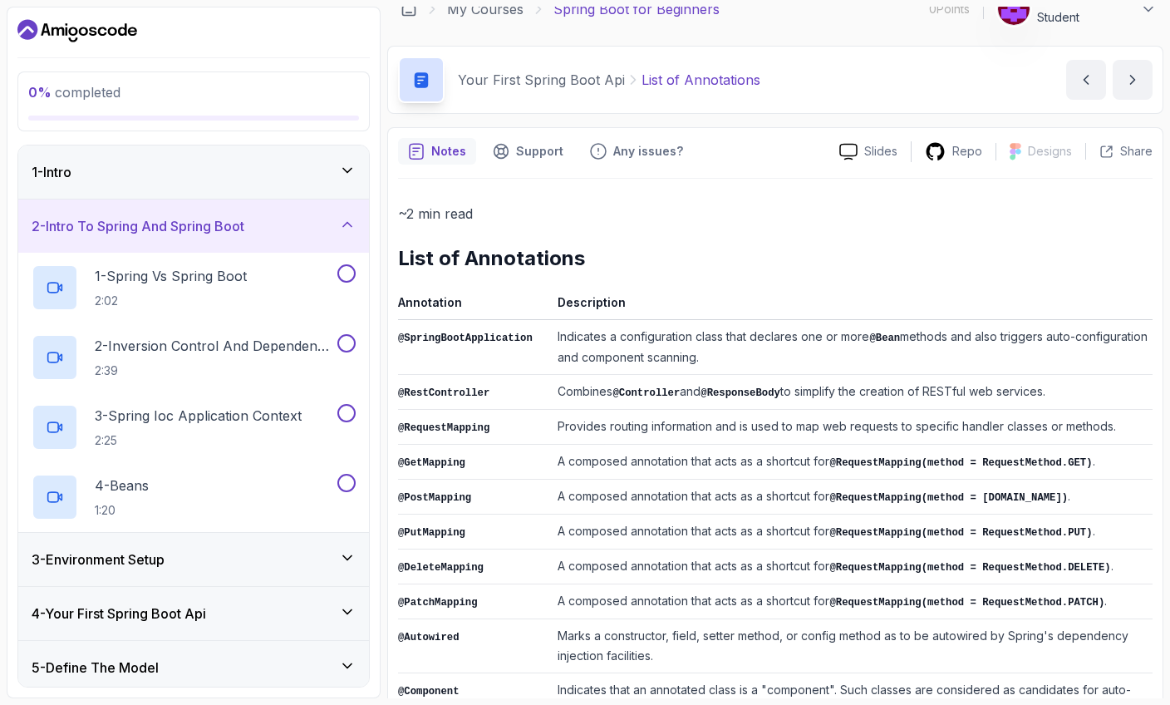
click at [351, 231] on icon at bounding box center [347, 224] width 17 height 17
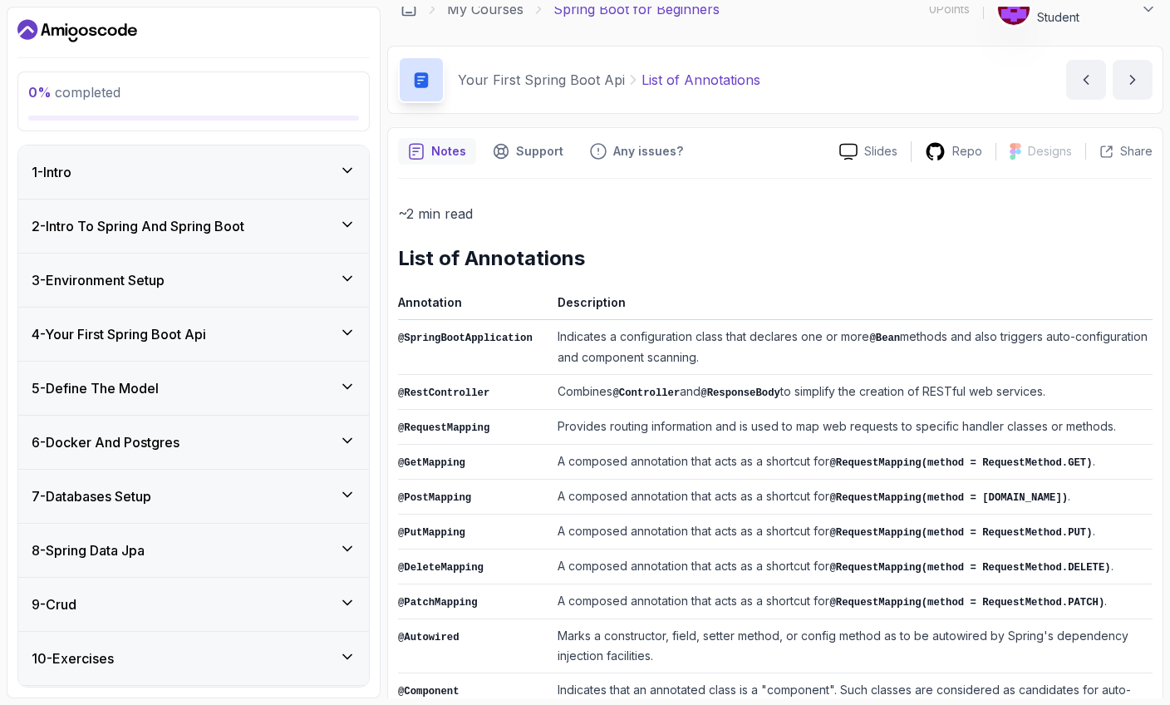
click at [346, 273] on icon at bounding box center [347, 278] width 17 height 17
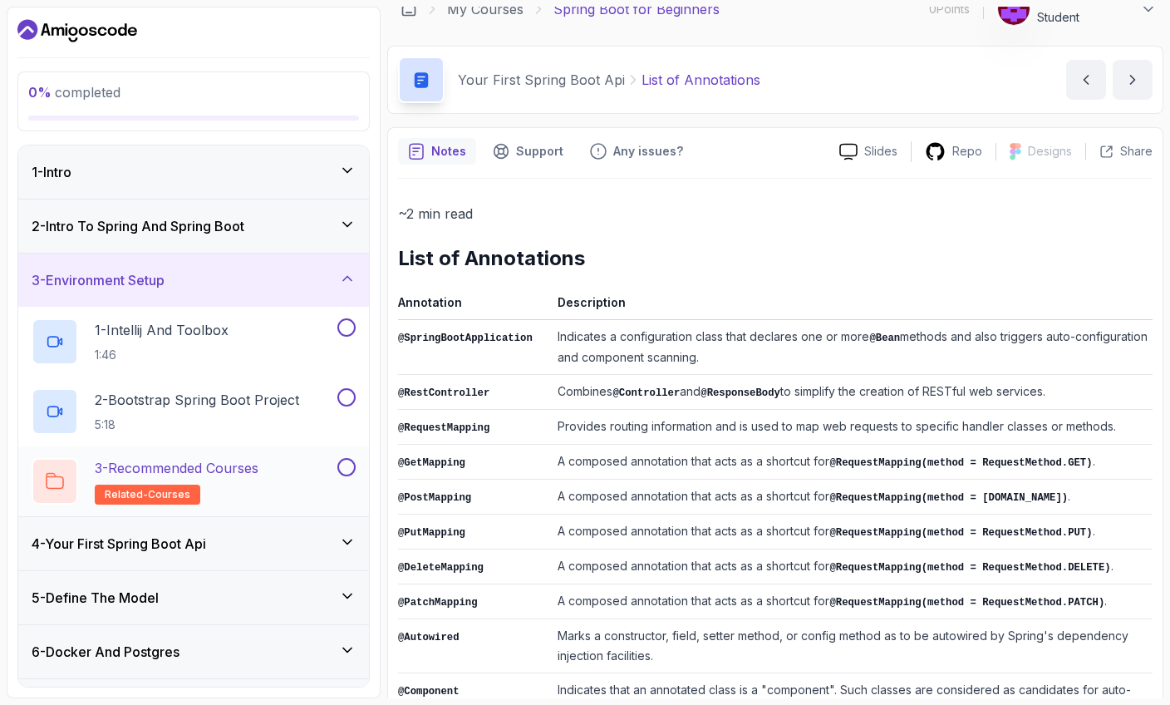
click at [194, 468] on p "3 - Recommended Courses" at bounding box center [177, 468] width 164 height 20
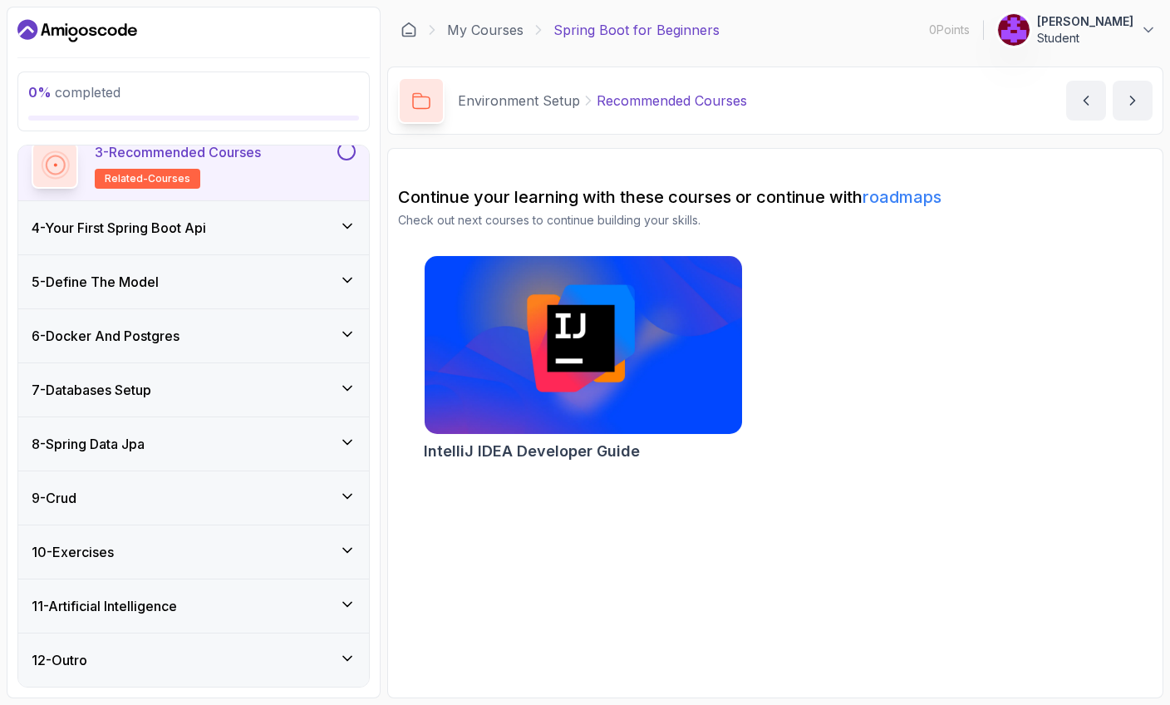
click at [341, 233] on icon at bounding box center [347, 226] width 17 height 17
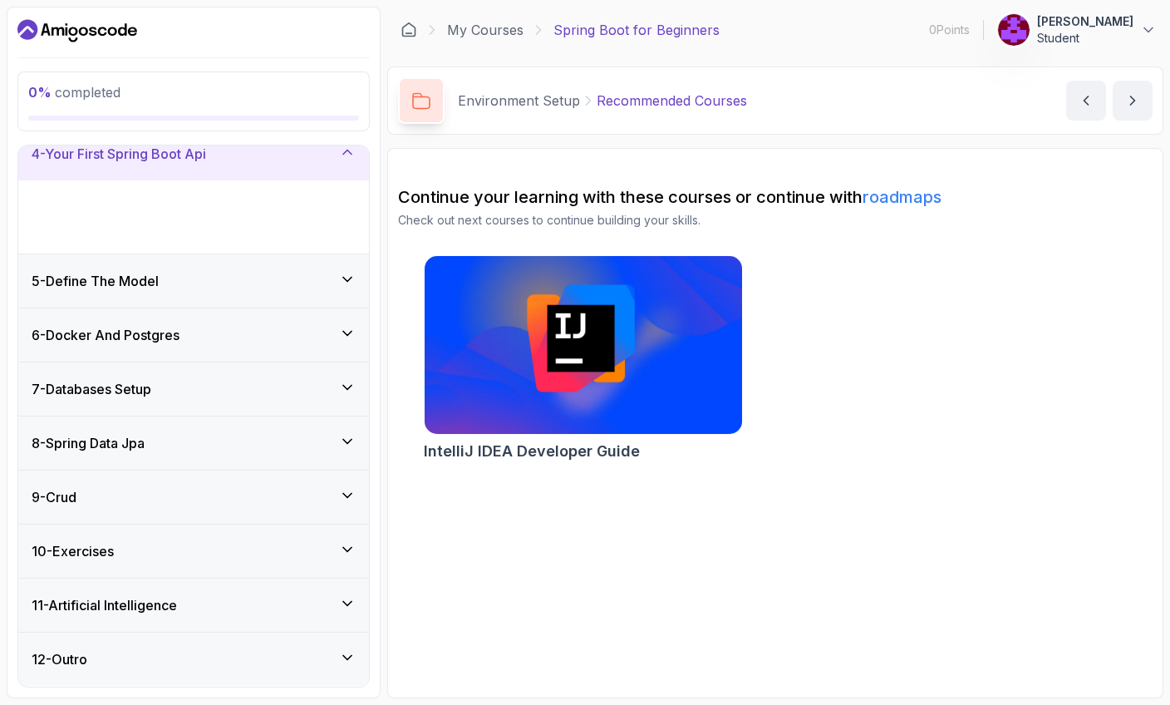
scroll to position [106, 0]
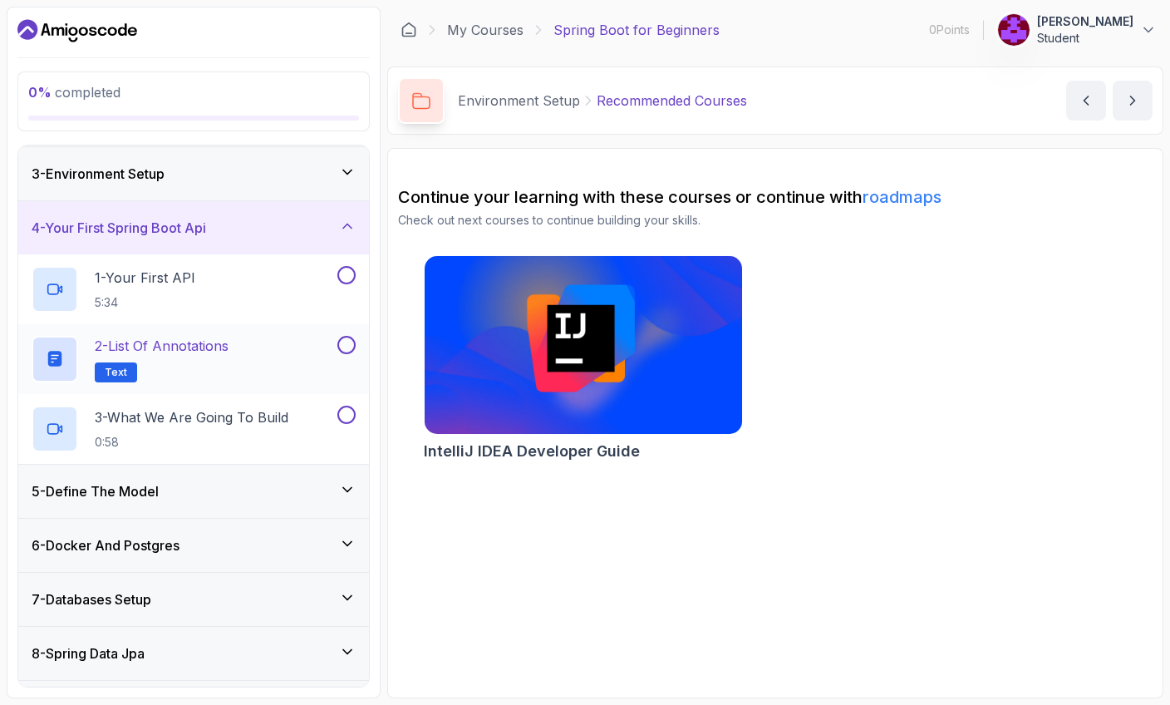
click at [191, 341] on p "2 - List of Annotations" at bounding box center [162, 346] width 134 height 20
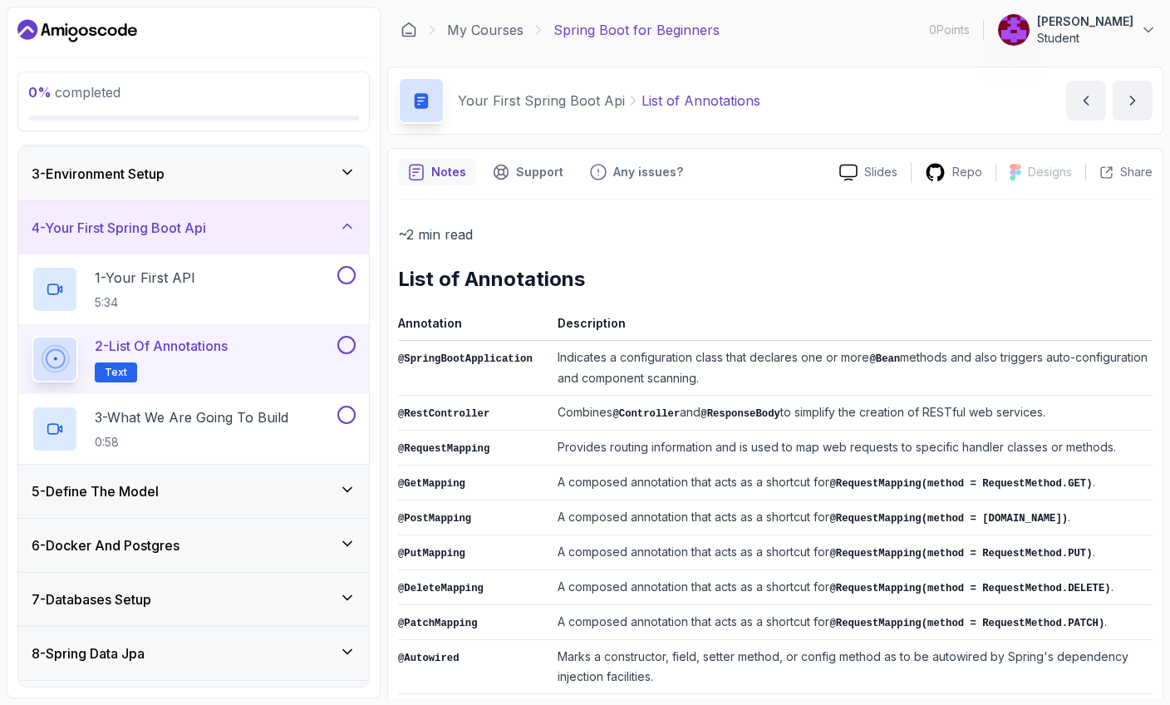
drag, startPoint x: 916, startPoint y: 3, endPoint x: 994, endPoint y: 106, distance: 129.3
click at [823, 106] on div "Your First Spring Boot Api List of Annotations List of Annotations by nelson" at bounding box center [775, 100] width 776 height 68
click at [822, 129] on div "Your First Spring Boot Api List of Annotations List of Annotations by nelson" at bounding box center [775, 100] width 776 height 68
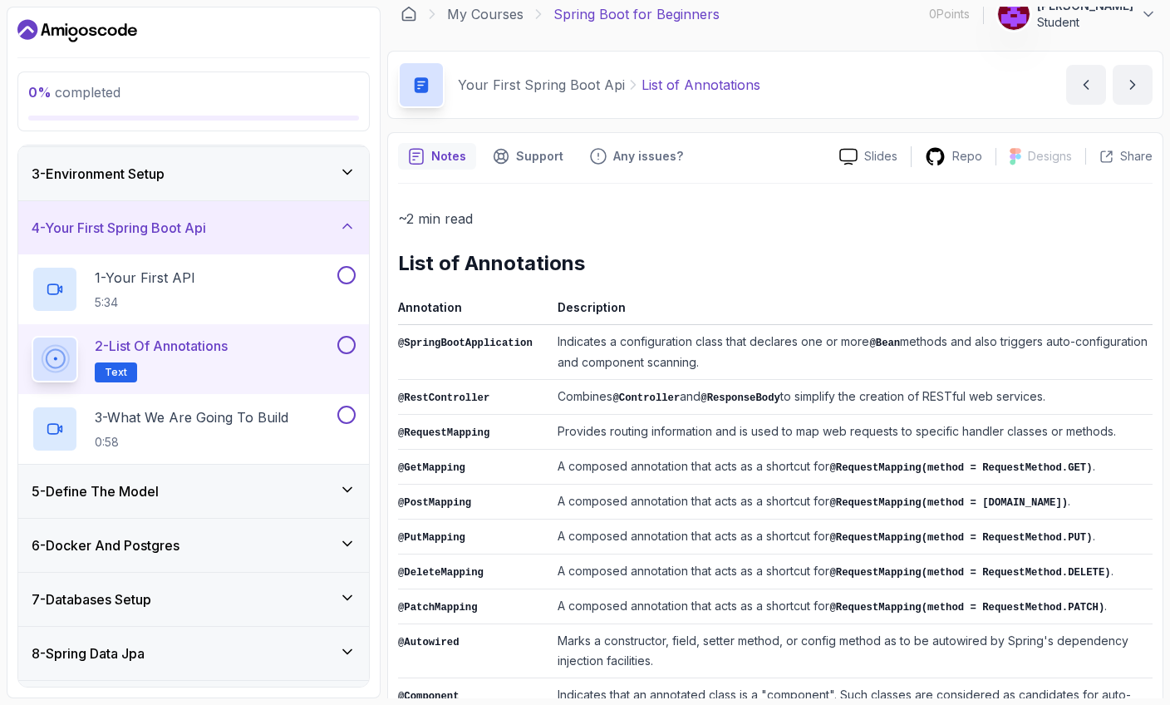
scroll to position [30, 0]
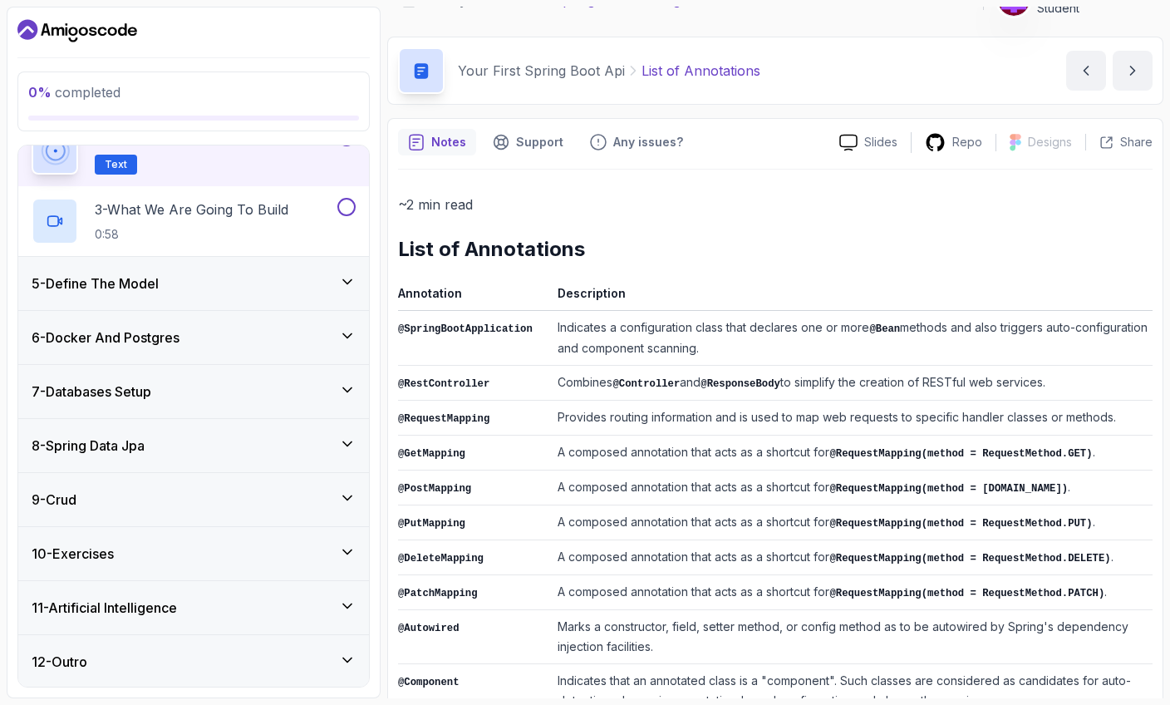
click at [347, 287] on icon at bounding box center [347, 281] width 17 height 17
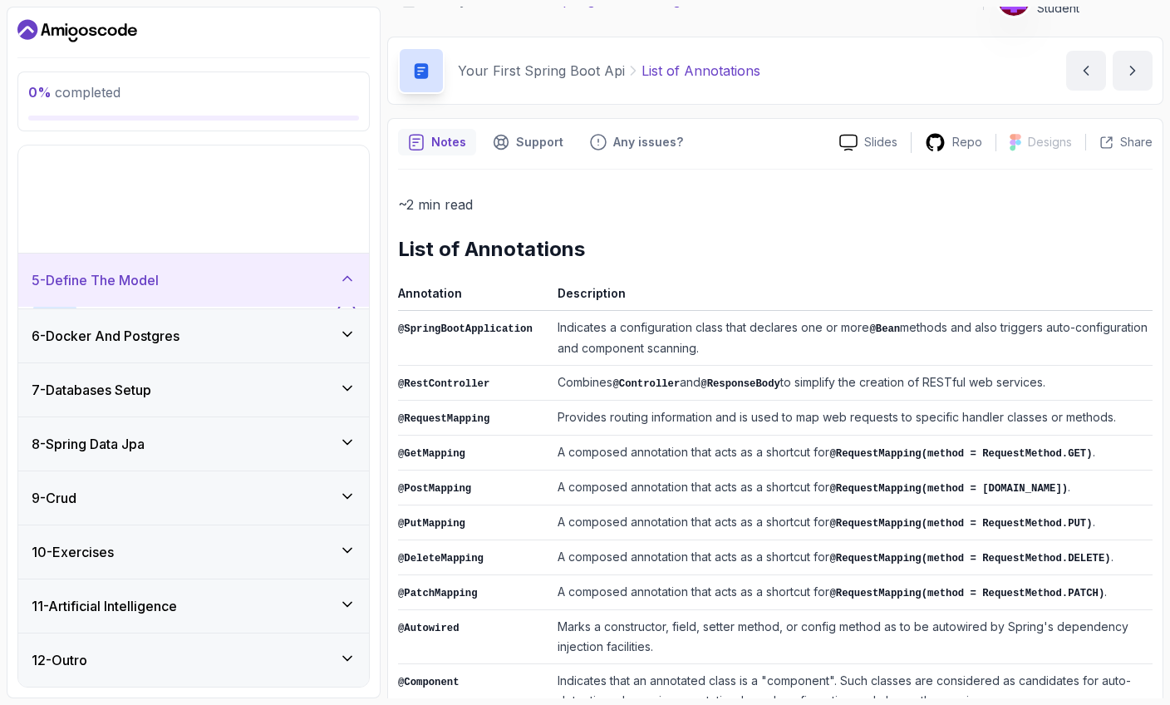
scroll to position [106, 0]
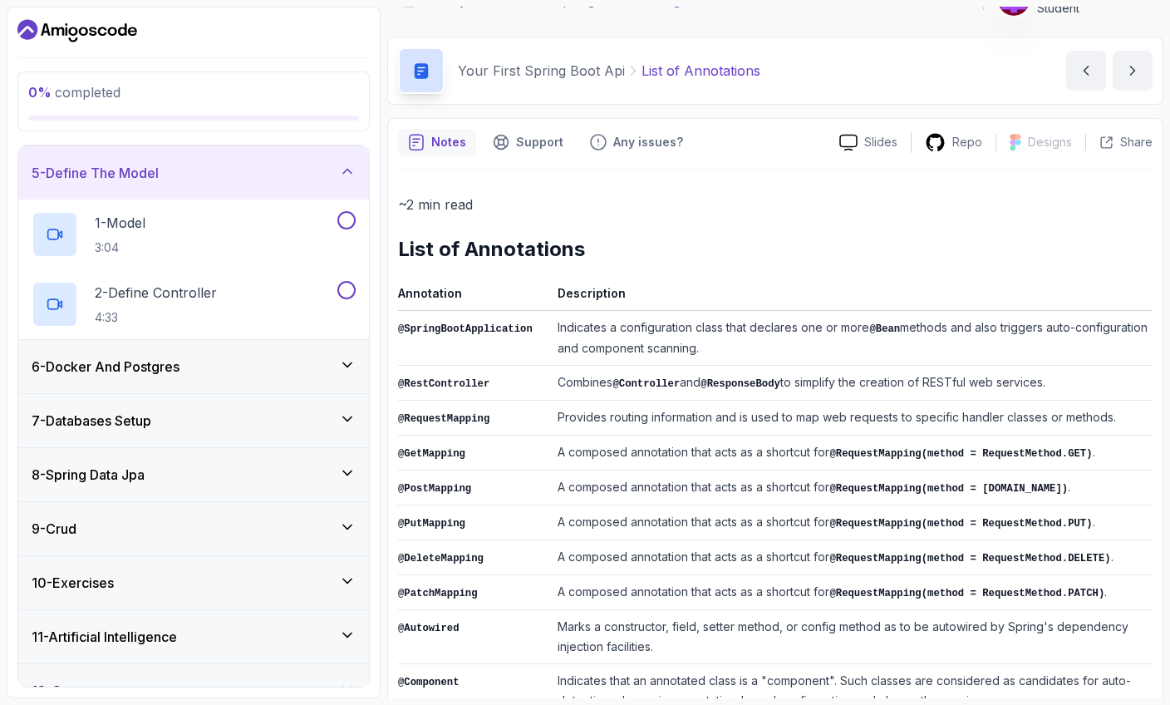
click at [341, 364] on icon at bounding box center [347, 364] width 17 height 17
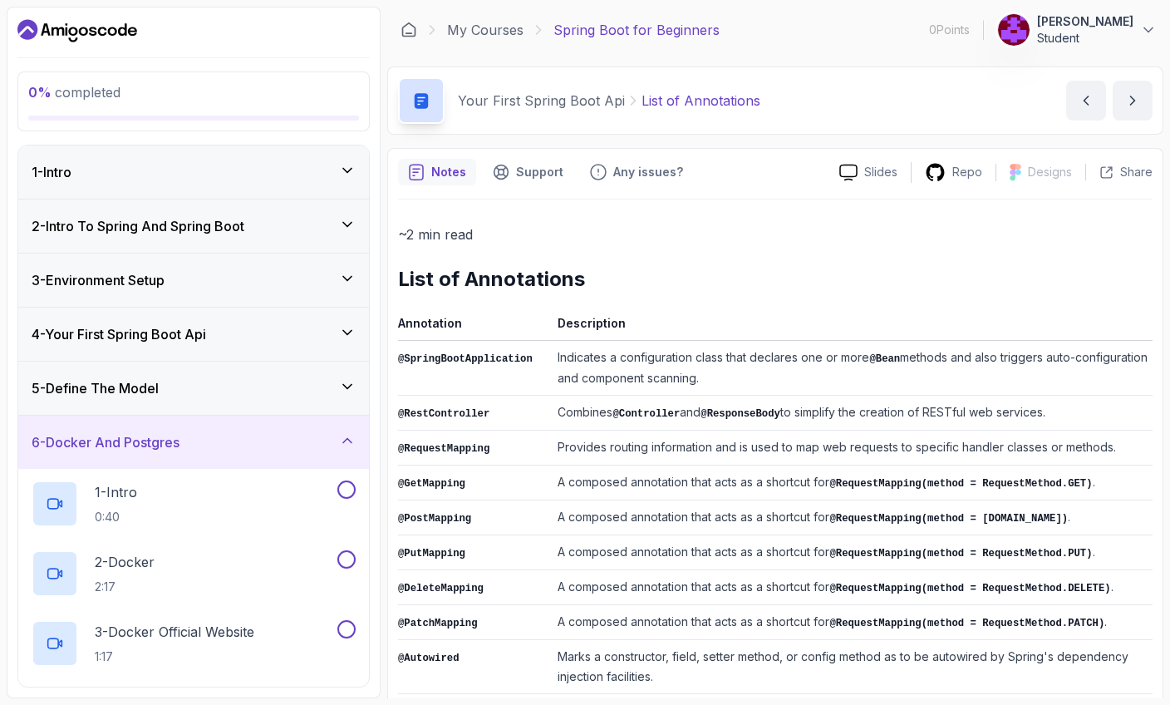
scroll to position [0, 0]
click at [351, 437] on icon at bounding box center [347, 440] width 17 height 17
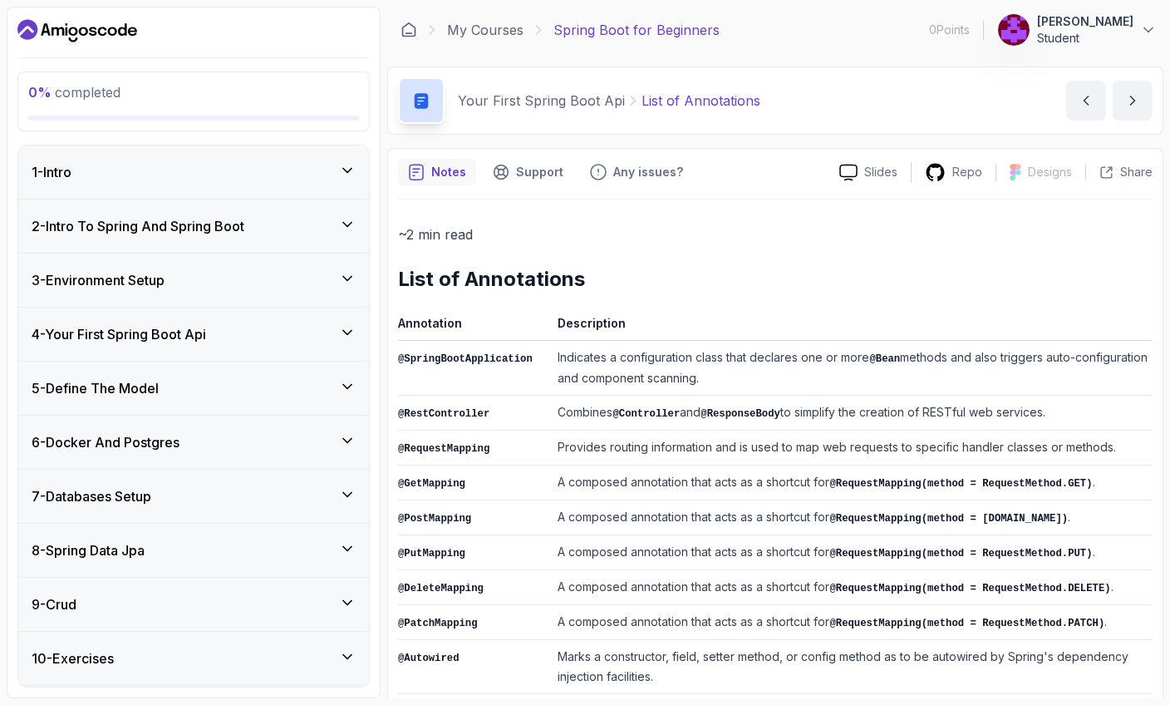
click at [335, 277] on div "3 - Environment Setup" at bounding box center [194, 280] width 324 height 20
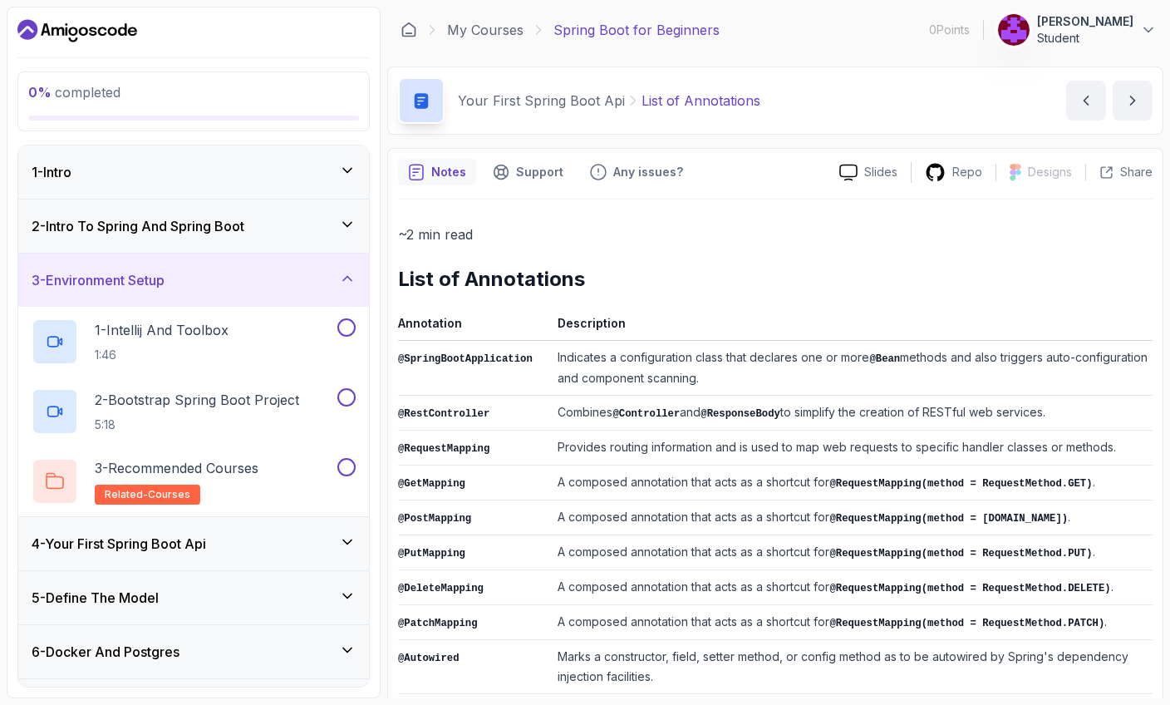
click at [336, 221] on div "2 - Intro To Spring And Spring Boot" at bounding box center [194, 226] width 324 height 20
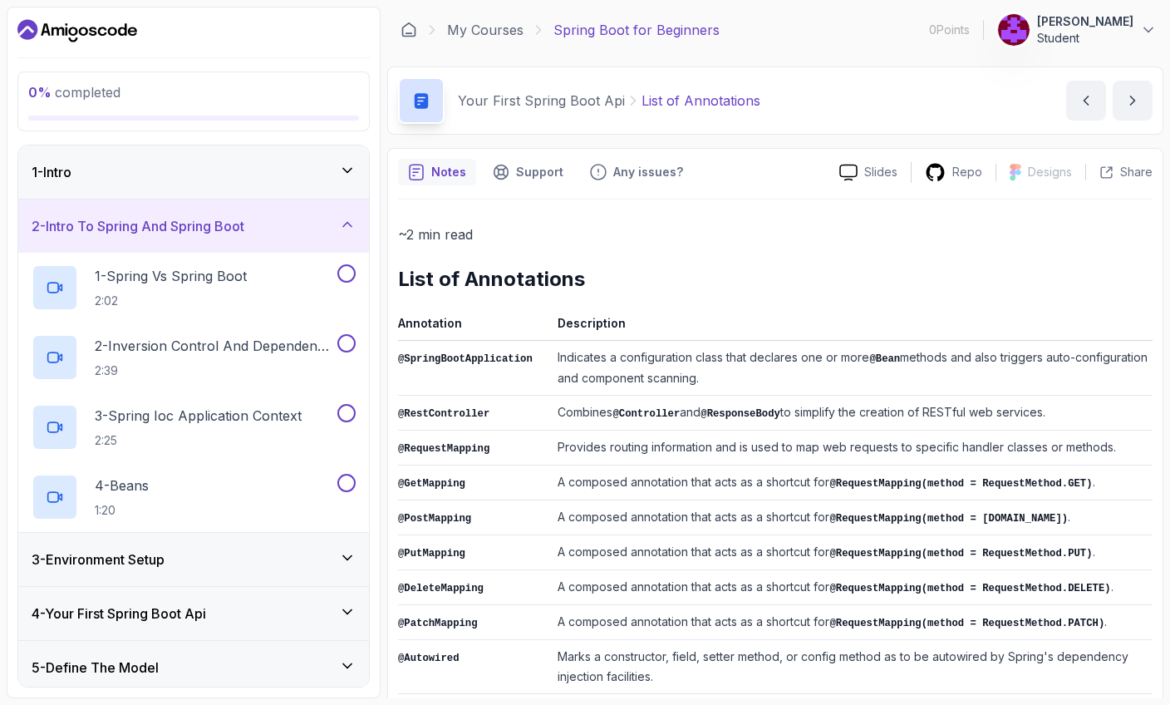
click at [347, 218] on icon at bounding box center [347, 224] width 17 height 17
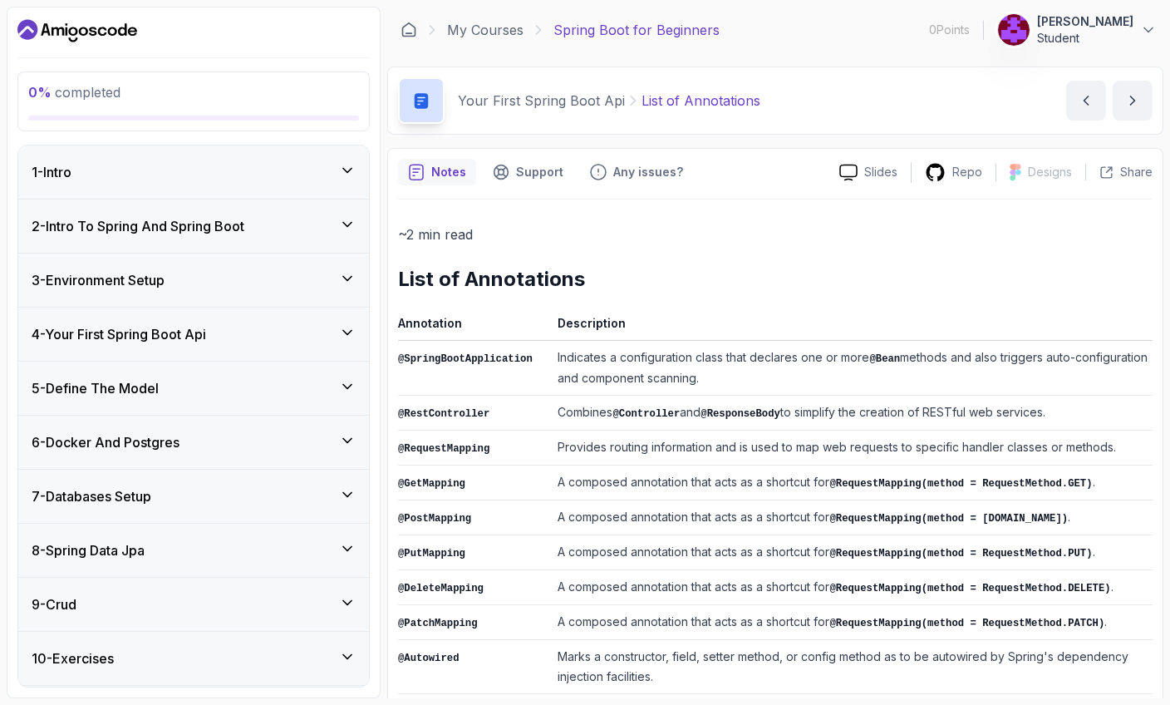
click at [352, 333] on icon at bounding box center [347, 332] width 17 height 17
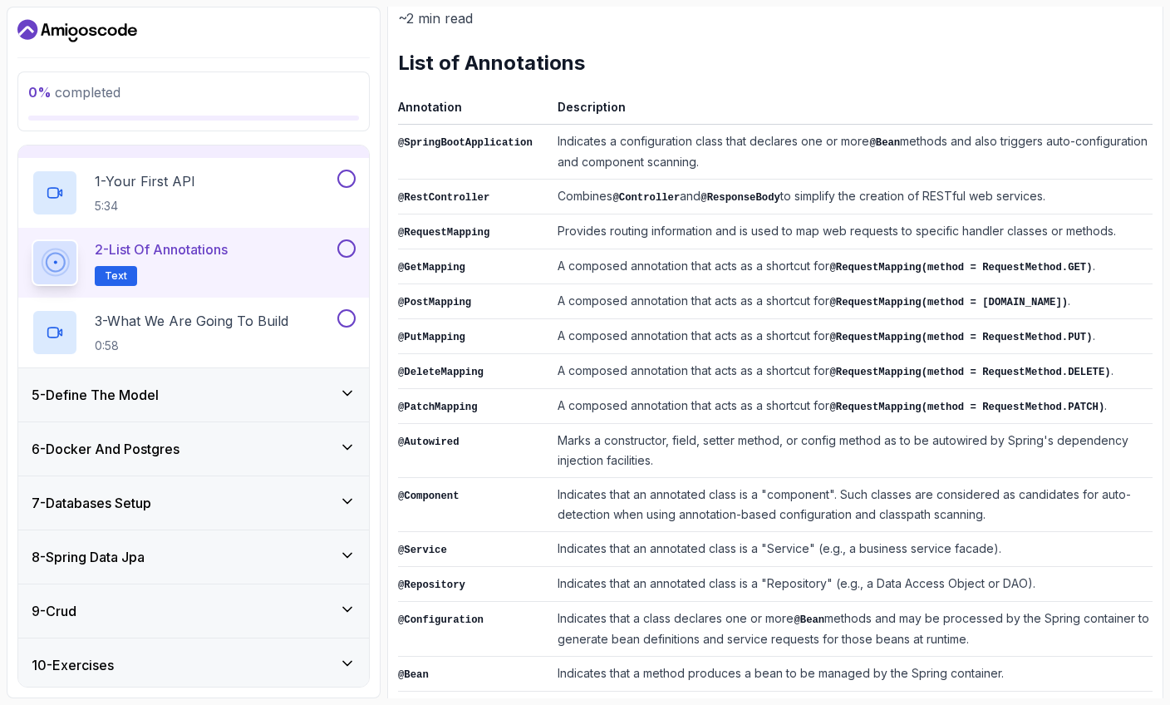
scroll to position [318, 0]
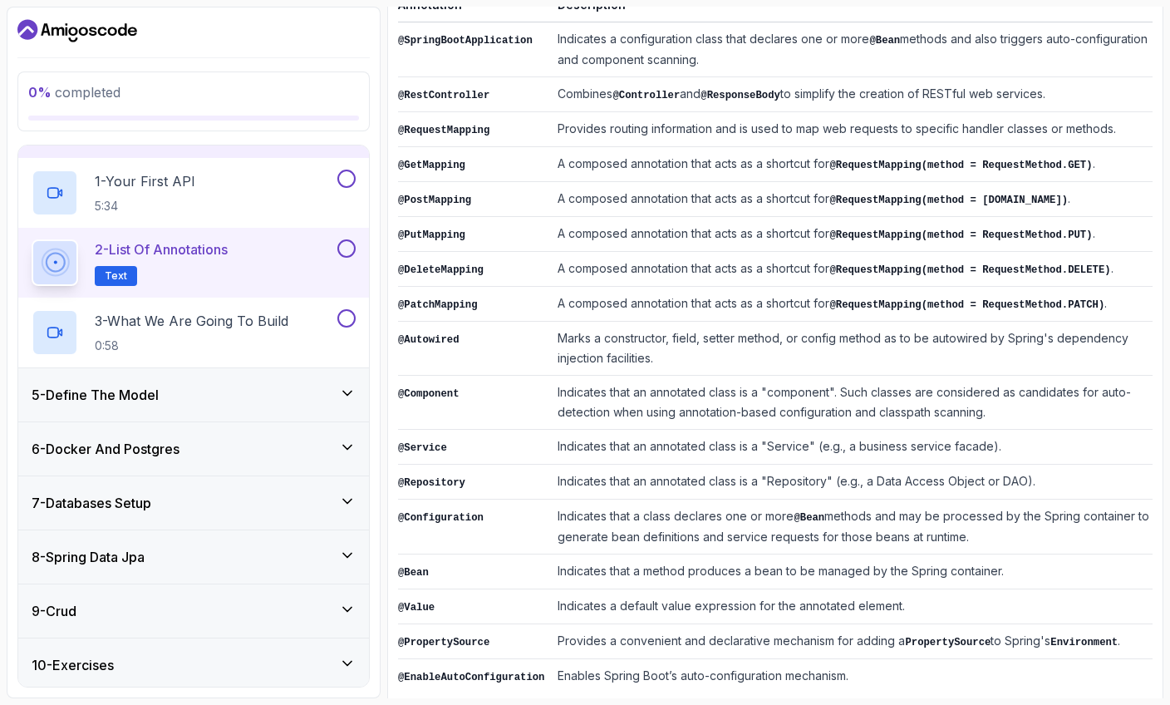
click at [380, 96] on div "0 % completed 1 - Intro 2 - Intro To Spring And Spring Boot 3 - Environment Set…" at bounding box center [194, 352] width 374 height 691
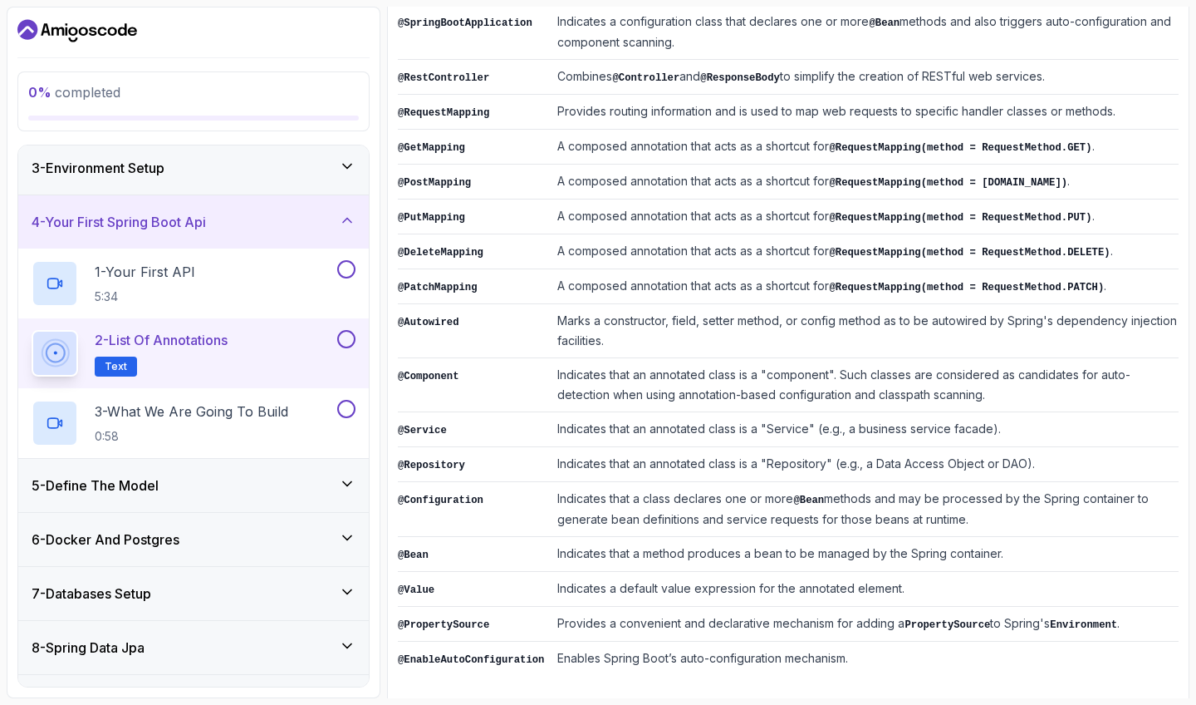
scroll to position [335, 0]
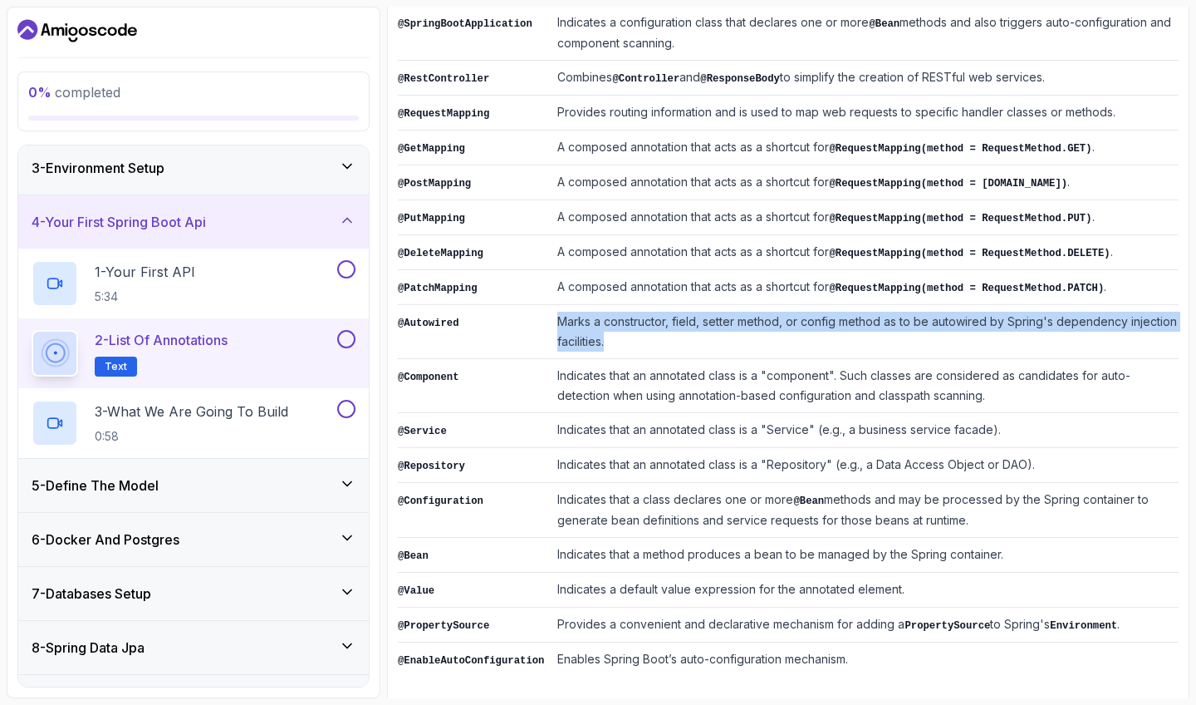
drag, startPoint x: 623, startPoint y: 329, endPoint x: 558, endPoint y: 315, distance: 66.3
click at [558, 315] on td "Marks a constructor, field, setter method, or config method as to be autowired …" at bounding box center [865, 332] width 628 height 54
click at [665, 331] on td "Marks a constructor, field, setter method, or config method as to be autowired …" at bounding box center [865, 332] width 628 height 54
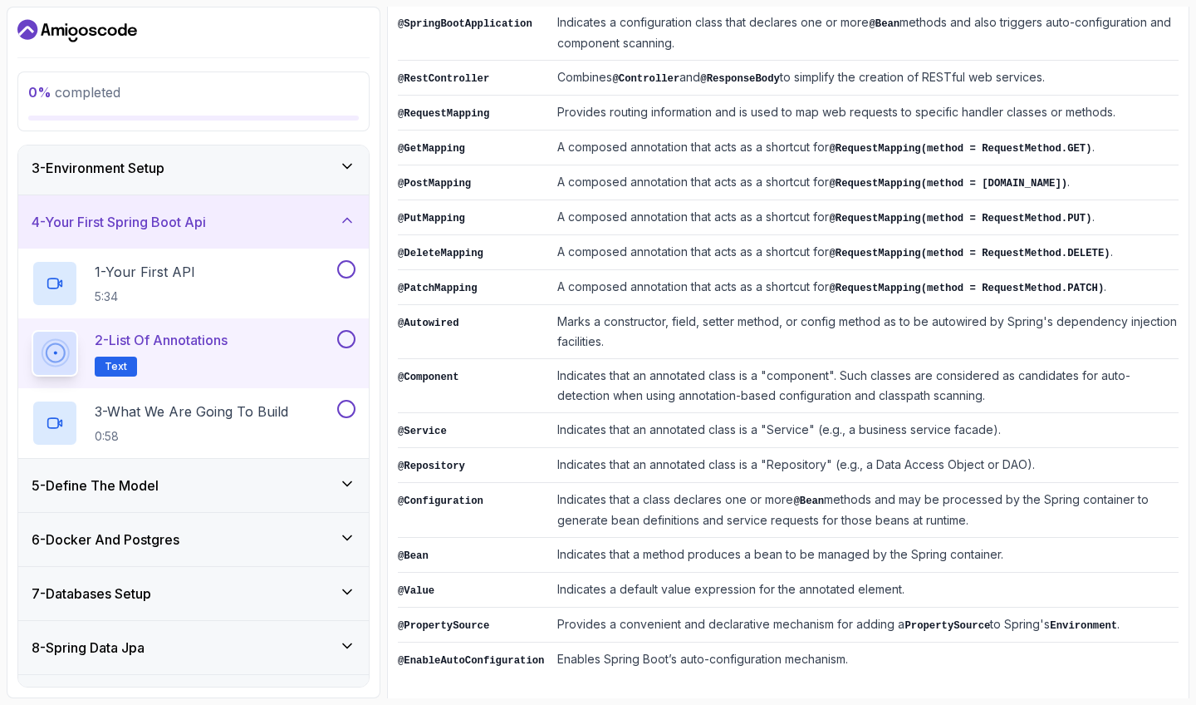
click at [455, 375] on code "@Component" at bounding box center [428, 377] width 61 height 12
click at [435, 425] on code "@Service" at bounding box center [422, 431] width 49 height 12
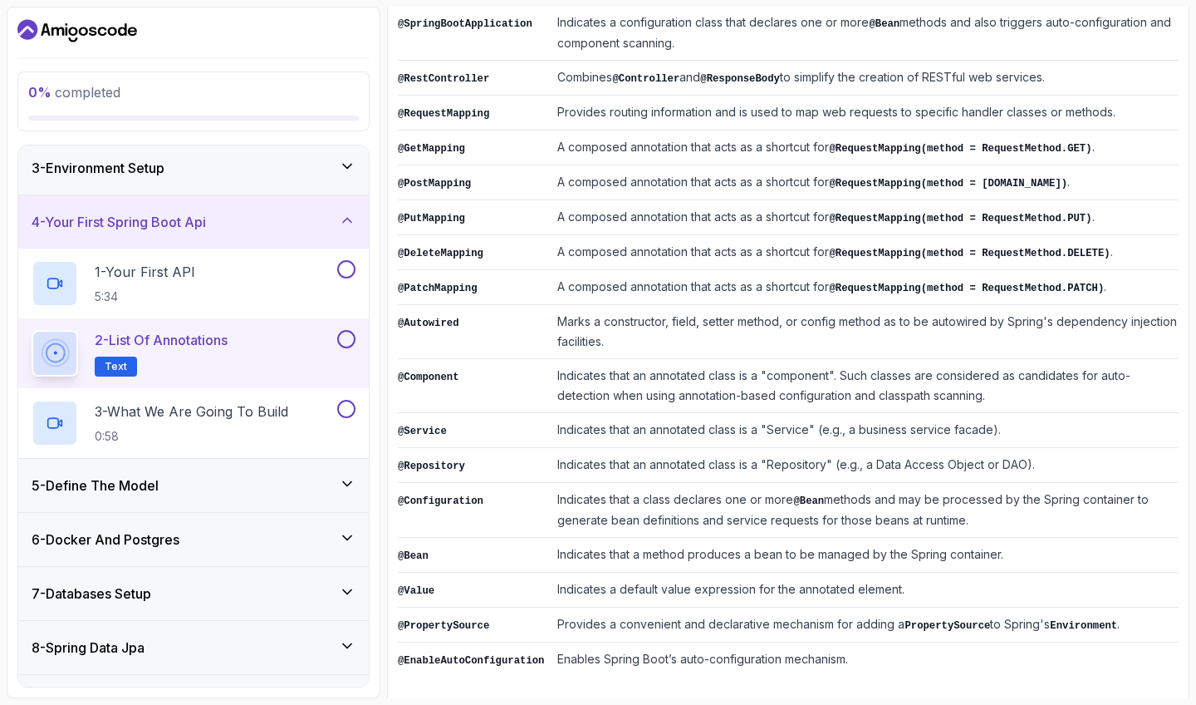
click at [513, 459] on td "@Repository" at bounding box center [474, 465] width 153 height 35
click at [447, 495] on code "@Configuration" at bounding box center [441, 501] width 86 height 12
click at [165, 275] on p "1 - Your First API" at bounding box center [145, 272] width 101 height 20
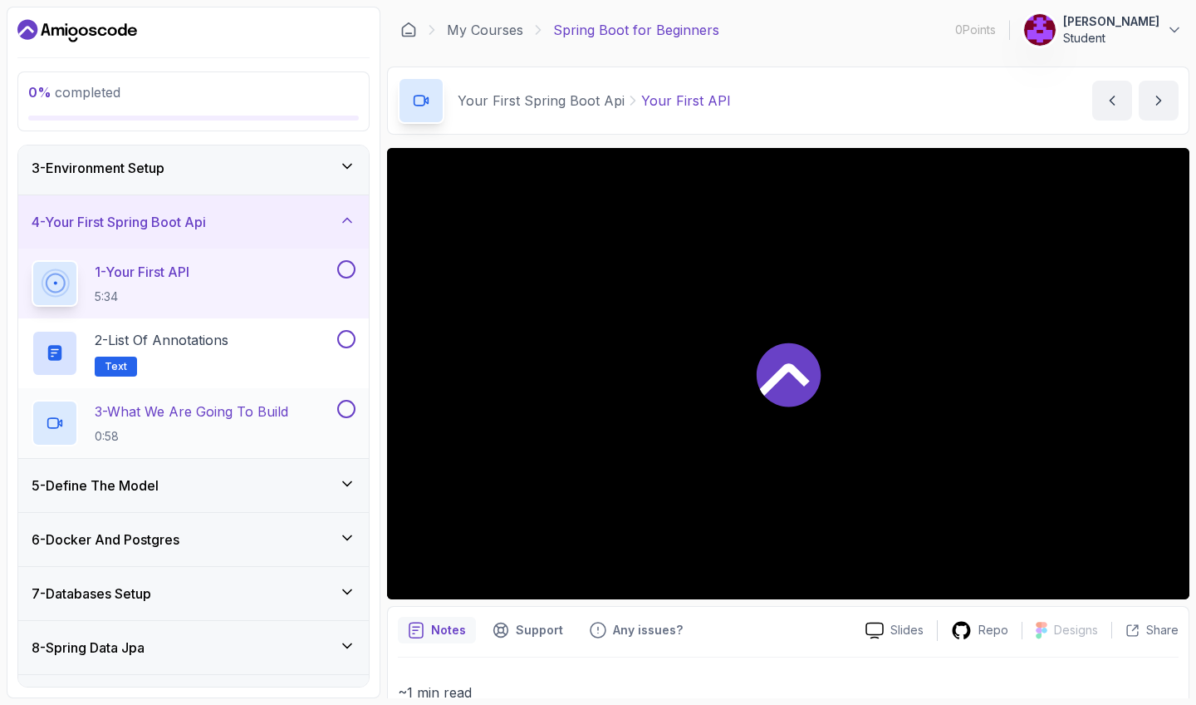
click at [186, 417] on p "3 - What We Are Going To Build" at bounding box center [192, 411] width 194 height 20
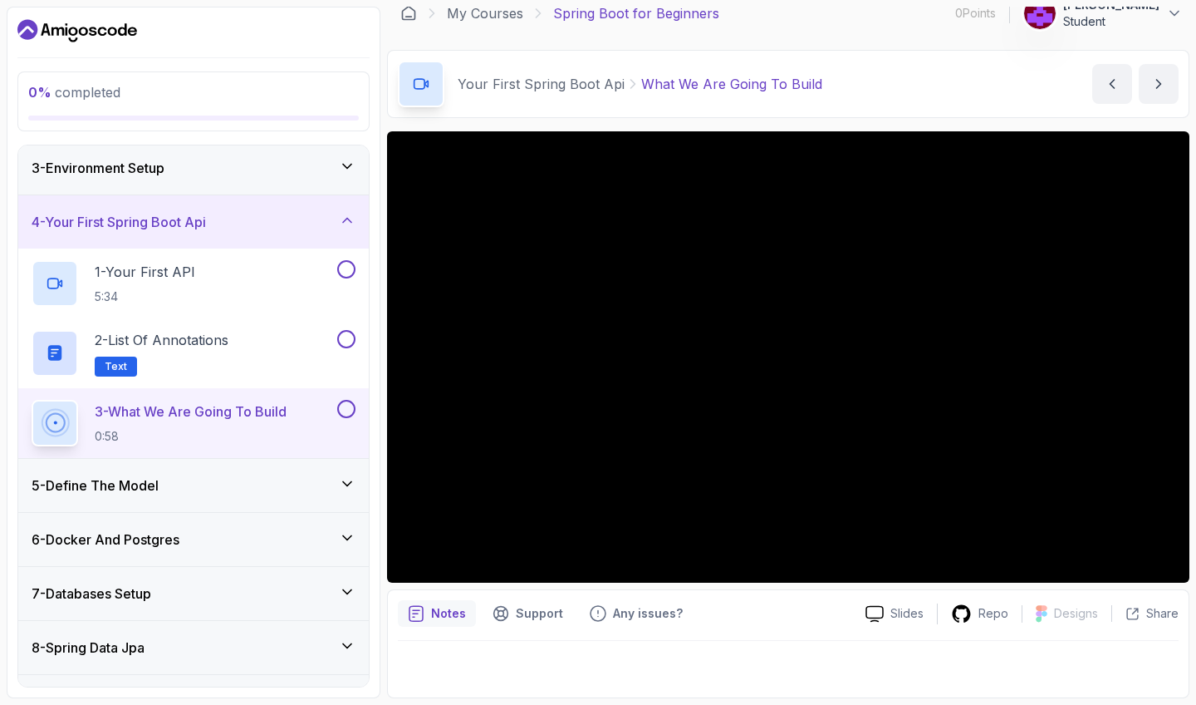
scroll to position [17, 0]
click at [425, 612] on div "Notes" at bounding box center [437, 613] width 78 height 27
click at [184, 477] on div "5 - Define The Model" at bounding box center [194, 485] width 324 height 20
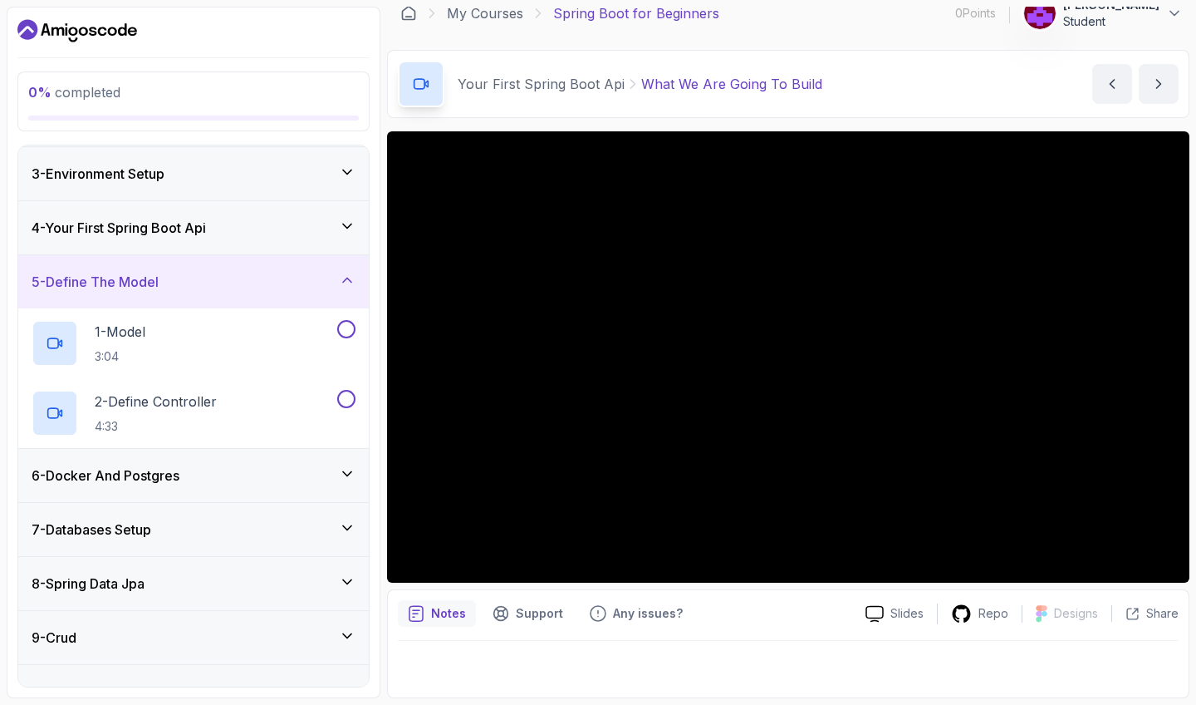
scroll to position [129, 0]
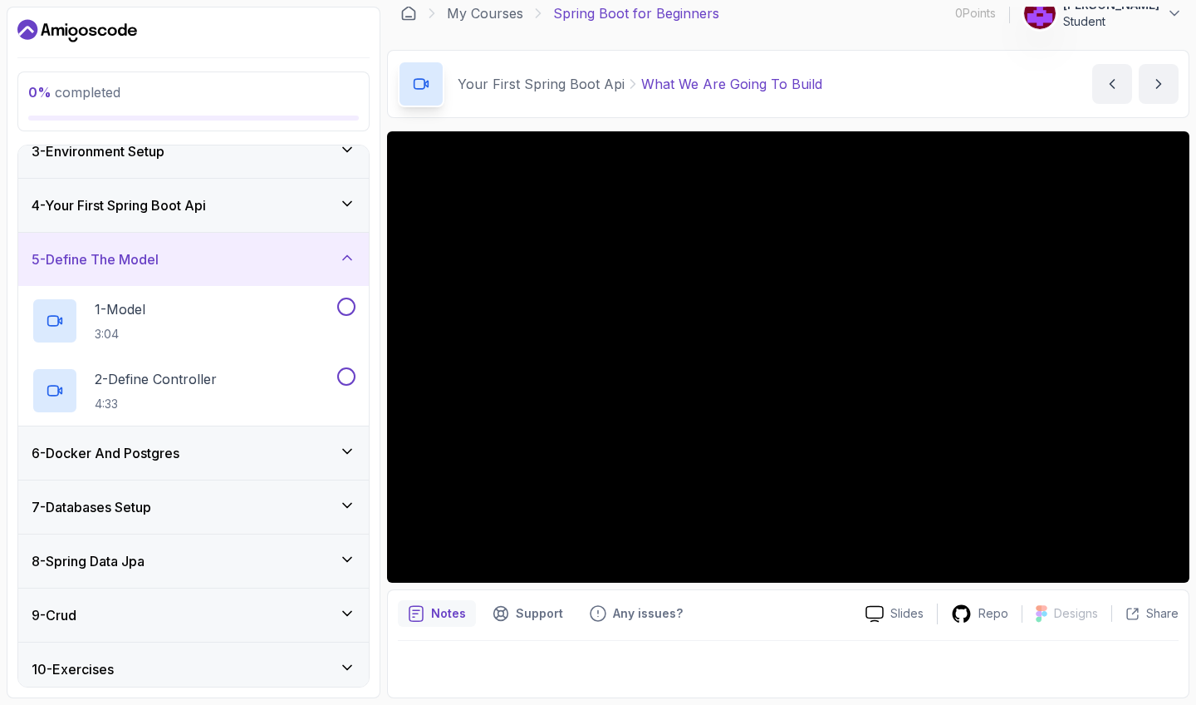
click at [205, 458] on div "6 - Docker And Postgres" at bounding box center [194, 453] width 324 height 20
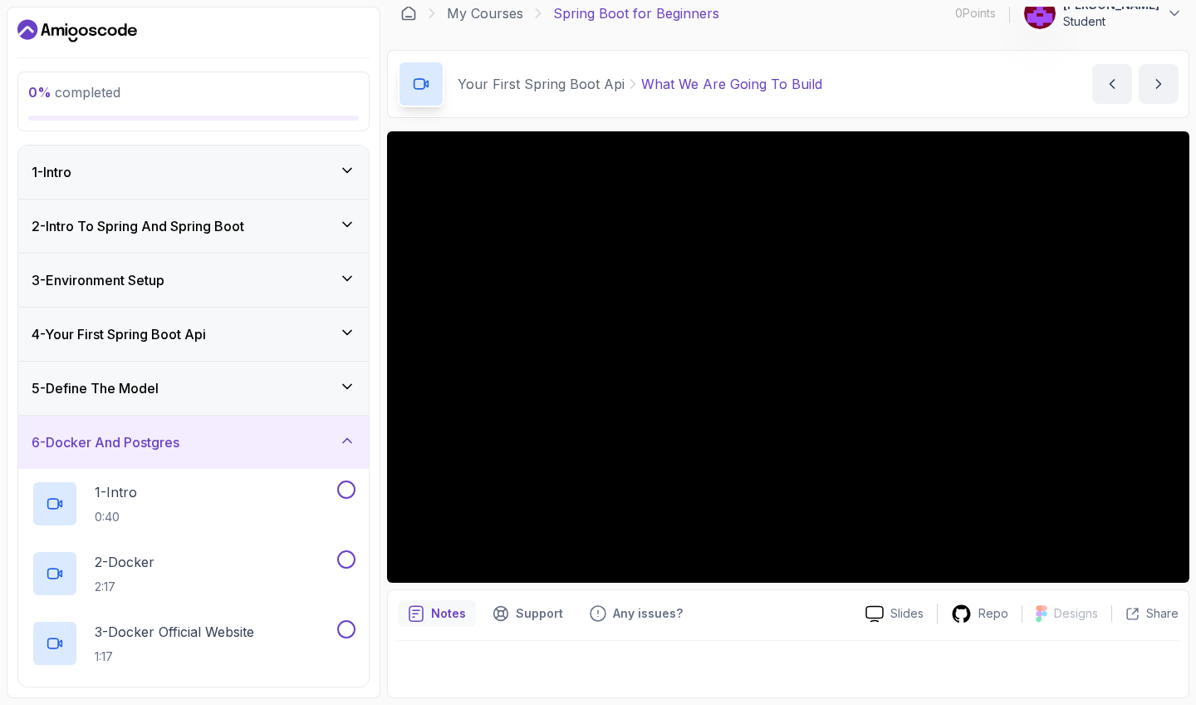
scroll to position [0, 0]
click at [340, 440] on div "6 - Docker And Postgres" at bounding box center [194, 442] width 324 height 20
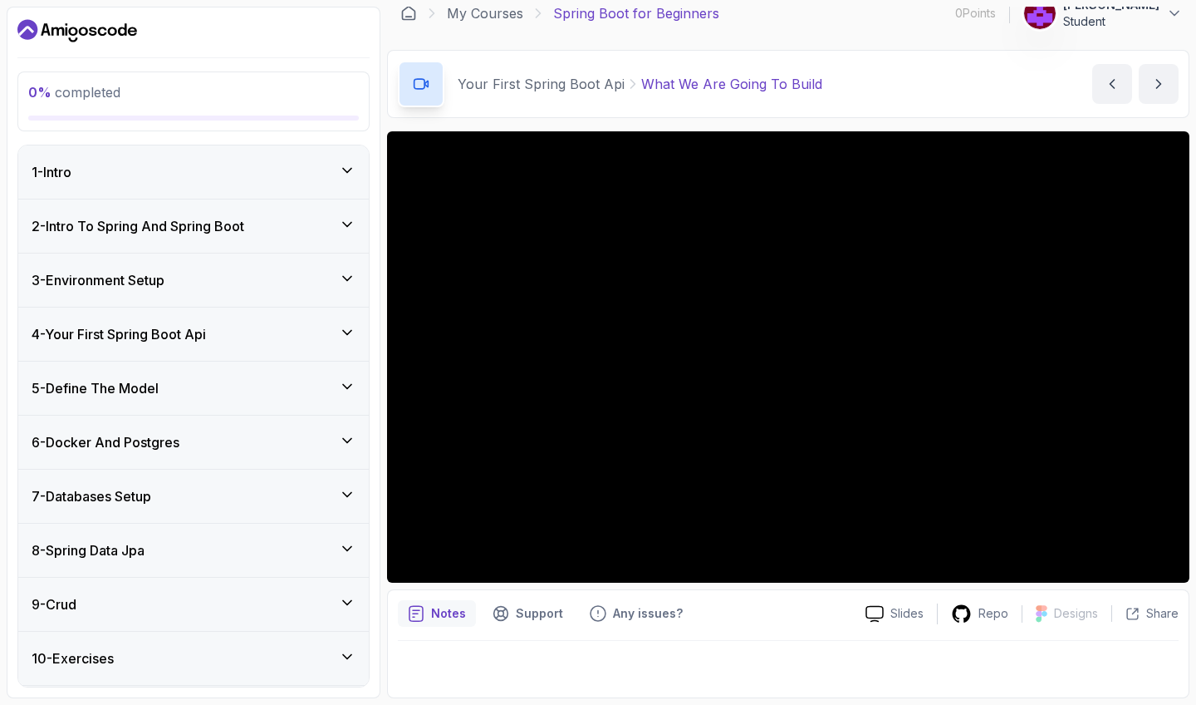
click at [345, 385] on icon at bounding box center [347, 386] width 17 height 17
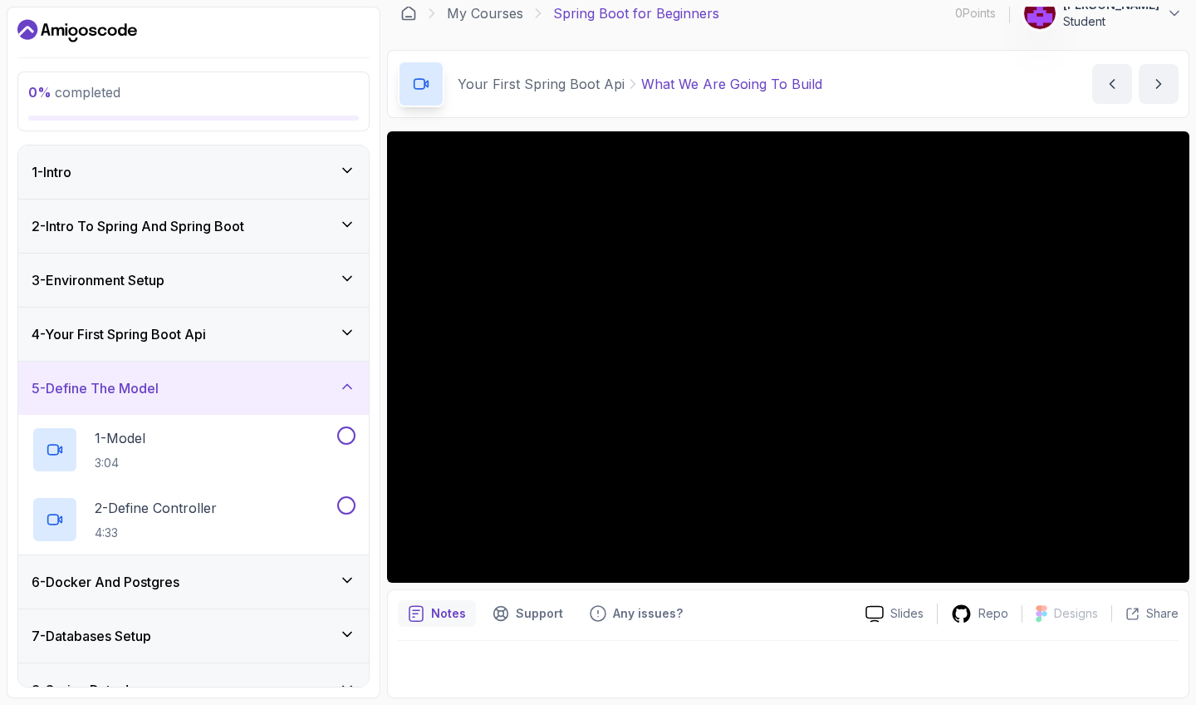
click at [347, 381] on icon at bounding box center [347, 386] width 17 height 17
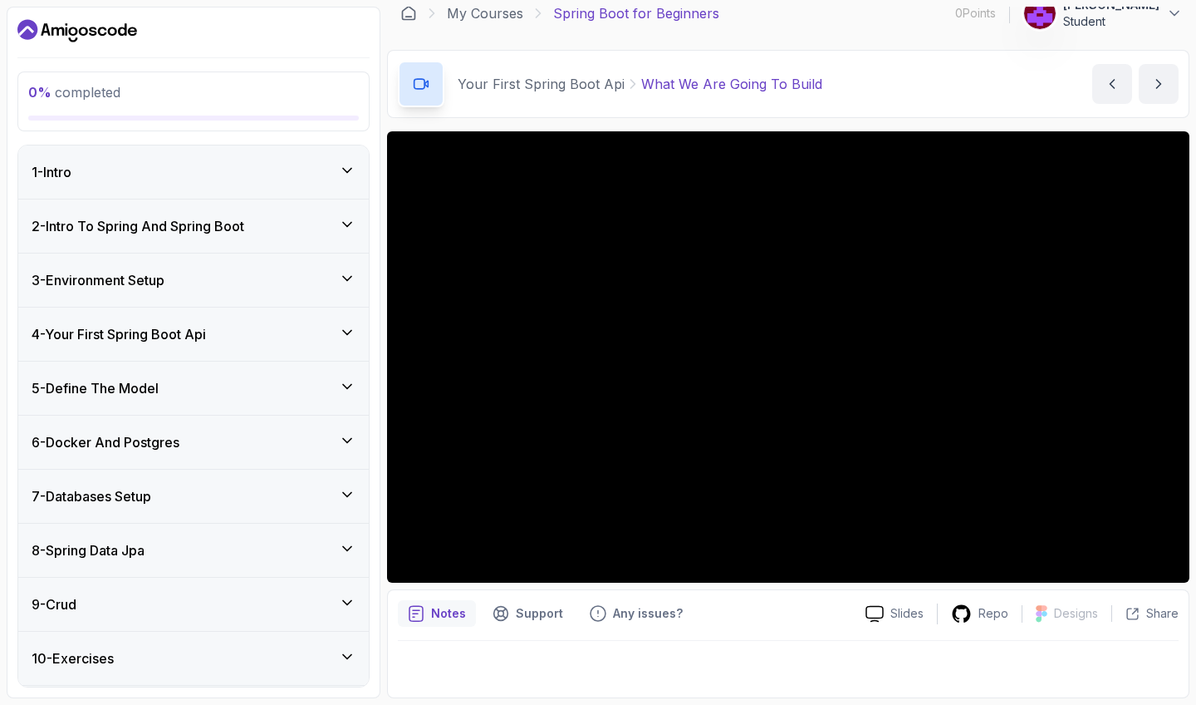
click at [338, 338] on div "4 - Your First Spring Boot Api" at bounding box center [194, 334] width 324 height 20
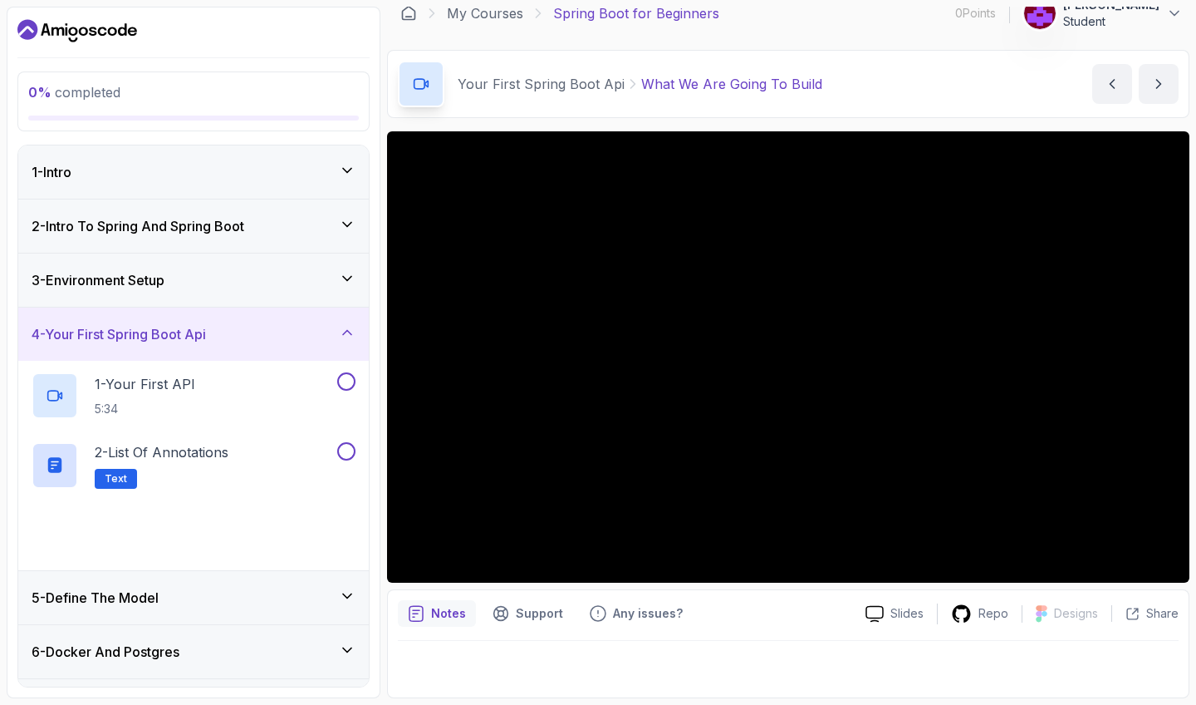
click at [338, 327] on div "4 - Your First Spring Boot Api" at bounding box center [194, 334] width 324 height 20
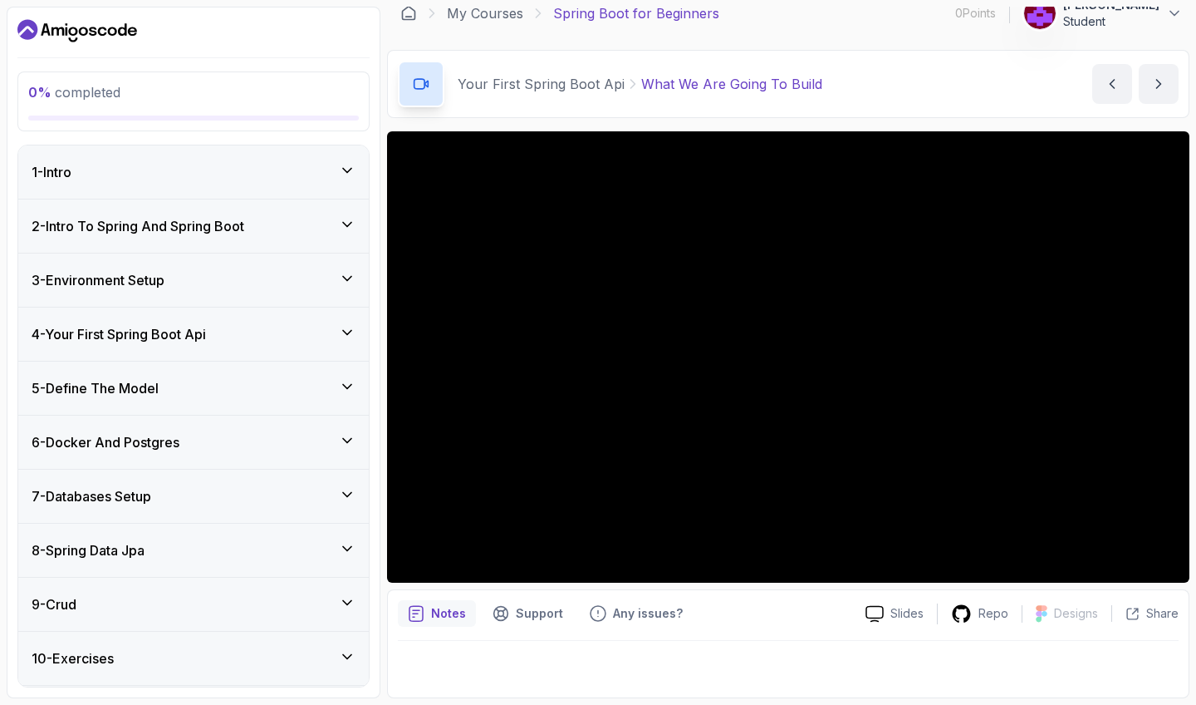
click at [331, 273] on div "3 - Environment Setup" at bounding box center [194, 280] width 324 height 20
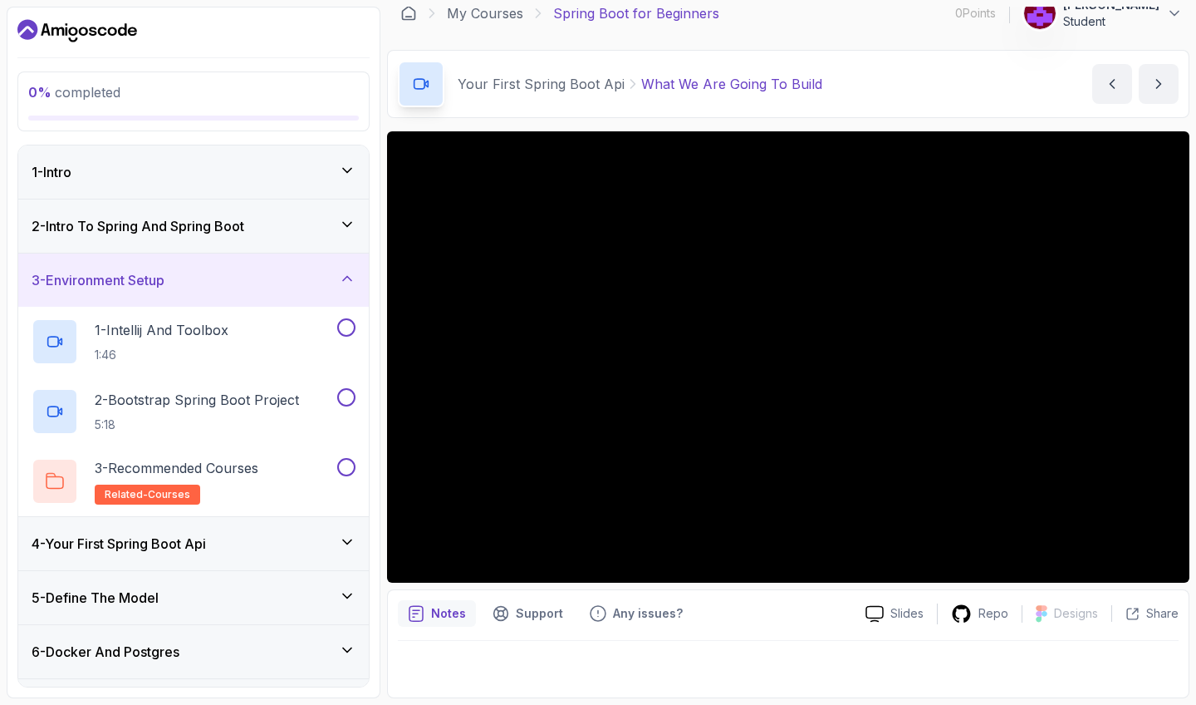
click at [334, 273] on div "3 - Environment Setup" at bounding box center [194, 280] width 324 height 20
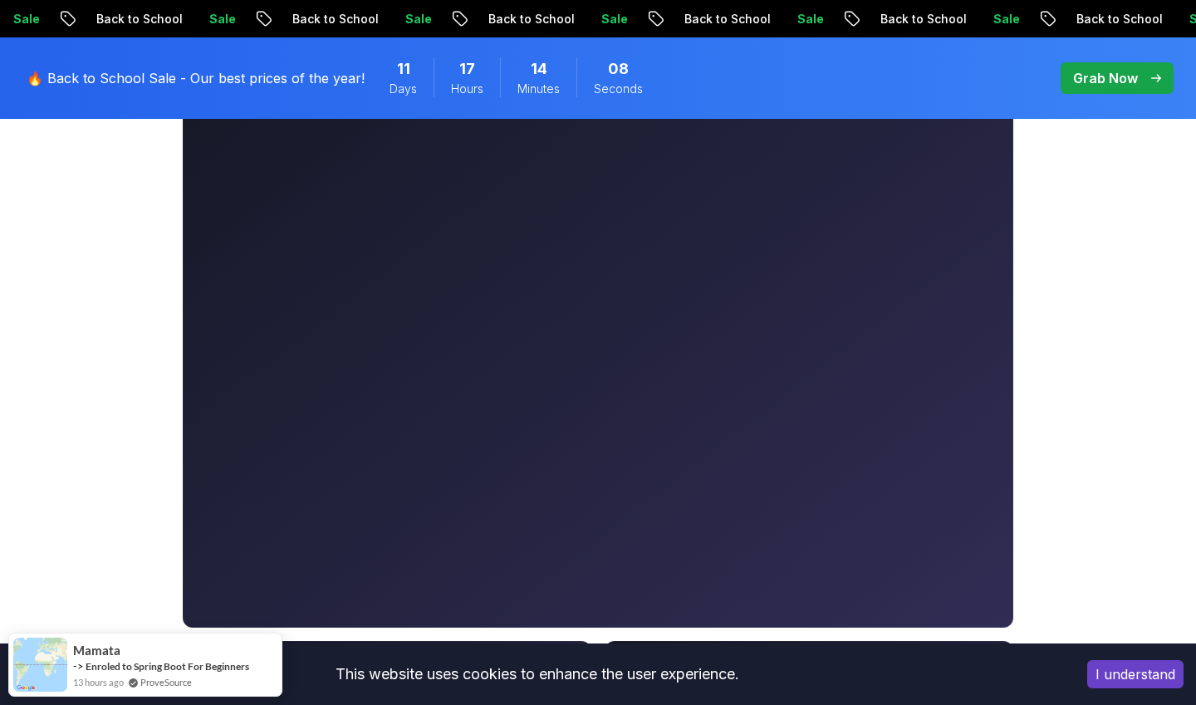
scroll to position [470, 0]
